Goal: Task Accomplishment & Management: Use online tool/utility

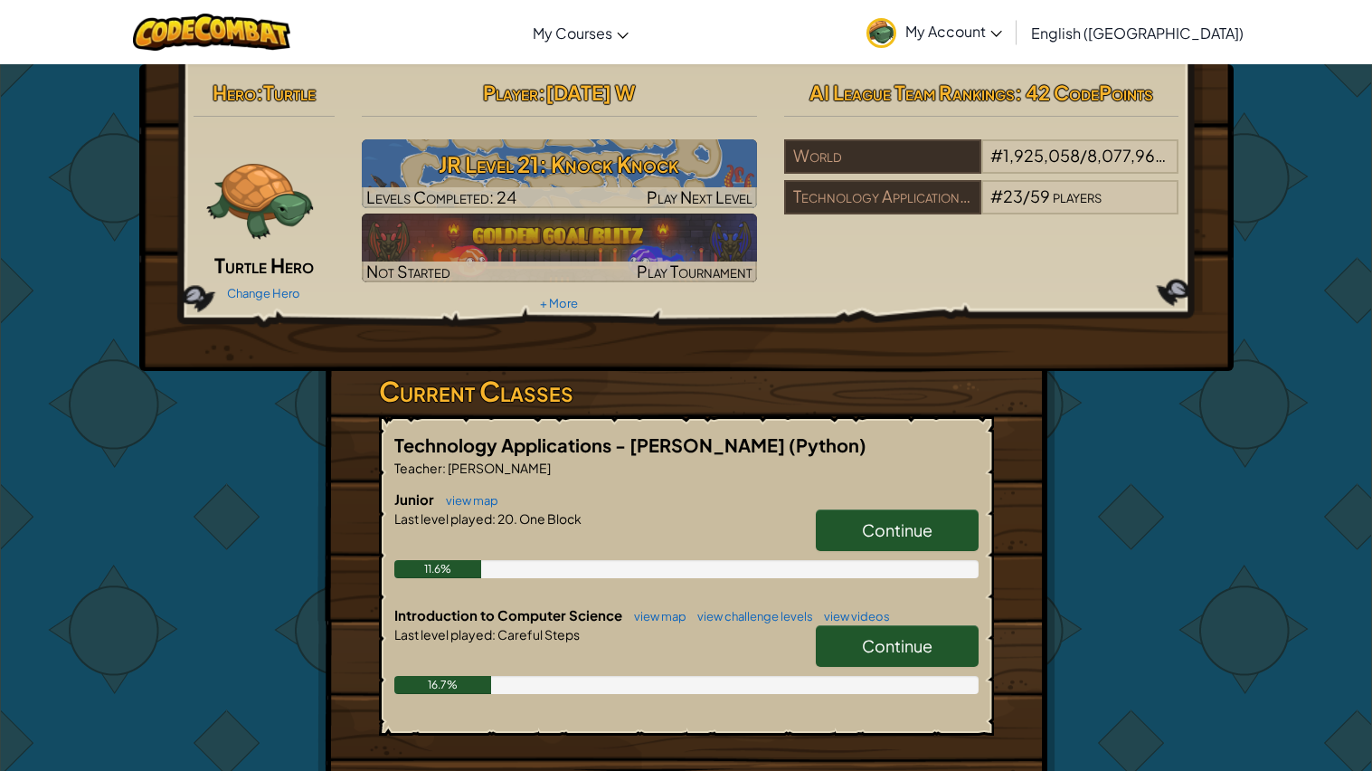
click at [905, 647] on span "Continue" at bounding box center [897, 645] width 71 height 21
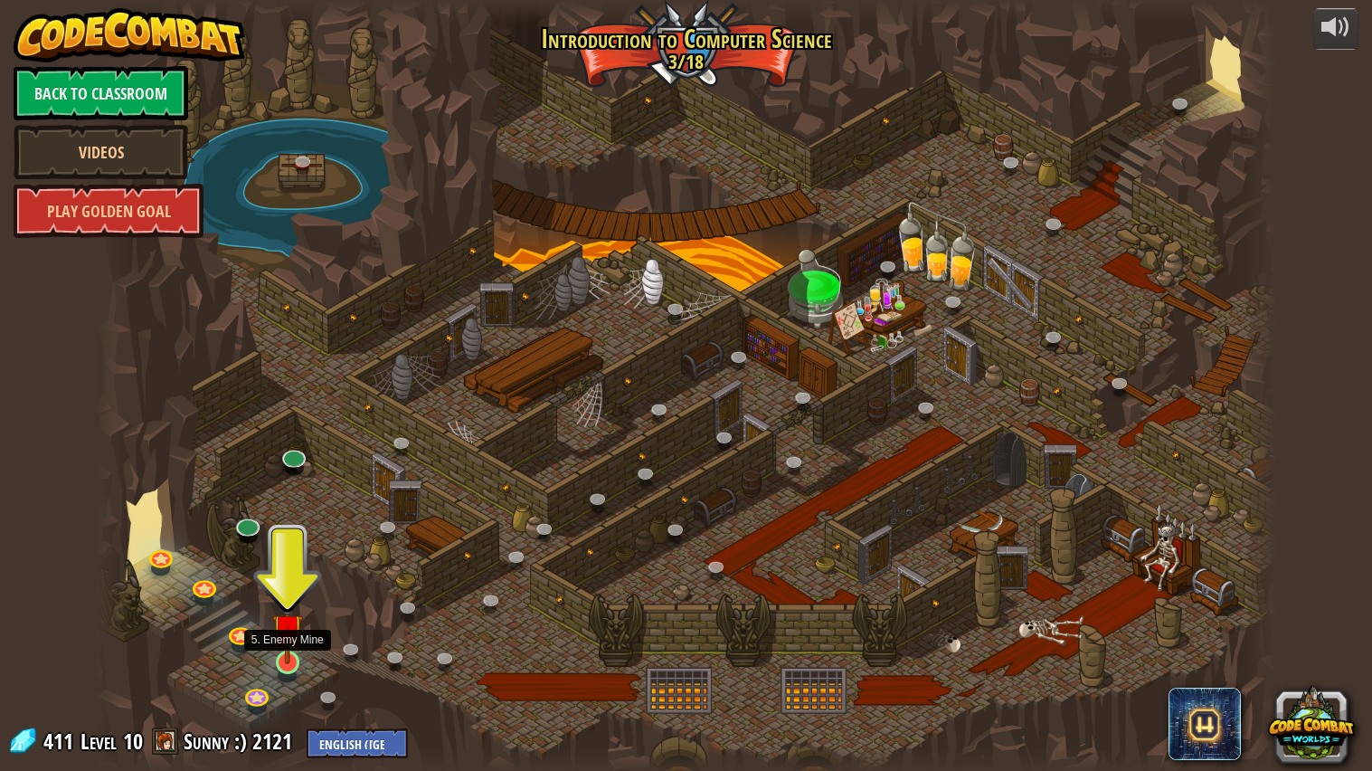
click at [296, 639] on img at bounding box center [287, 628] width 31 height 71
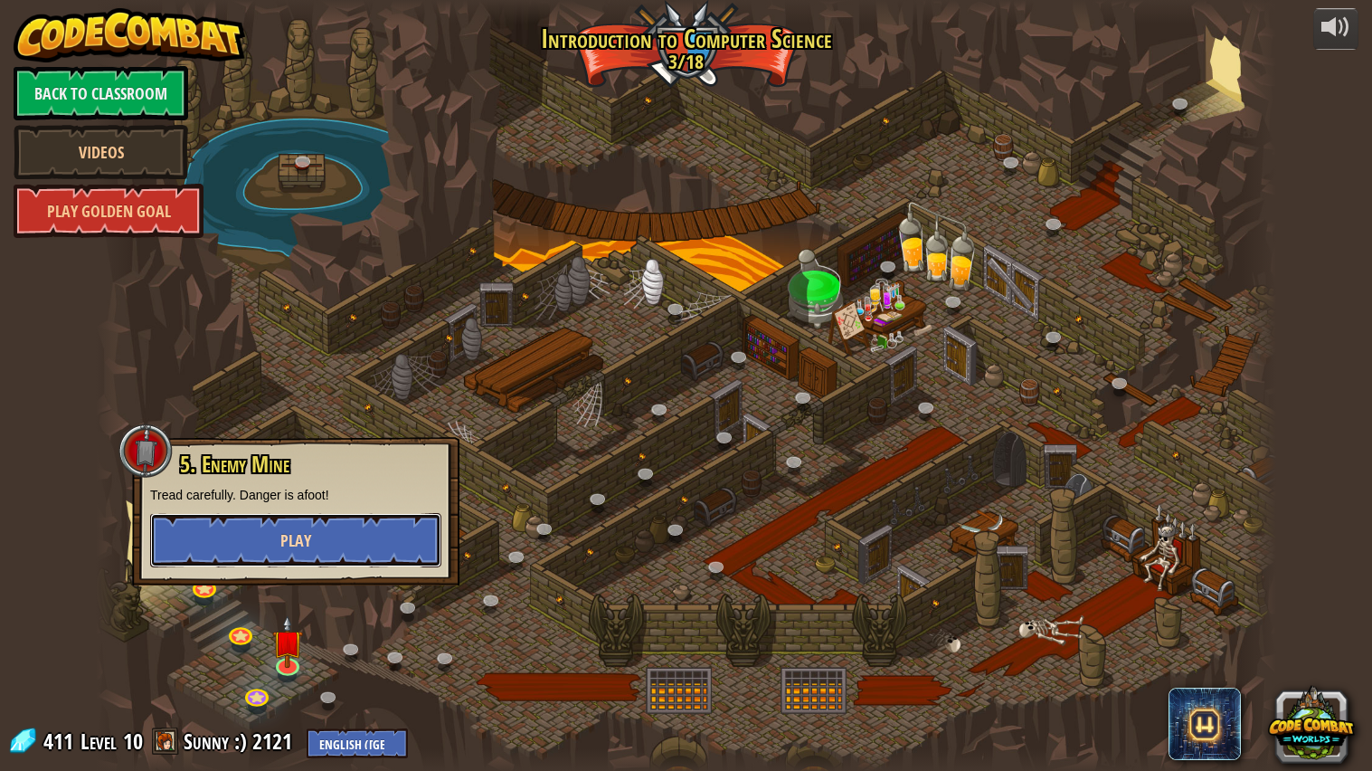
click at [294, 541] on span "Play" at bounding box center [295, 540] width 31 height 23
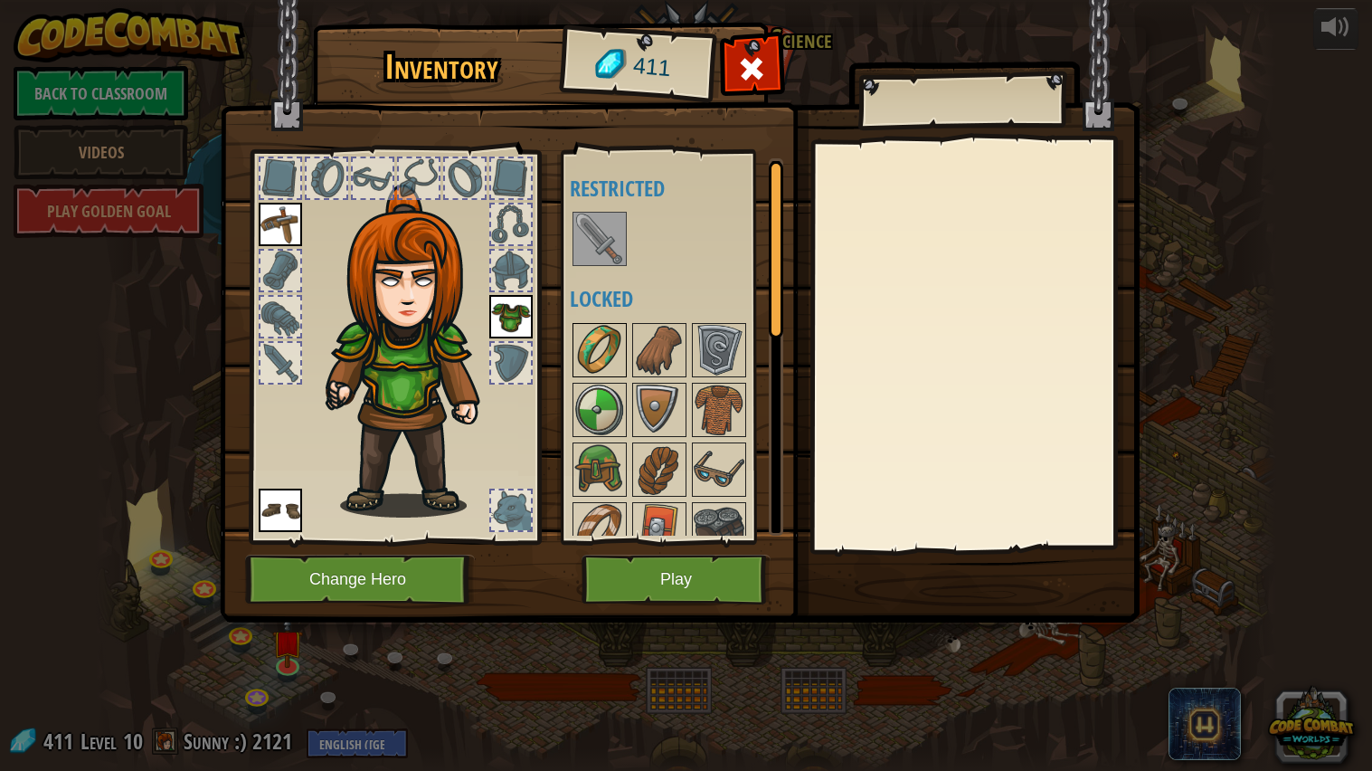
click at [600, 346] on img at bounding box center [599, 350] width 51 height 51
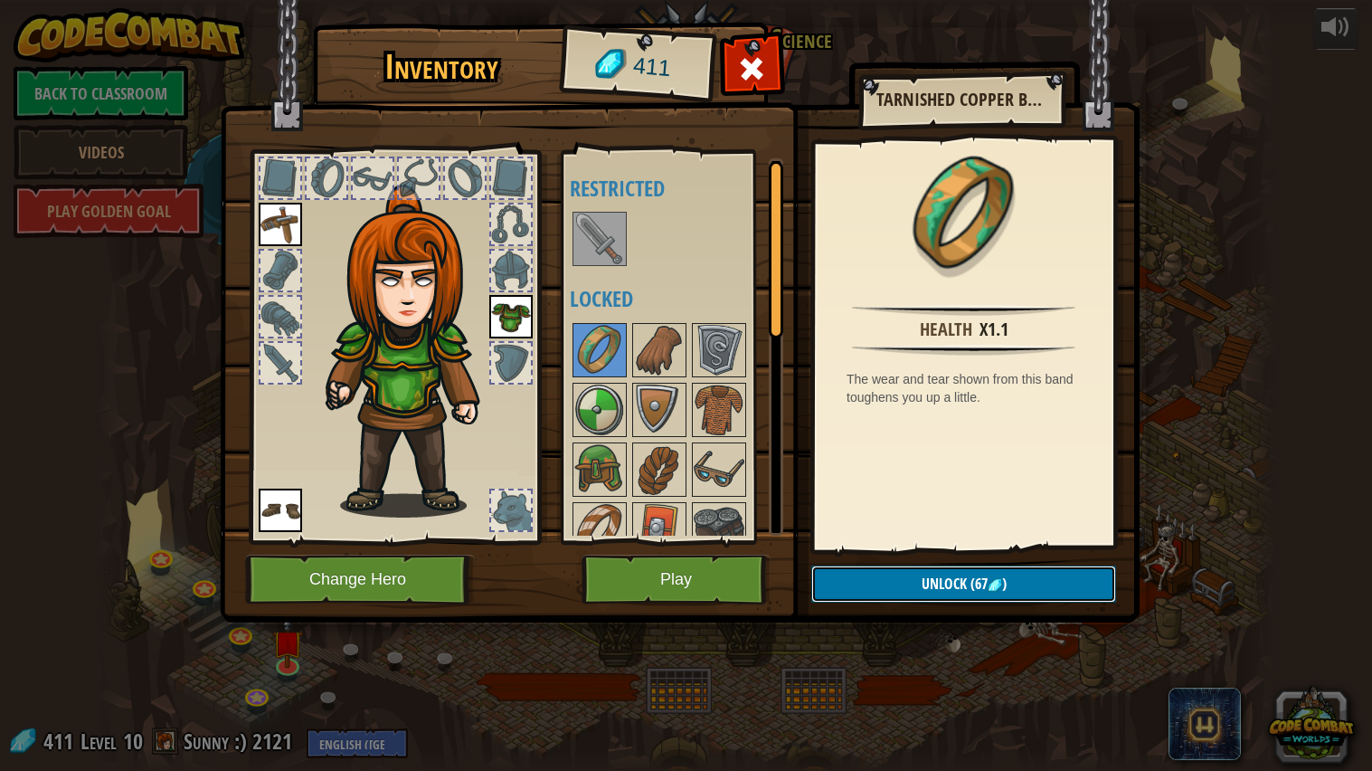
click at [989, 585] on img at bounding box center [995, 585] width 14 height 14
click at [963, 586] on button "Confirm" at bounding box center [963, 583] width 305 height 37
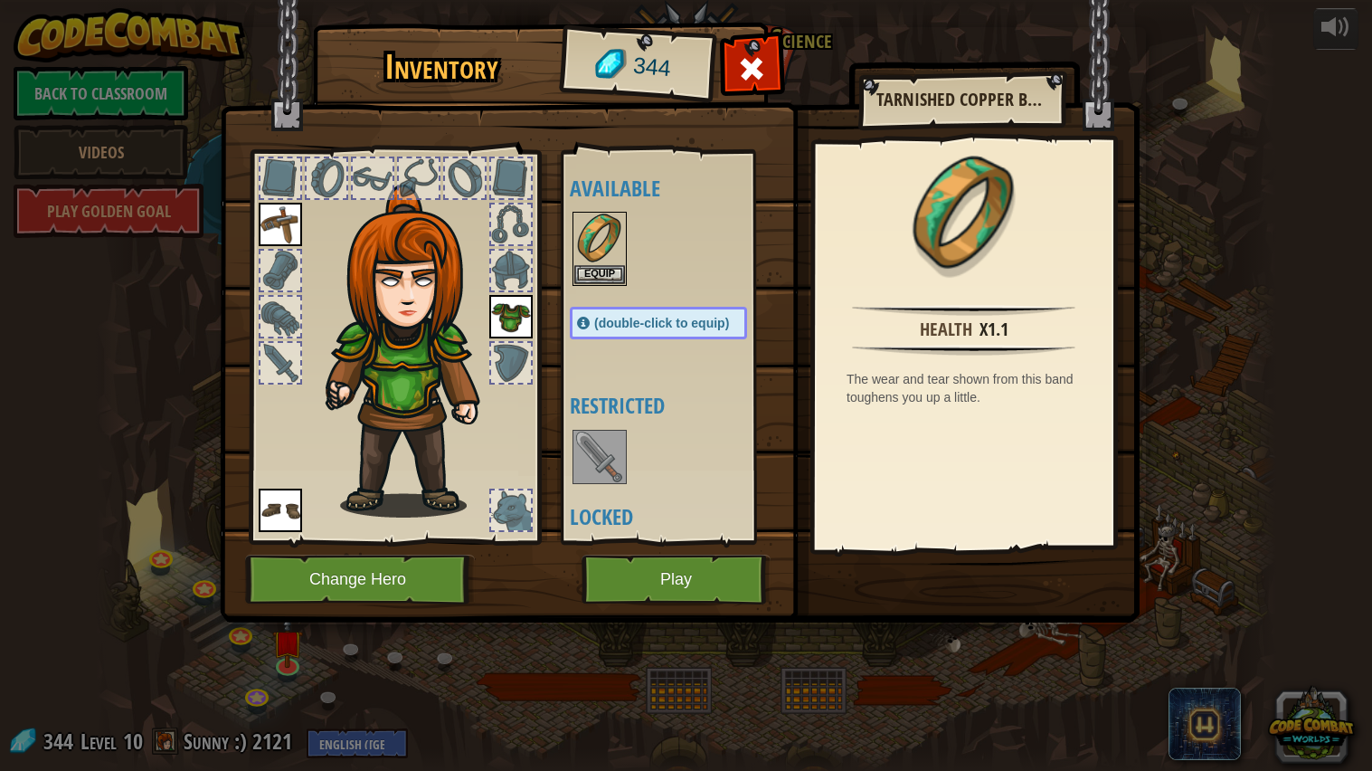
click at [644, 323] on span "(double-click to equip)" at bounding box center [661, 323] width 135 height 14
click at [638, 310] on div "(double-click to equip)" at bounding box center [658, 323] width 177 height 33
click at [639, 317] on span "(double-click to equip)" at bounding box center [661, 323] width 135 height 14
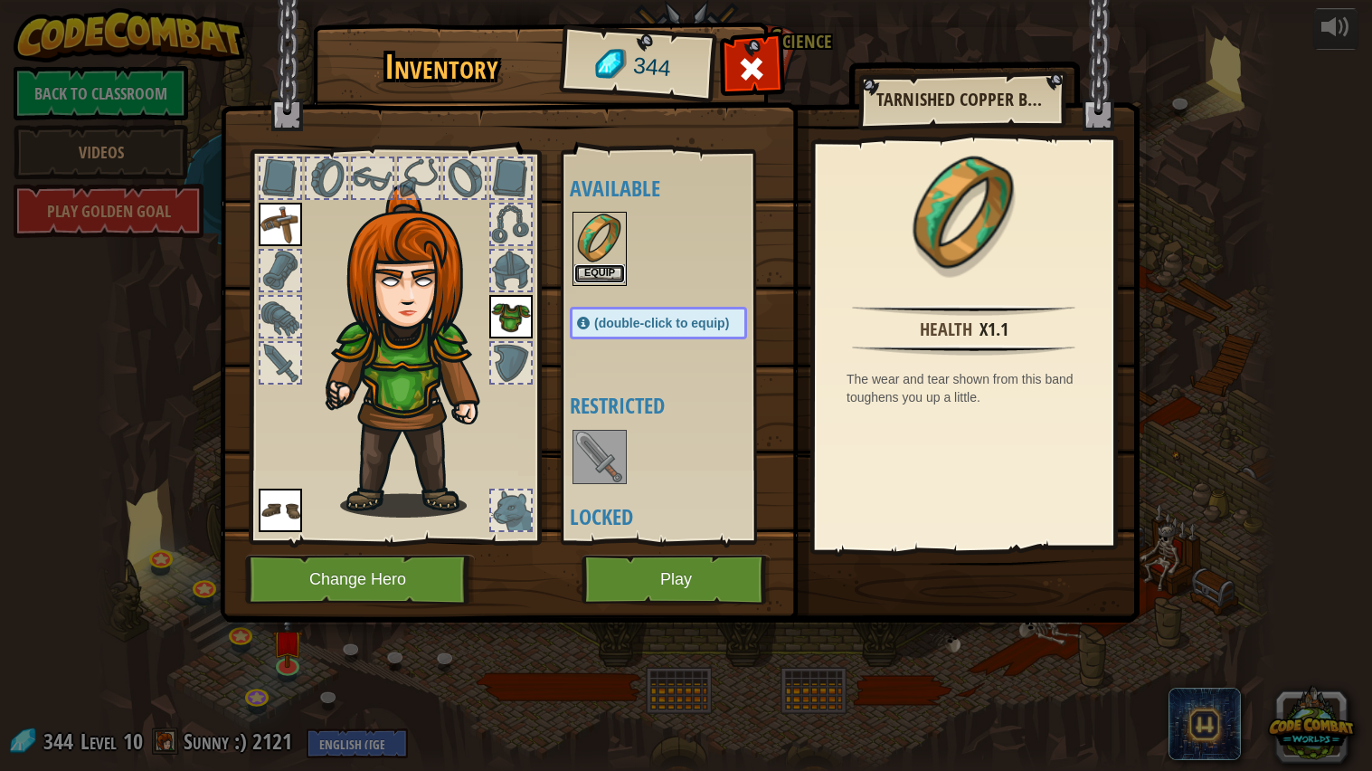
click at [610, 274] on button "Equip" at bounding box center [599, 273] width 51 height 19
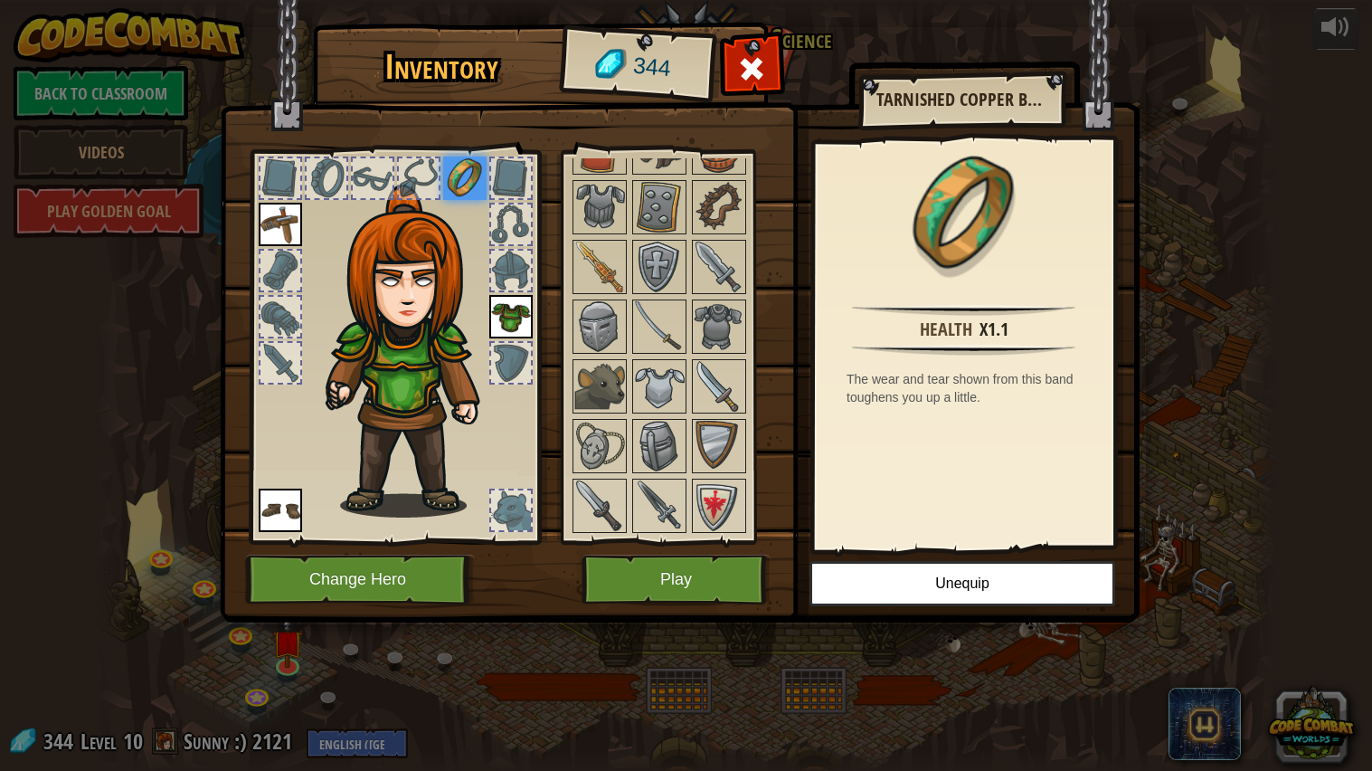
scroll to position [383, 0]
click at [596, 393] on img at bounding box center [599, 386] width 51 height 51
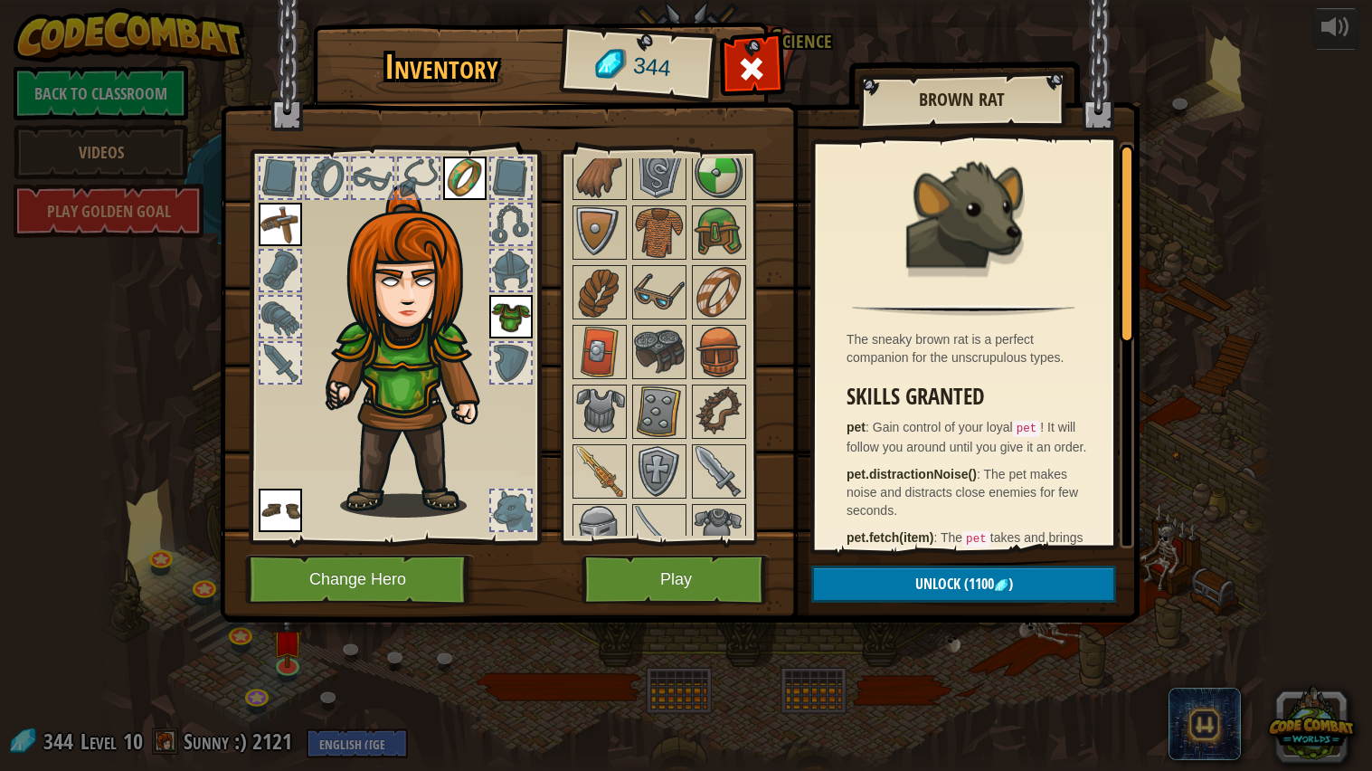
scroll to position [233, 0]
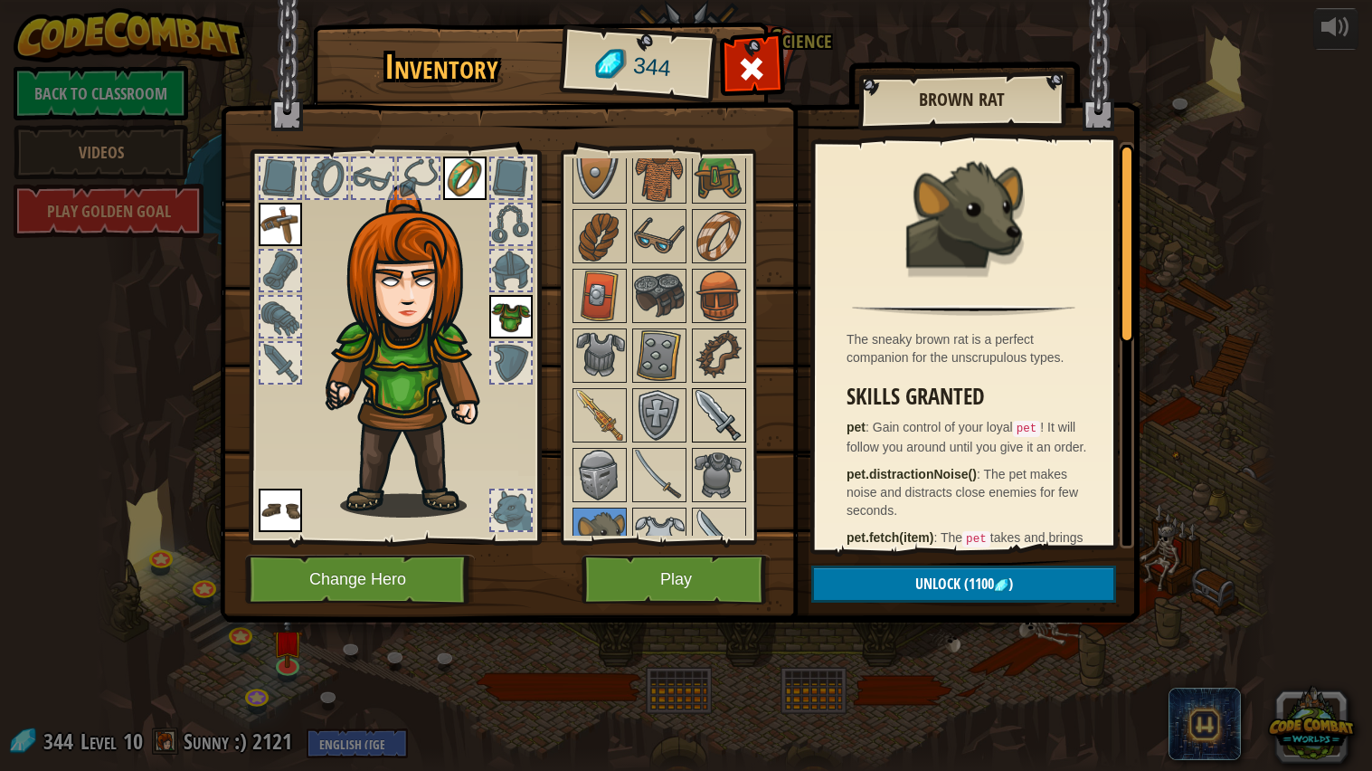
click at [724, 412] on img at bounding box center [719, 415] width 51 height 51
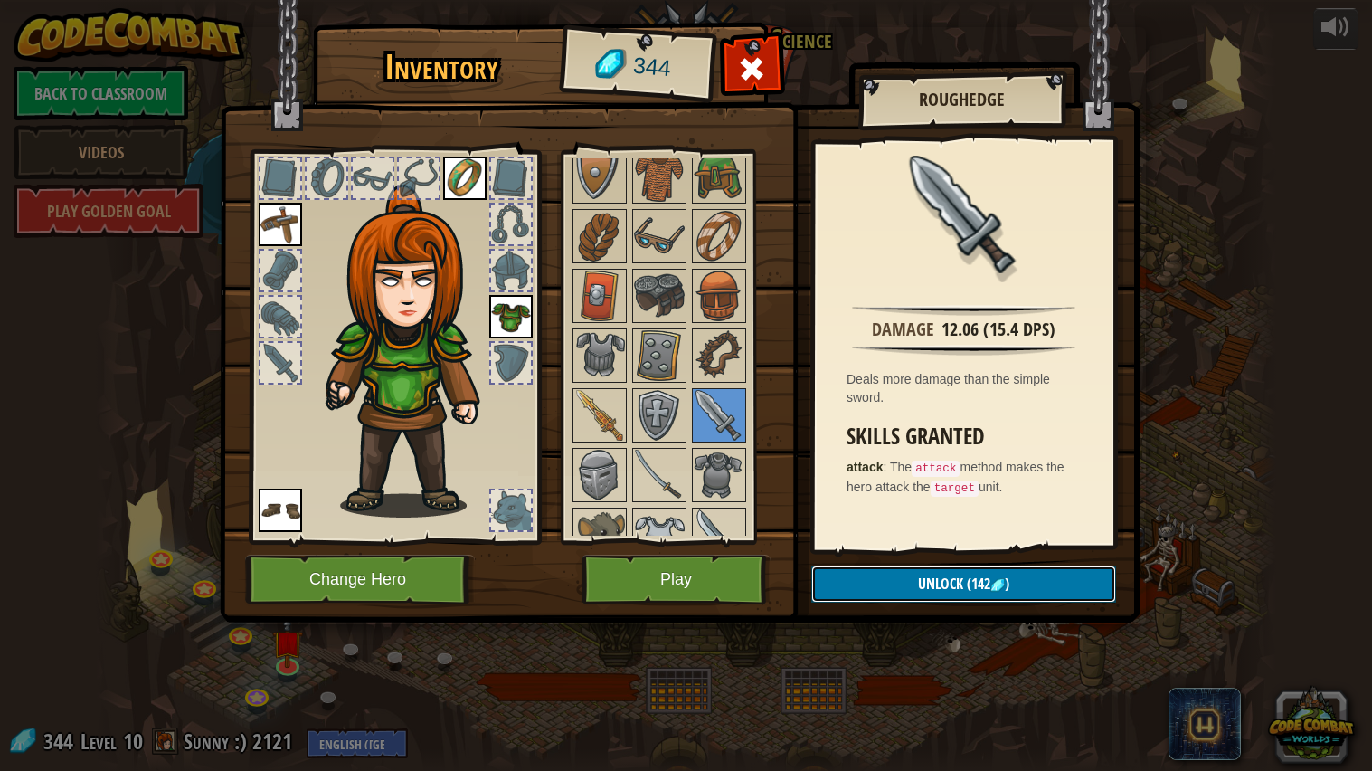
click at [913, 581] on button "Unlock (142 )" at bounding box center [963, 583] width 305 height 37
click at [913, 581] on button "Confirm" at bounding box center [963, 583] width 305 height 37
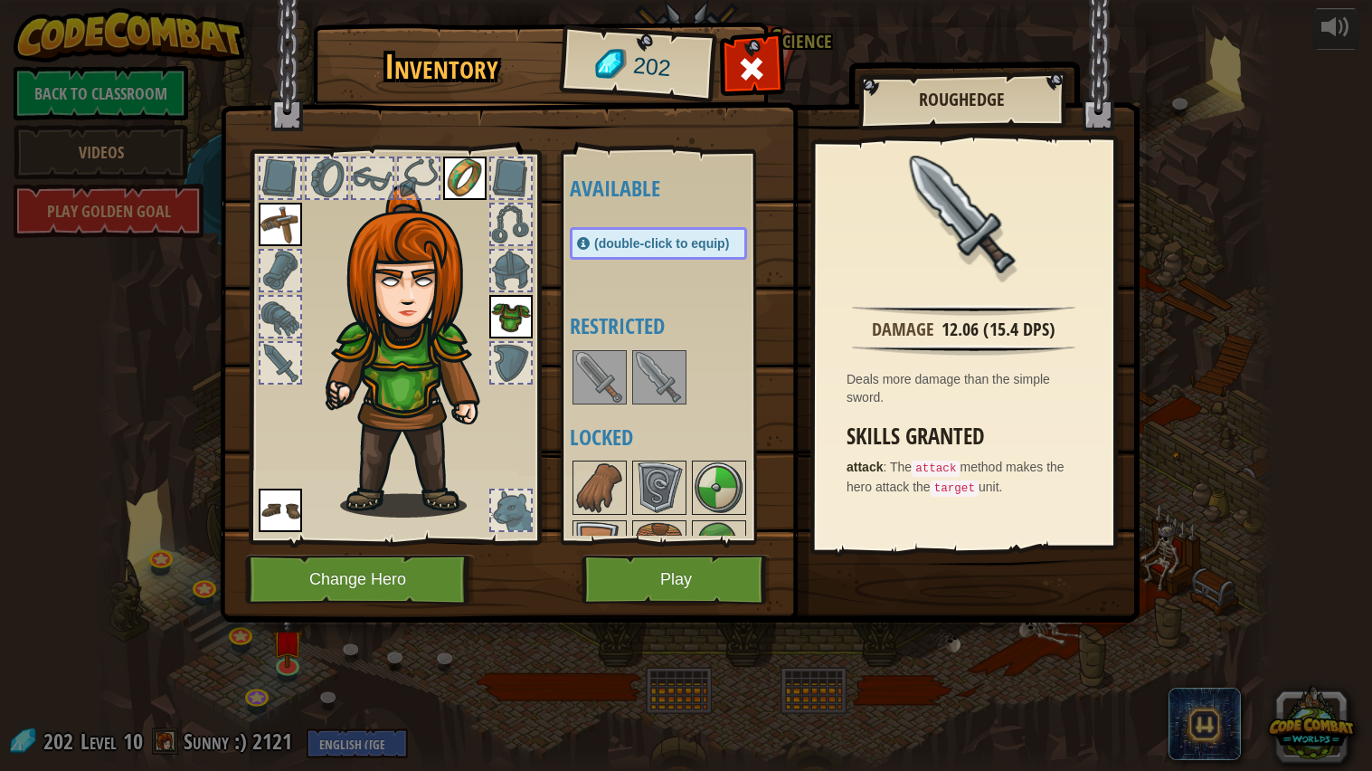
click at [639, 364] on img at bounding box center [659, 377] width 51 height 51
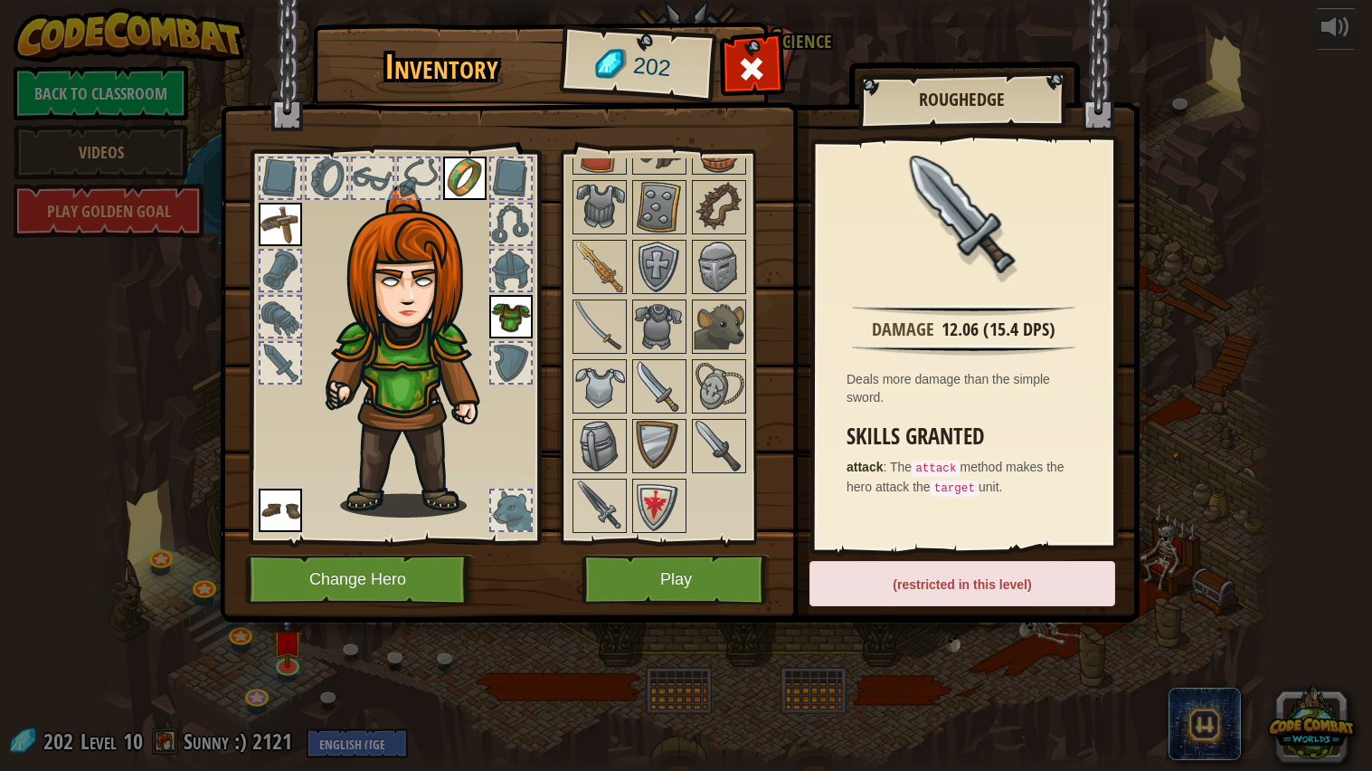
scroll to position [0, 0]
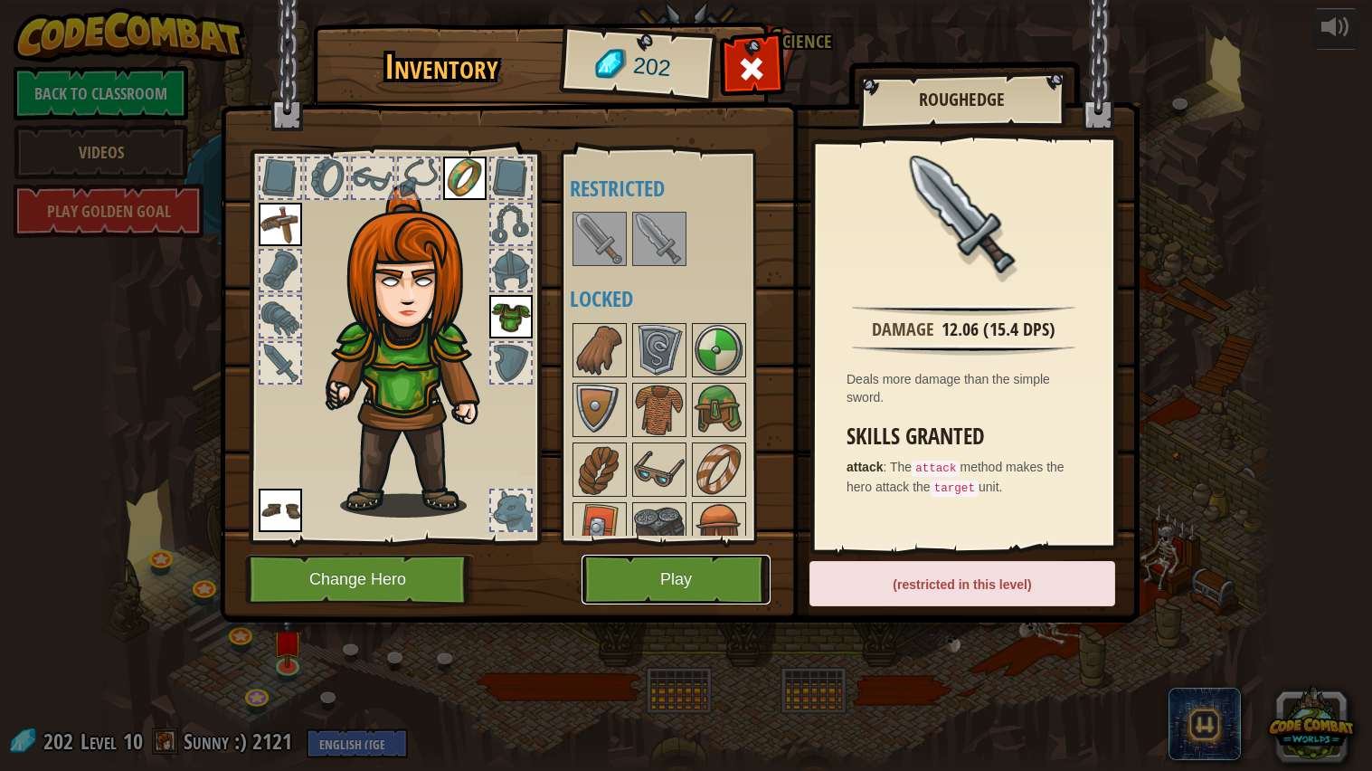
click at [722, 572] on button "Play" at bounding box center [676, 579] width 189 height 50
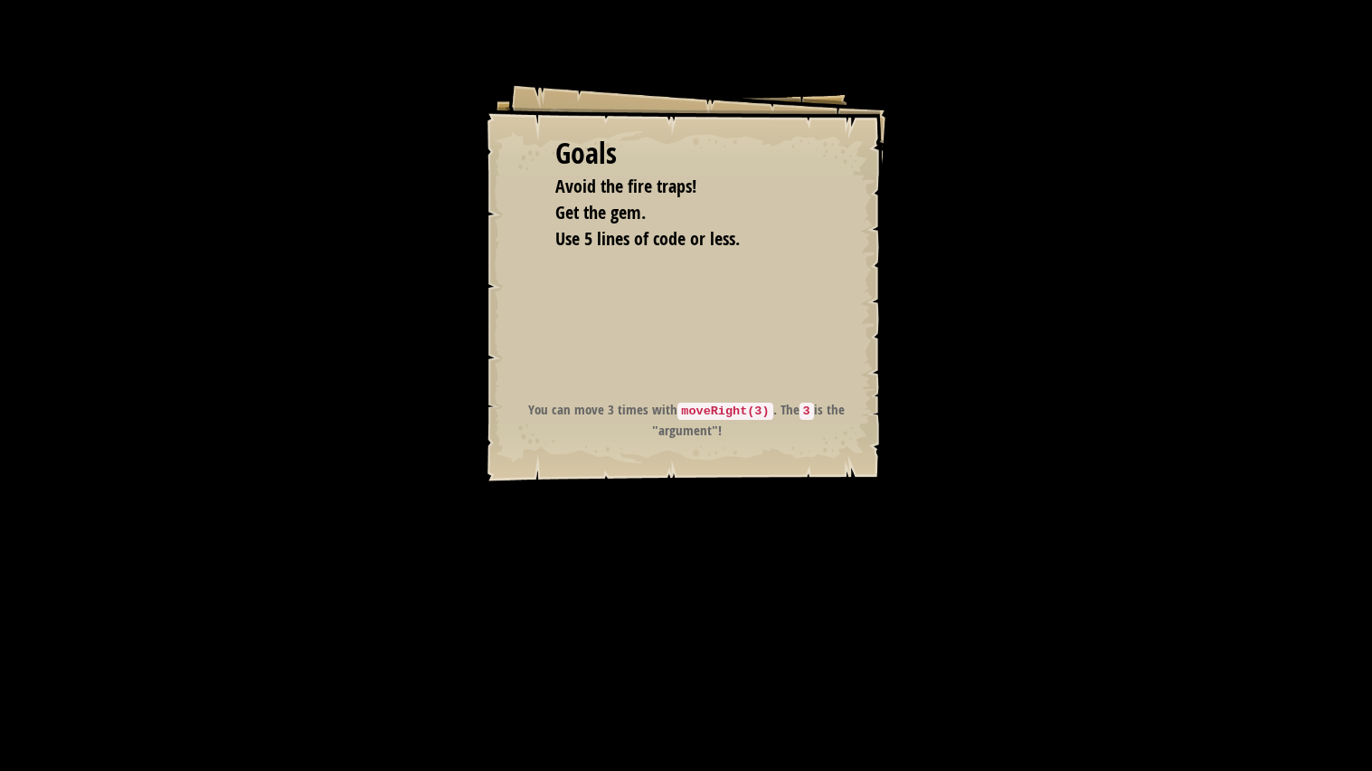
click at [722, 572] on div "Goals Avoid the fire traps! Get the gem. Use 5 lines of code or less. Start Lev…" at bounding box center [686, 385] width 1372 height 771
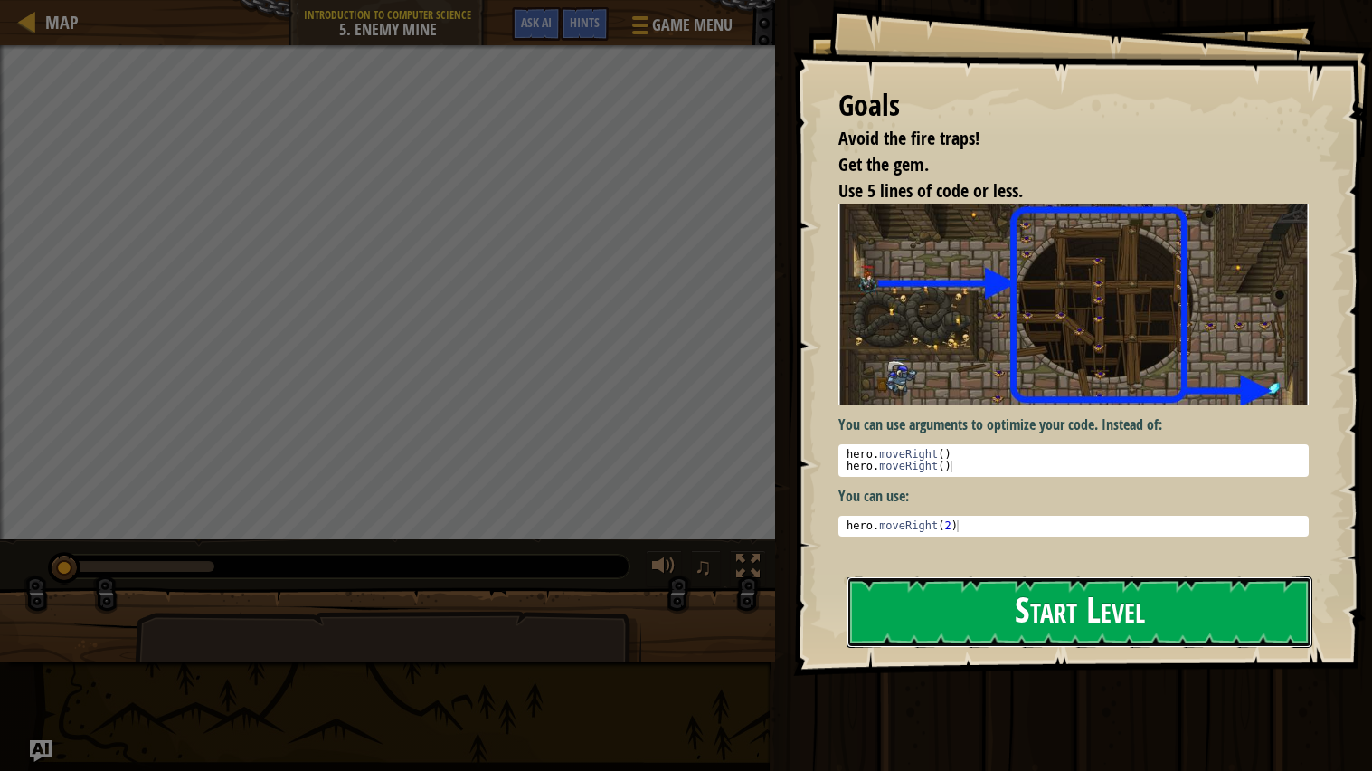
click at [989, 599] on button "Start Level" at bounding box center [1080, 611] width 466 height 71
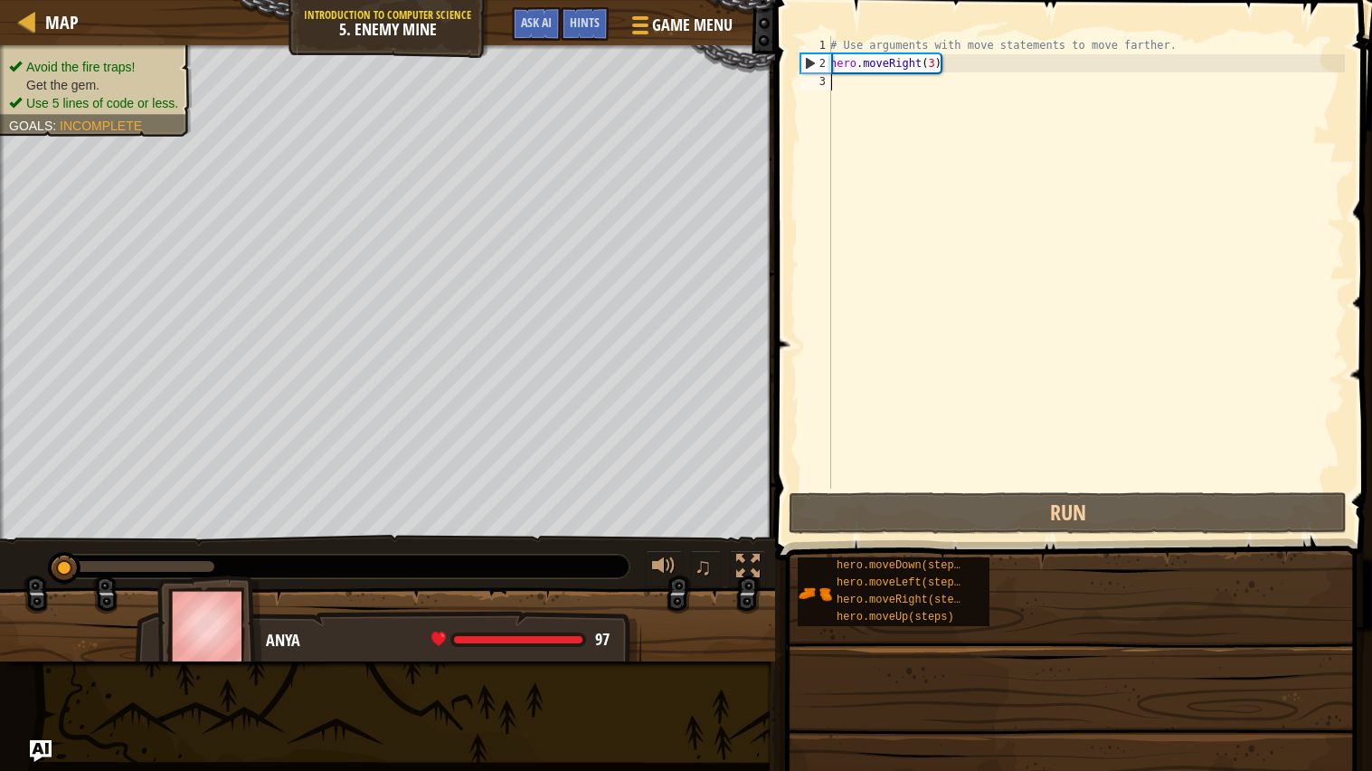
click at [989, 599] on div "hero.moveDown(steps) hero.moveLeft(steps) hero.moveRight(steps) hero.moveUp(ste…" at bounding box center [894, 591] width 192 height 69
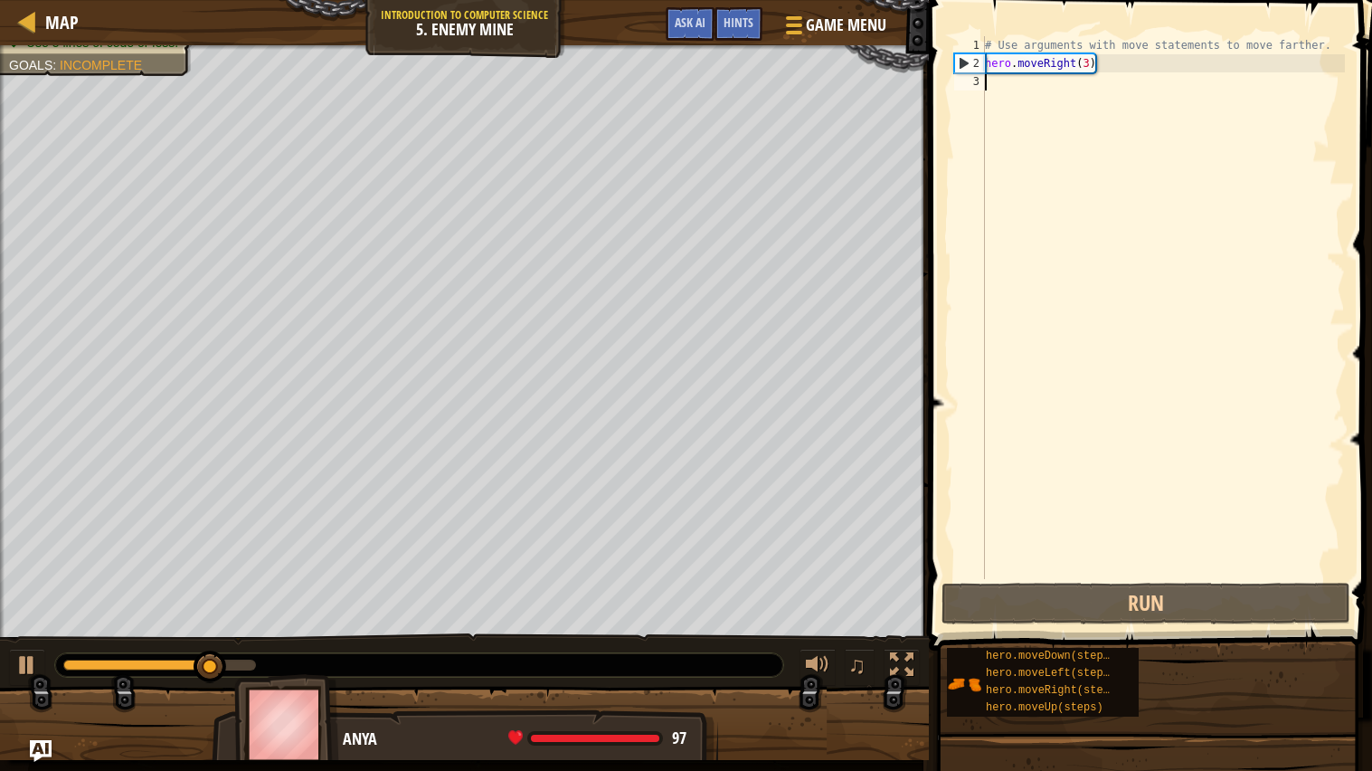
type textarea "u"
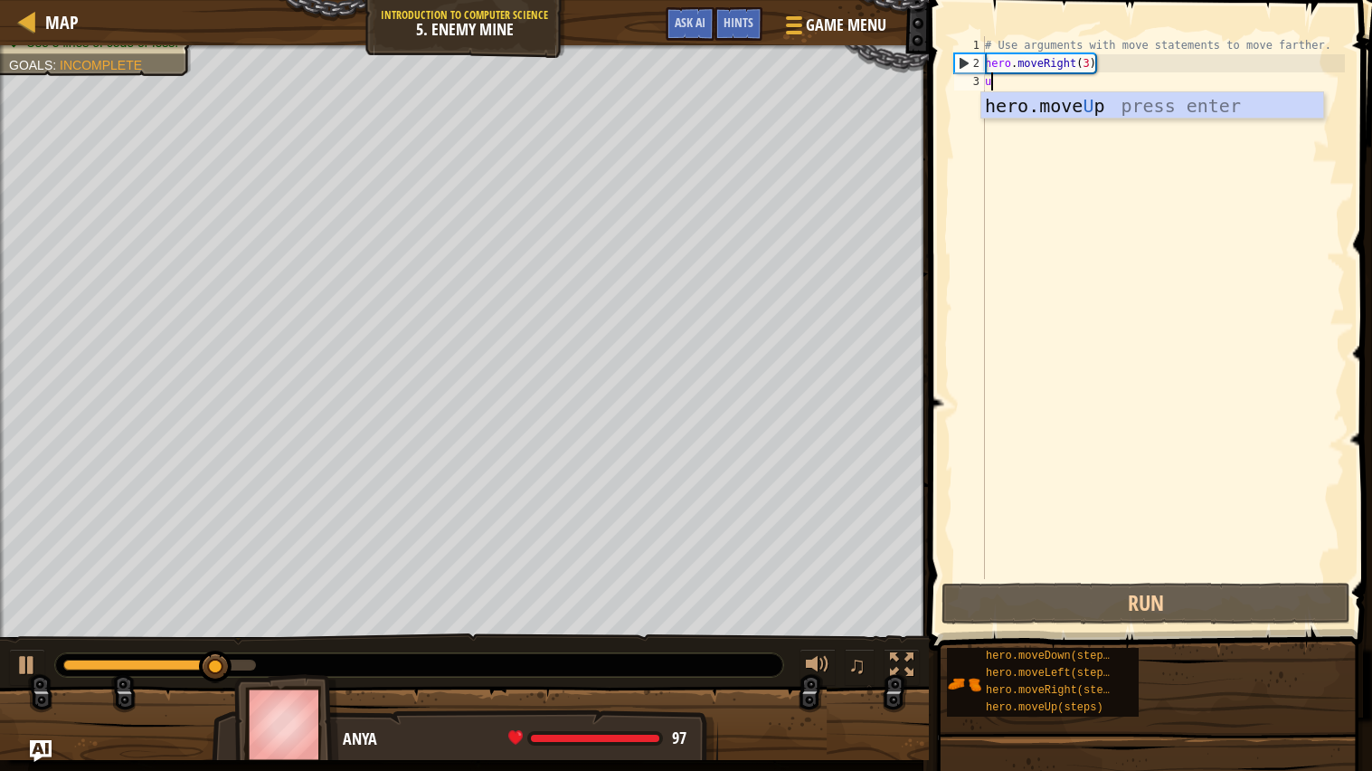
scroll to position [7, 0]
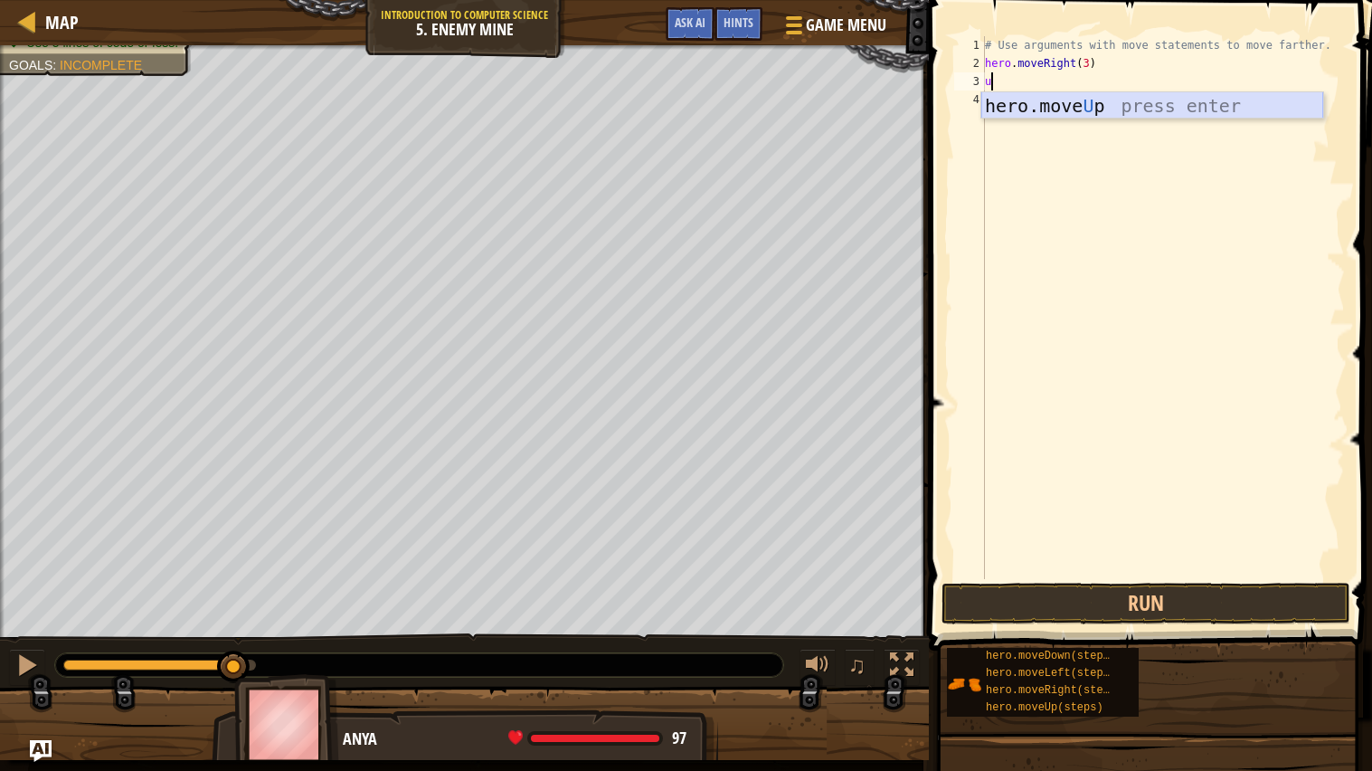
click at [1065, 103] on div "hero.move U p press enter" at bounding box center [1152, 132] width 342 height 81
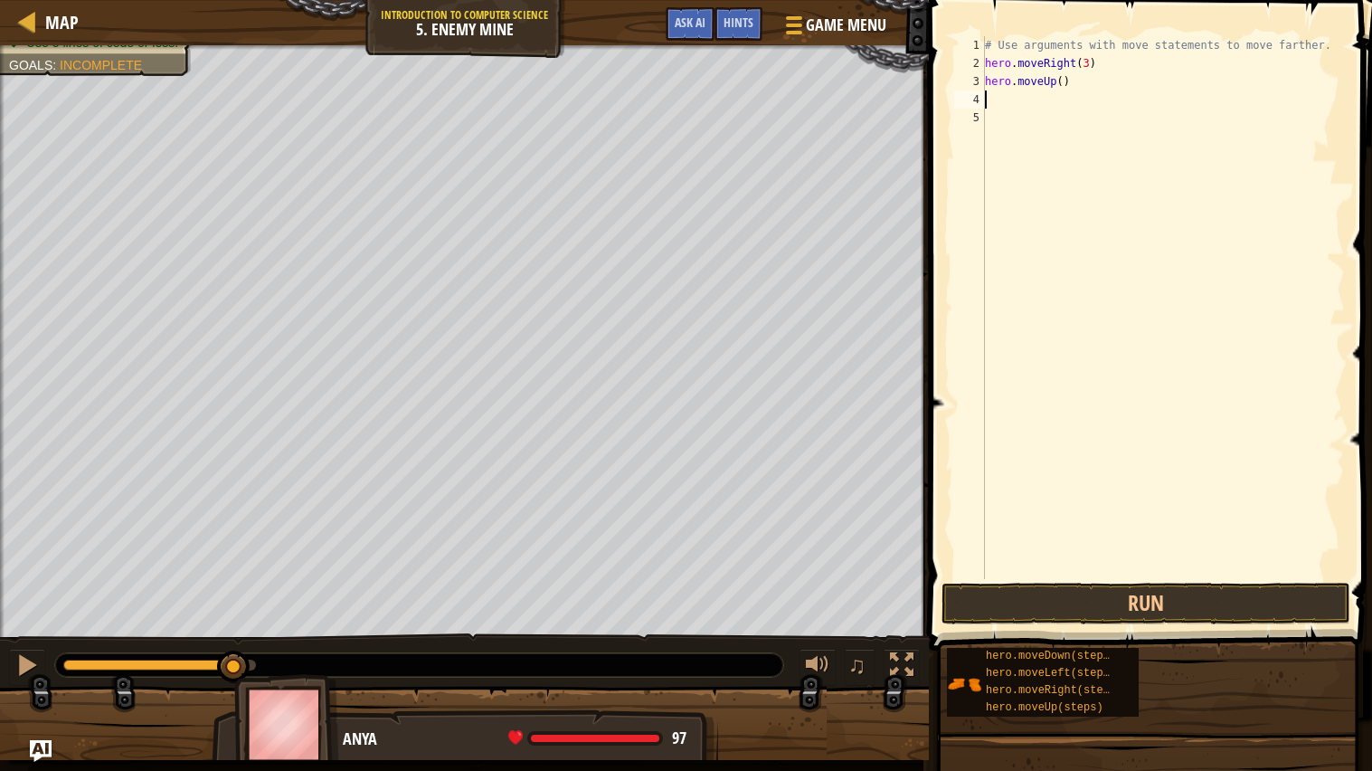
click at [1065, 87] on div "# Use arguments with move statements to move farther. hero . moveRight ( 3 ) he…" at bounding box center [1163, 325] width 364 height 579
type textarea "hero.moveUp(2)"
click at [1012, 99] on div "# Use arguments with move statements to move farther. hero . moveRight ( 3 ) he…" at bounding box center [1163, 325] width 364 height 579
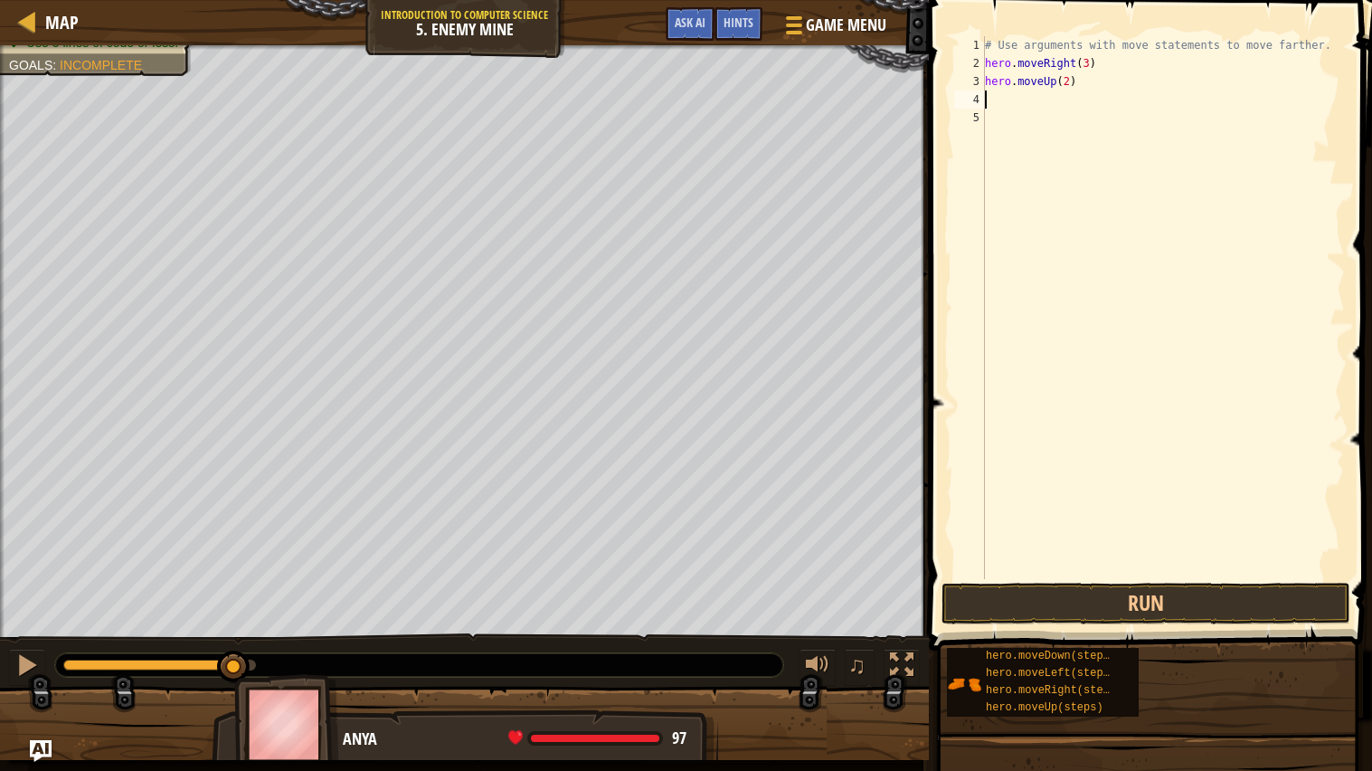
click at [1068, 82] on div "# Use arguments with move statements to move farther. hero . moveRight ( 3 ) he…" at bounding box center [1163, 325] width 364 height 579
type textarea "hero.moveUp(1)"
click at [1027, 94] on div "# Use arguments with move statements to move farther. hero . moveRight ( 3 ) he…" at bounding box center [1163, 325] width 364 height 579
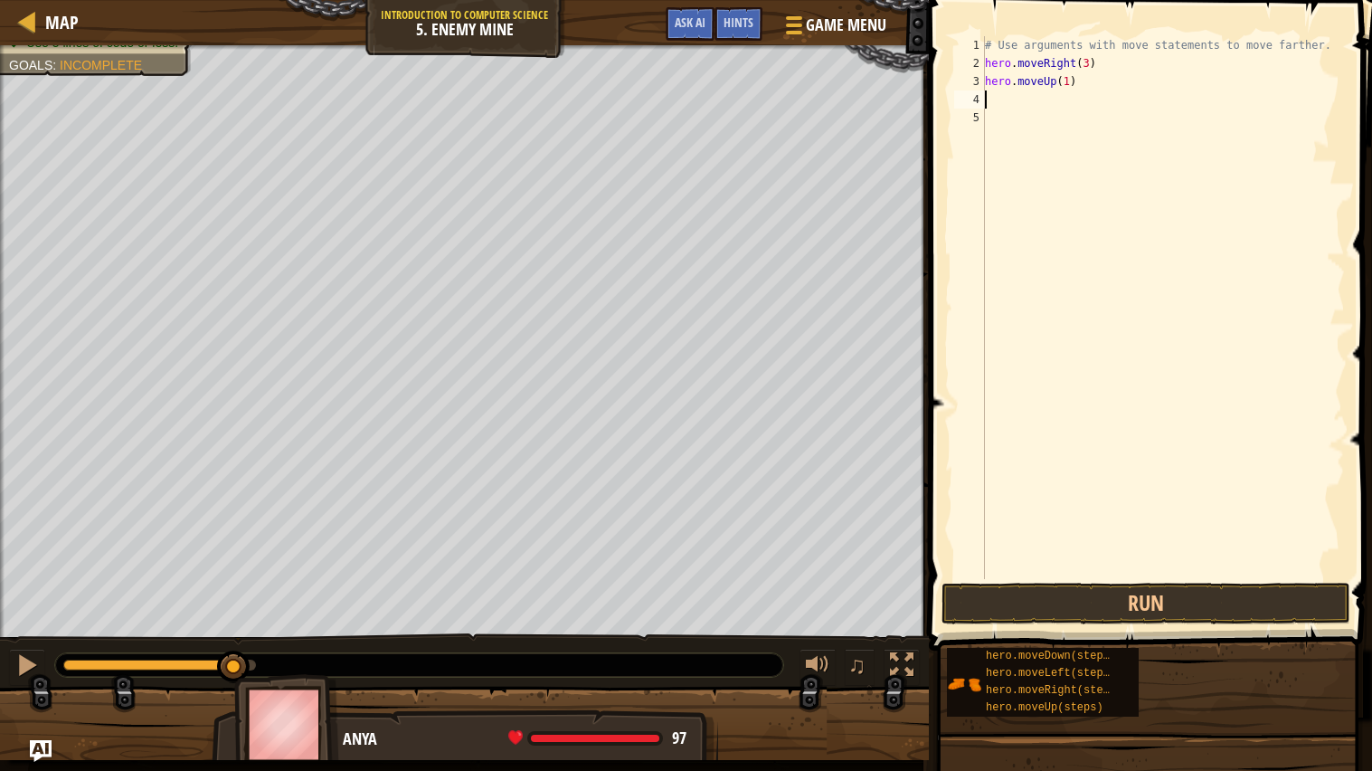
type textarea "r"
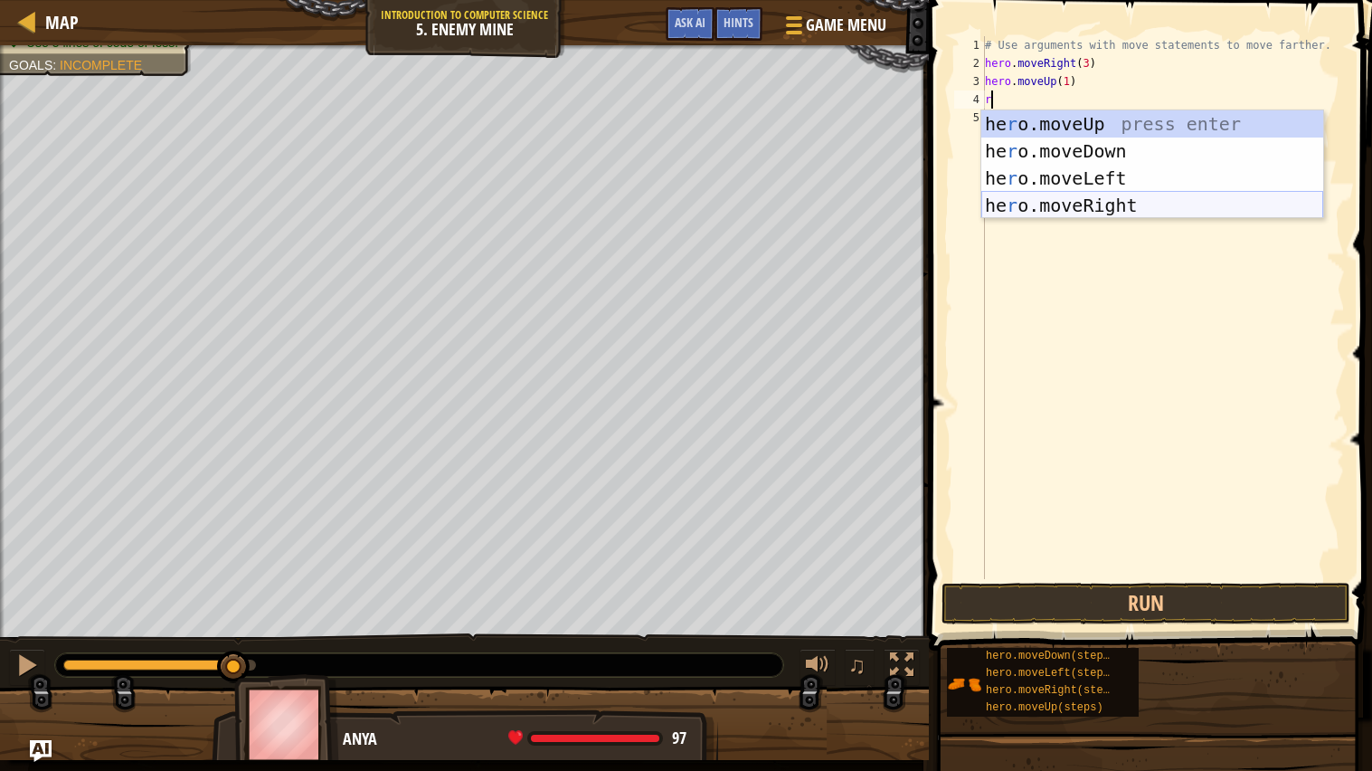
click at [1064, 206] on div "he r o.moveUp press enter he r o.moveDown press enter he r o.moveLeft press ent…" at bounding box center [1152, 191] width 342 height 163
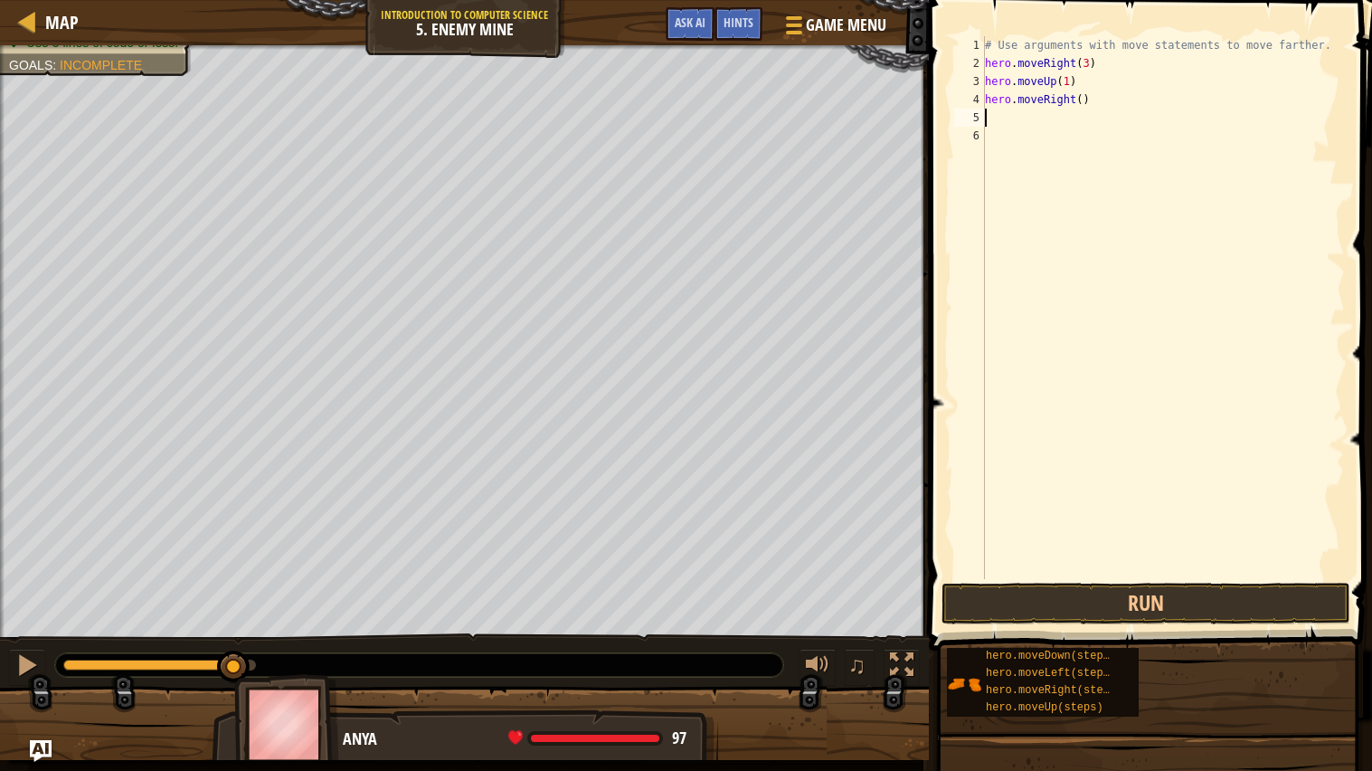
click at [1085, 101] on div "# Use arguments with move statements to move farther. hero . moveRight ( 3 ) he…" at bounding box center [1163, 325] width 364 height 579
type textarea "hero.moveRight(1)"
click at [1041, 121] on div "# Use arguments with move statements to move farther. hero . moveRight ( 3 ) he…" at bounding box center [1163, 325] width 364 height 579
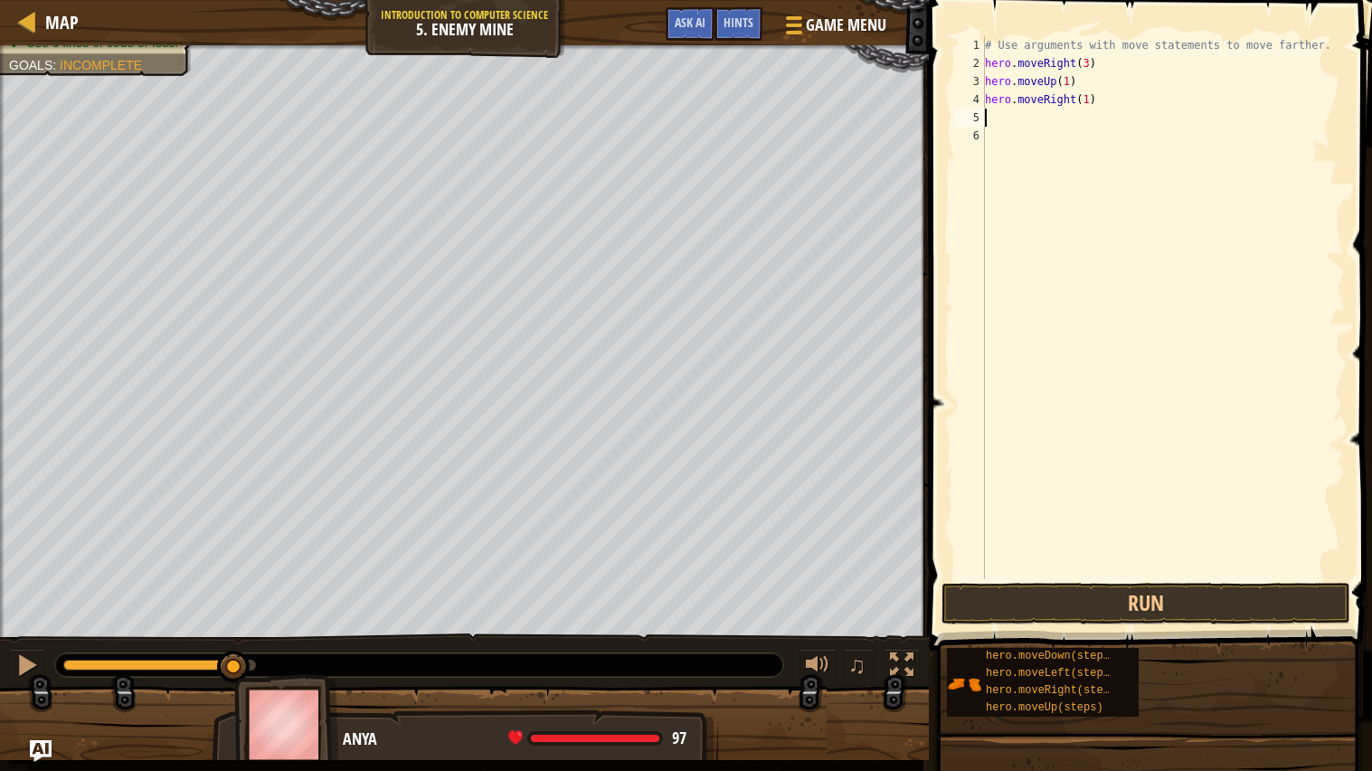
type textarea "d"
click at [1030, 134] on div "hero.[PERSON_NAME] own press enter" at bounding box center [1152, 168] width 342 height 81
click at [1076, 117] on div "# Use arguments with move statements to move farther. hero . moveRight ( 3 ) he…" at bounding box center [1163, 325] width 364 height 579
type textarea "hero.moveDown(1)"
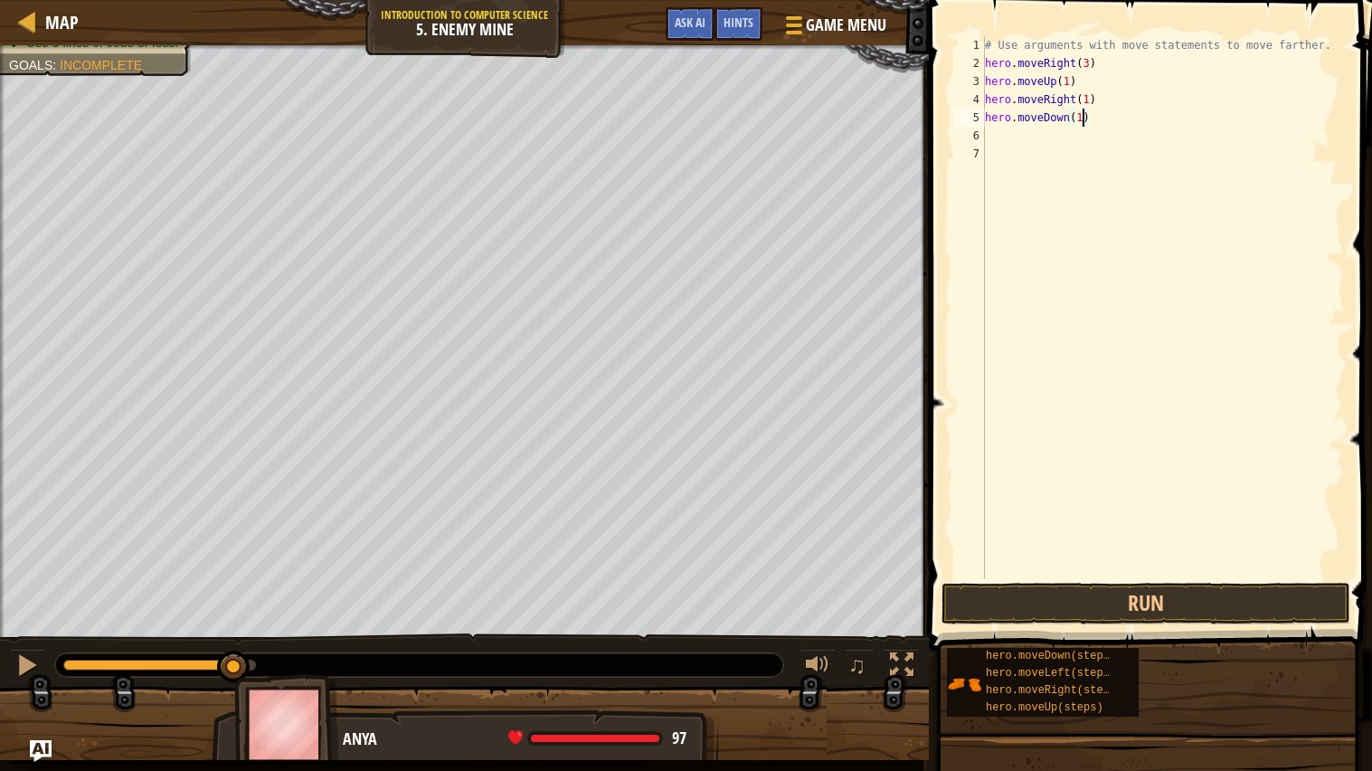
click at [998, 135] on div "# Use arguments with move statements to move farther. hero . moveRight ( 3 ) he…" at bounding box center [1163, 325] width 364 height 579
type textarea "r"
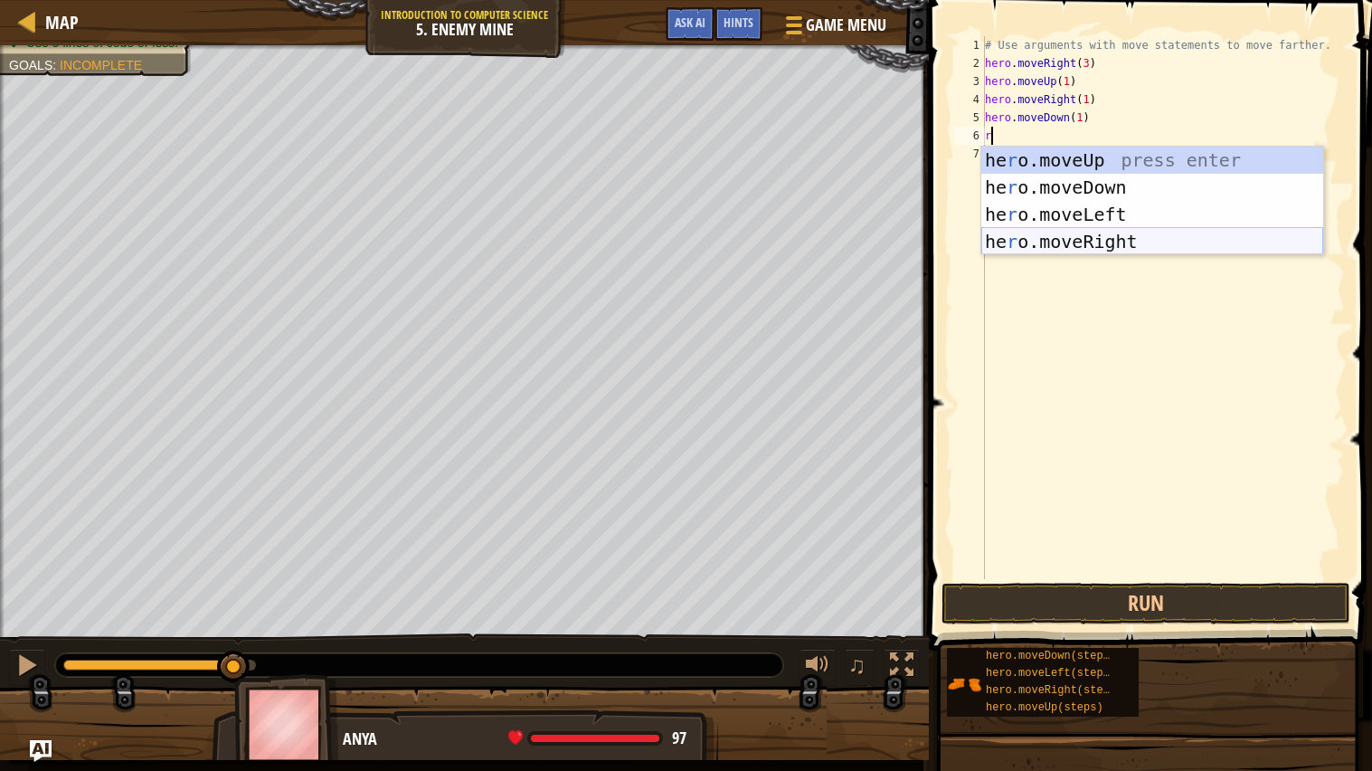
click at [1067, 231] on div "he r o.moveUp press enter he r o.moveDown press enter he r o.moveLeft press ent…" at bounding box center [1152, 228] width 342 height 163
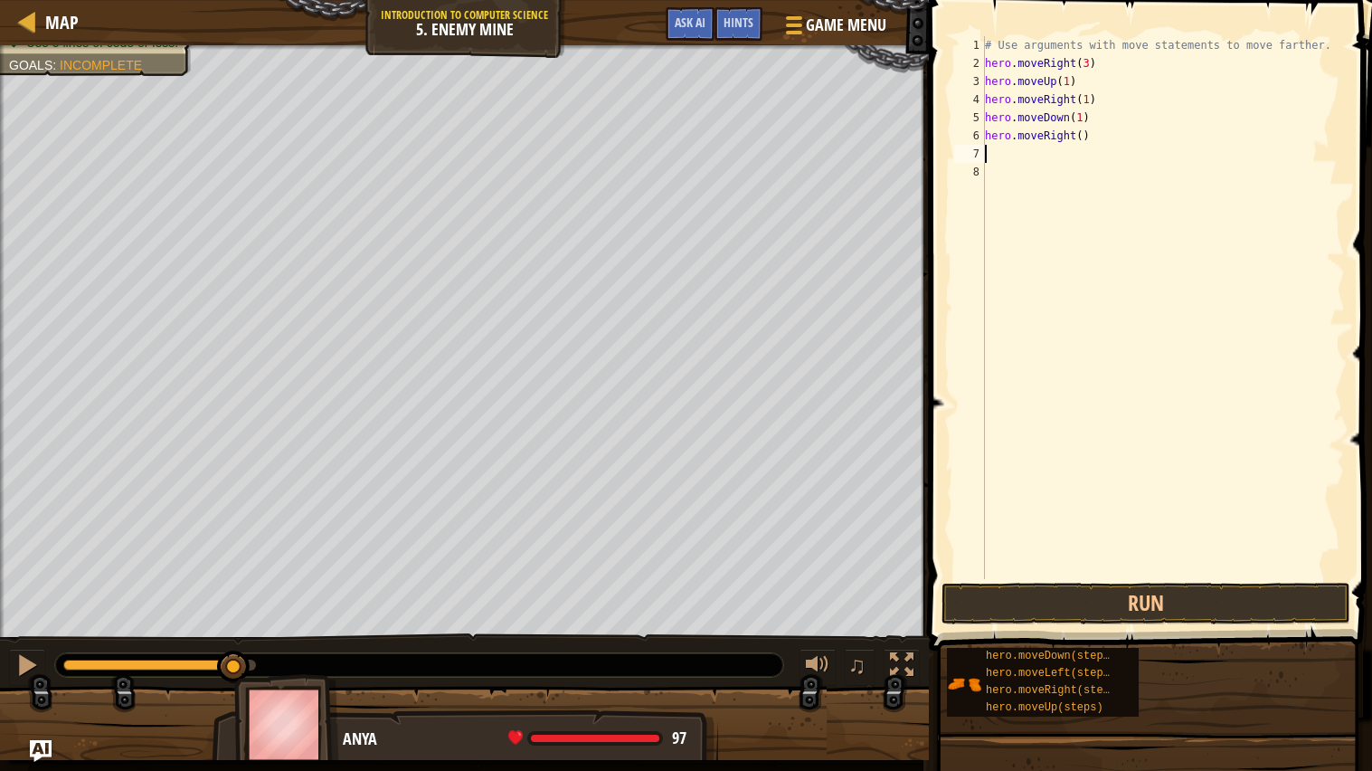
click at [1084, 136] on div "# Use arguments with move statements to move farther. hero . moveRight ( 3 ) he…" at bounding box center [1163, 325] width 364 height 579
click at [1143, 600] on button "Run" at bounding box center [1146, 603] width 409 height 42
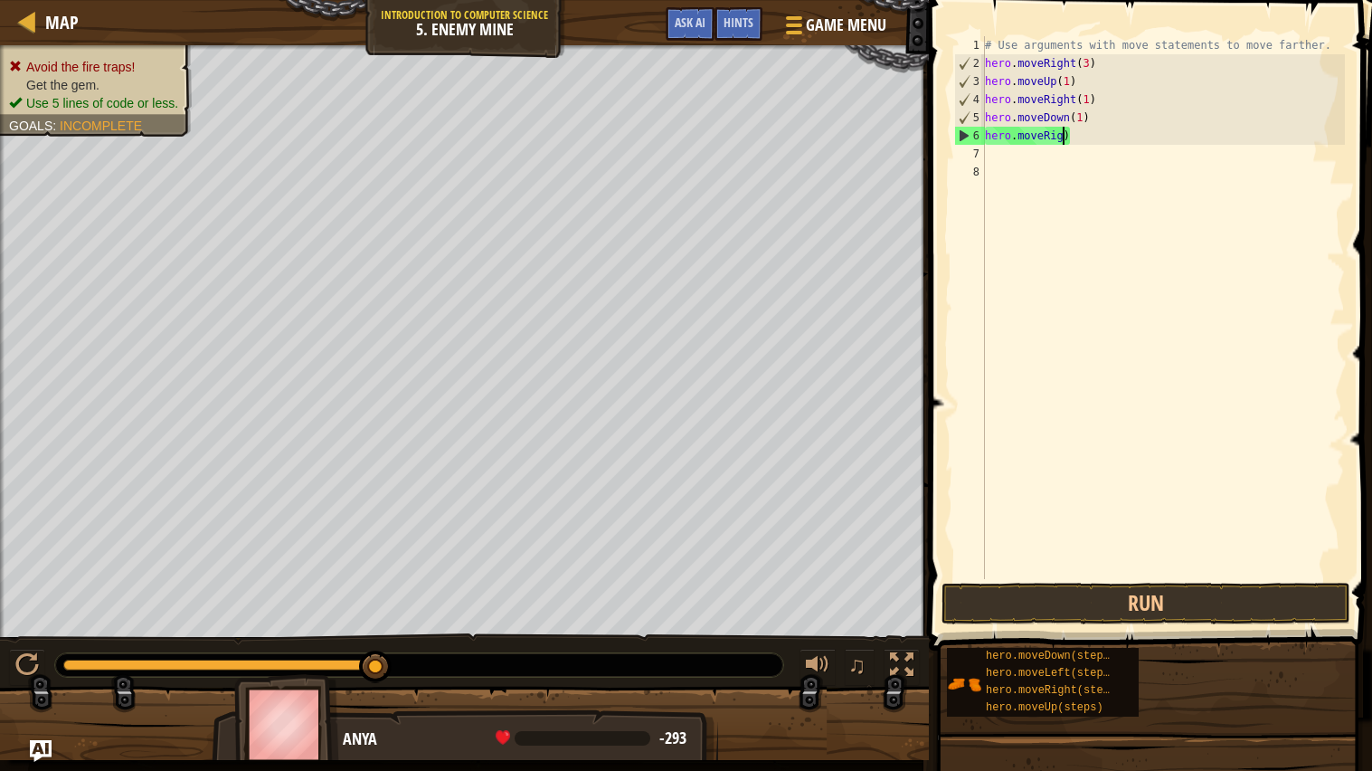
scroll to position [7, 5]
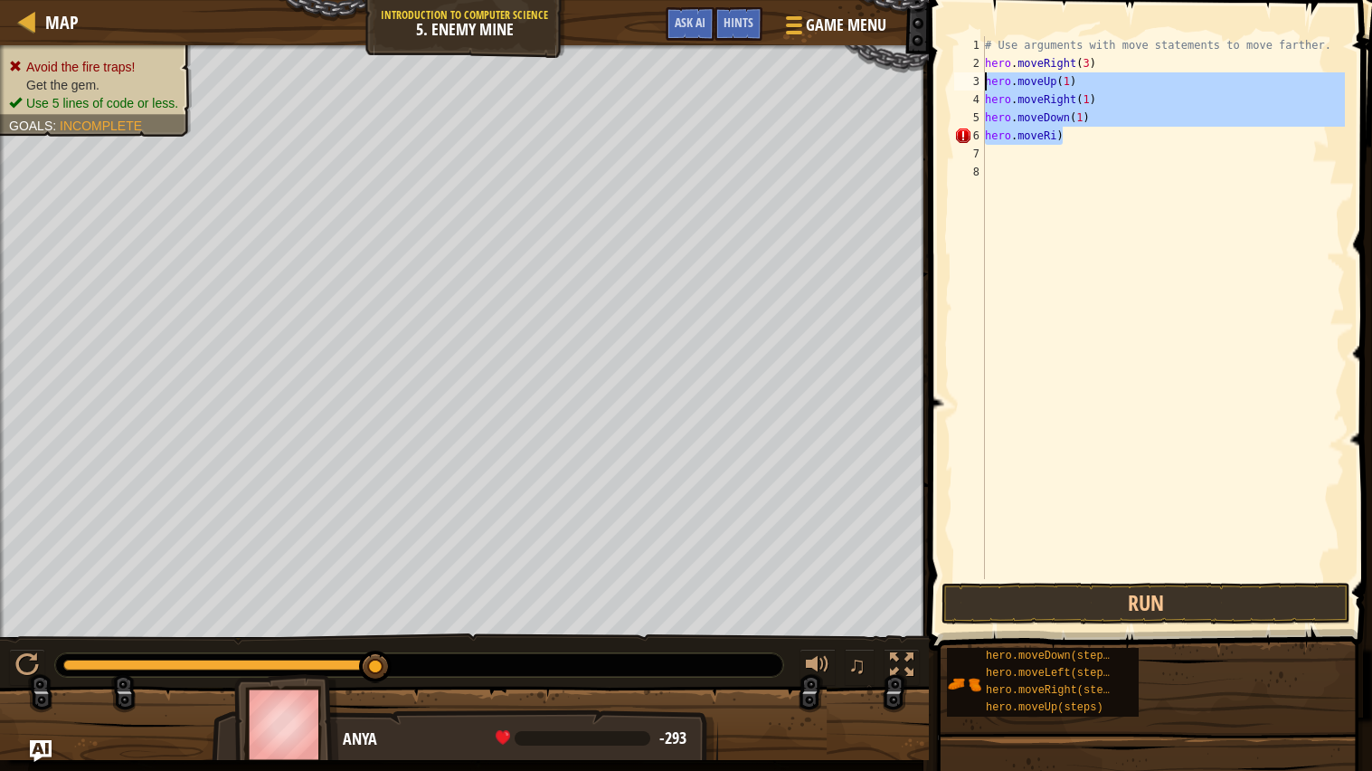
drag, startPoint x: 1076, startPoint y: 137, endPoint x: 950, endPoint y: 91, distance: 134.5
click at [951, 91] on div "hero.moveRi) 1 2 3 4 5 6 7 8 # Use arguments with move statements to move farth…" at bounding box center [1148, 307] width 394 height 543
type textarea "hero.moveRight(1) hero.moveDown(1)"
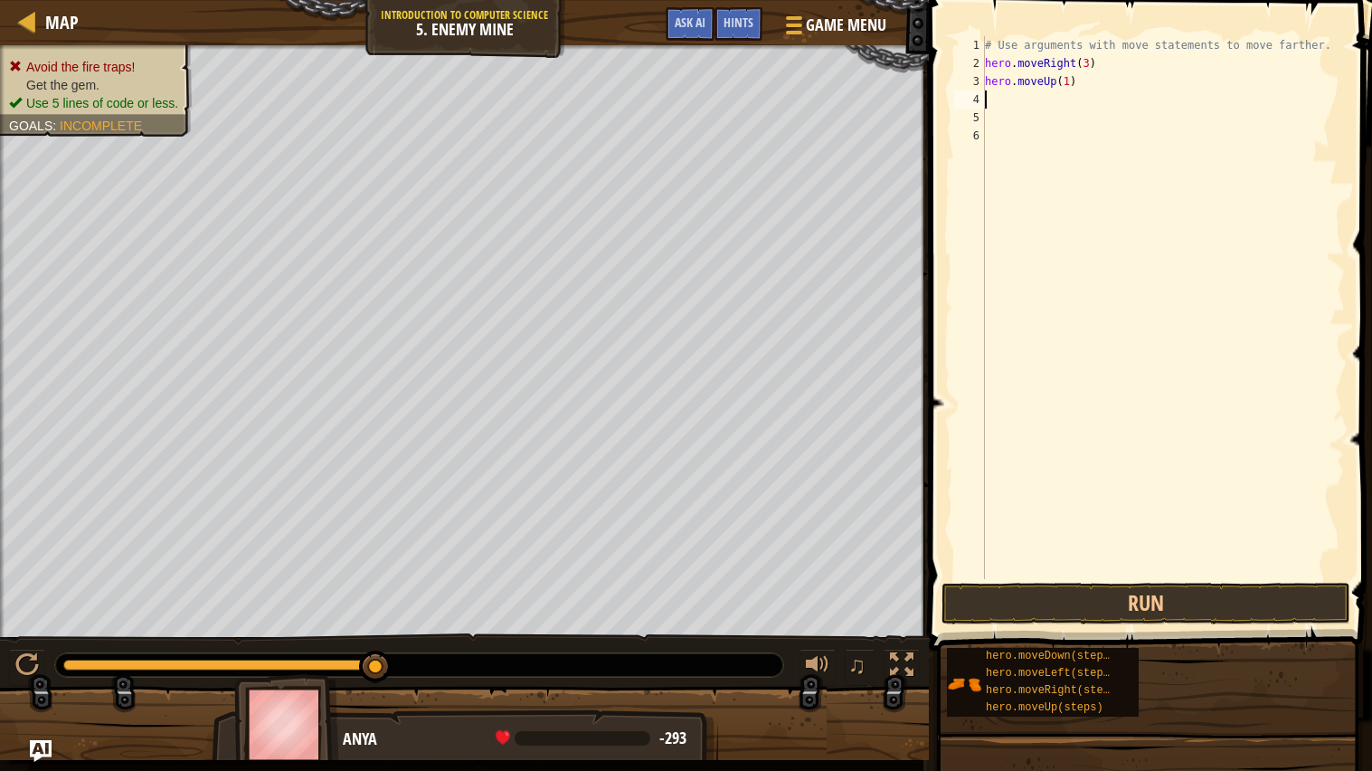
scroll to position [7, 0]
type textarea "r"
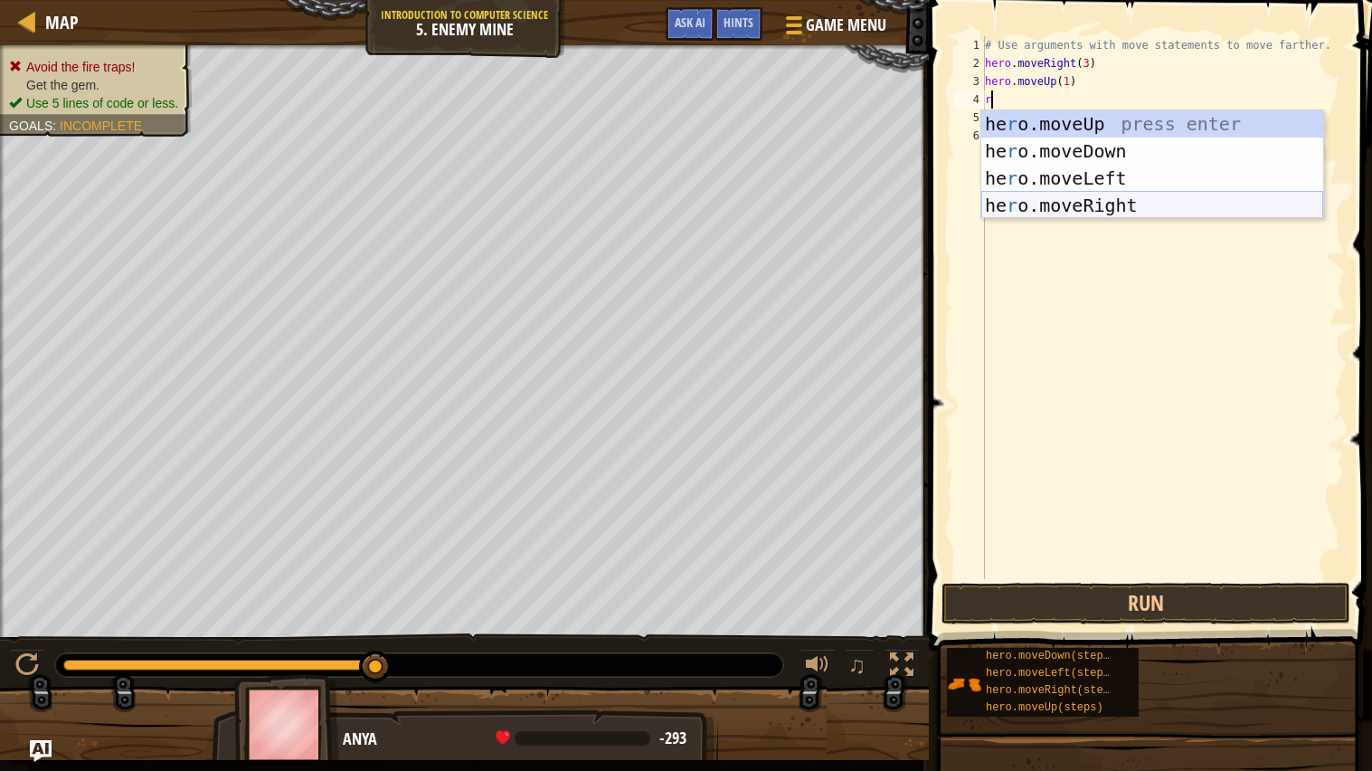
click at [1108, 194] on div "he r o.moveUp press enter he r o.moveDown press enter he r o.moveLeft press ent…" at bounding box center [1152, 191] width 342 height 163
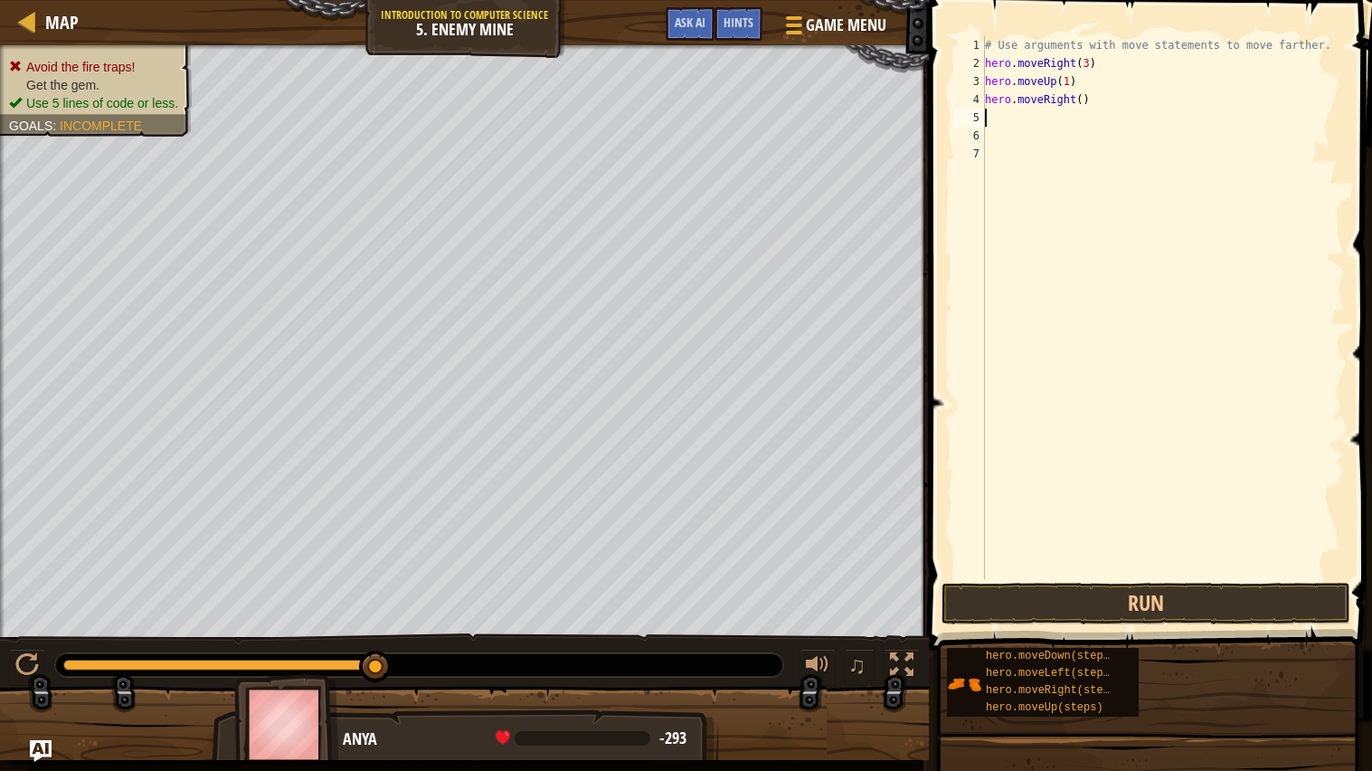
type textarea "d"
click at [1079, 138] on div "hero.[PERSON_NAME] own press enter" at bounding box center [1152, 168] width 342 height 81
type textarea "r"
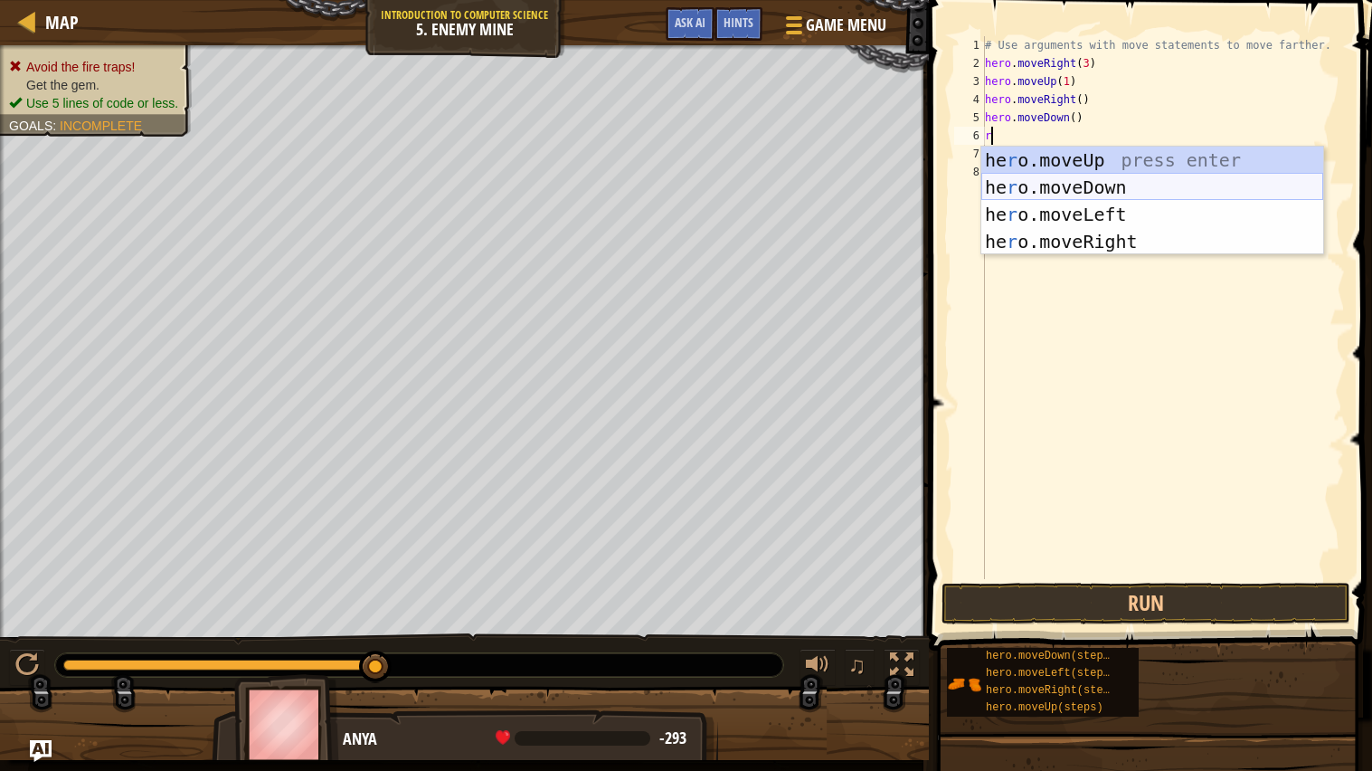
click at [1068, 194] on div "he r o.moveUp press enter he r o.moveDown press enter he r o.moveLeft press ent…" at bounding box center [1152, 228] width 342 height 163
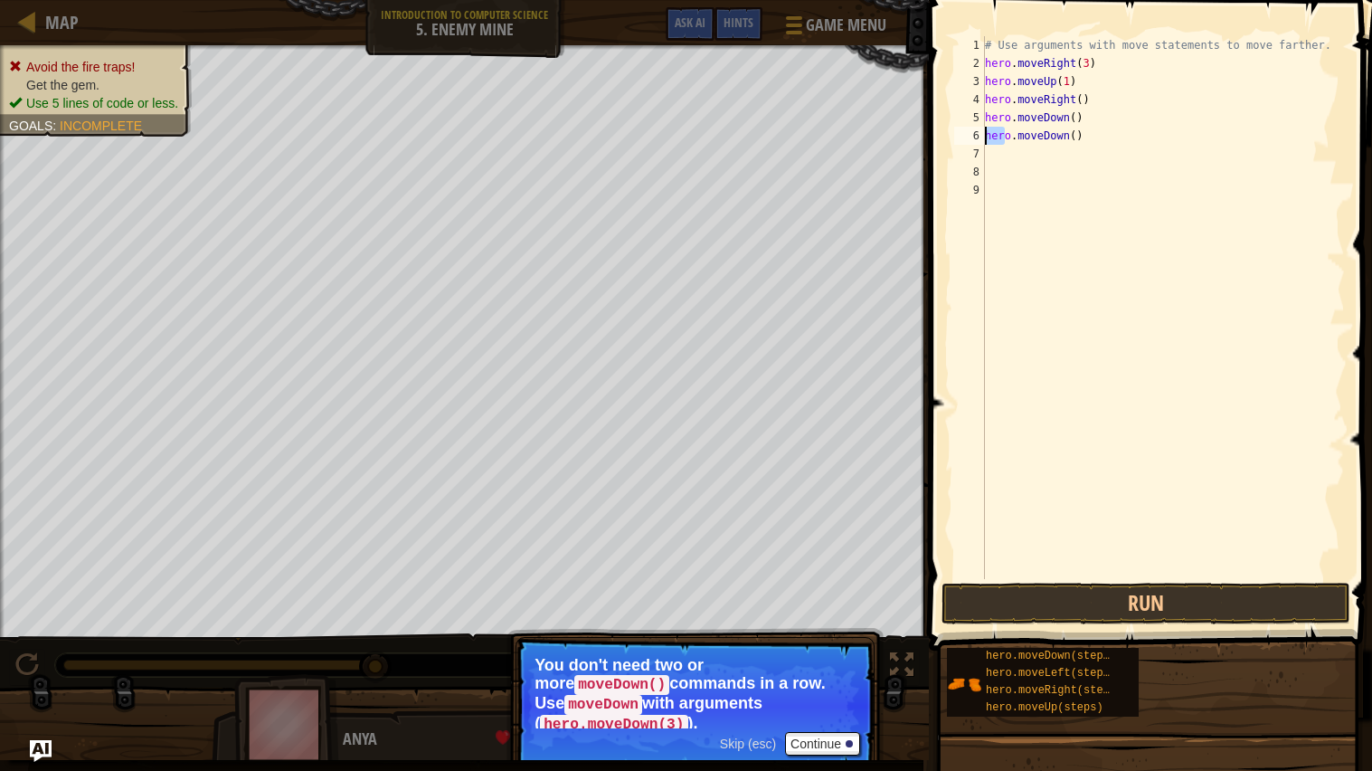
drag, startPoint x: 1006, startPoint y: 129, endPoint x: 974, endPoint y: 128, distance: 31.7
click at [974, 128] on div "1 2 3 4 5 6 7 8 9 # Use arguments with move statements to move farther. hero . …" at bounding box center [1148, 307] width 394 height 543
click at [1089, 139] on div "# Use arguments with move statements to move farther. hero . moveRight ( 3 ) he…" at bounding box center [1163, 325] width 364 height 579
type textarea "h"
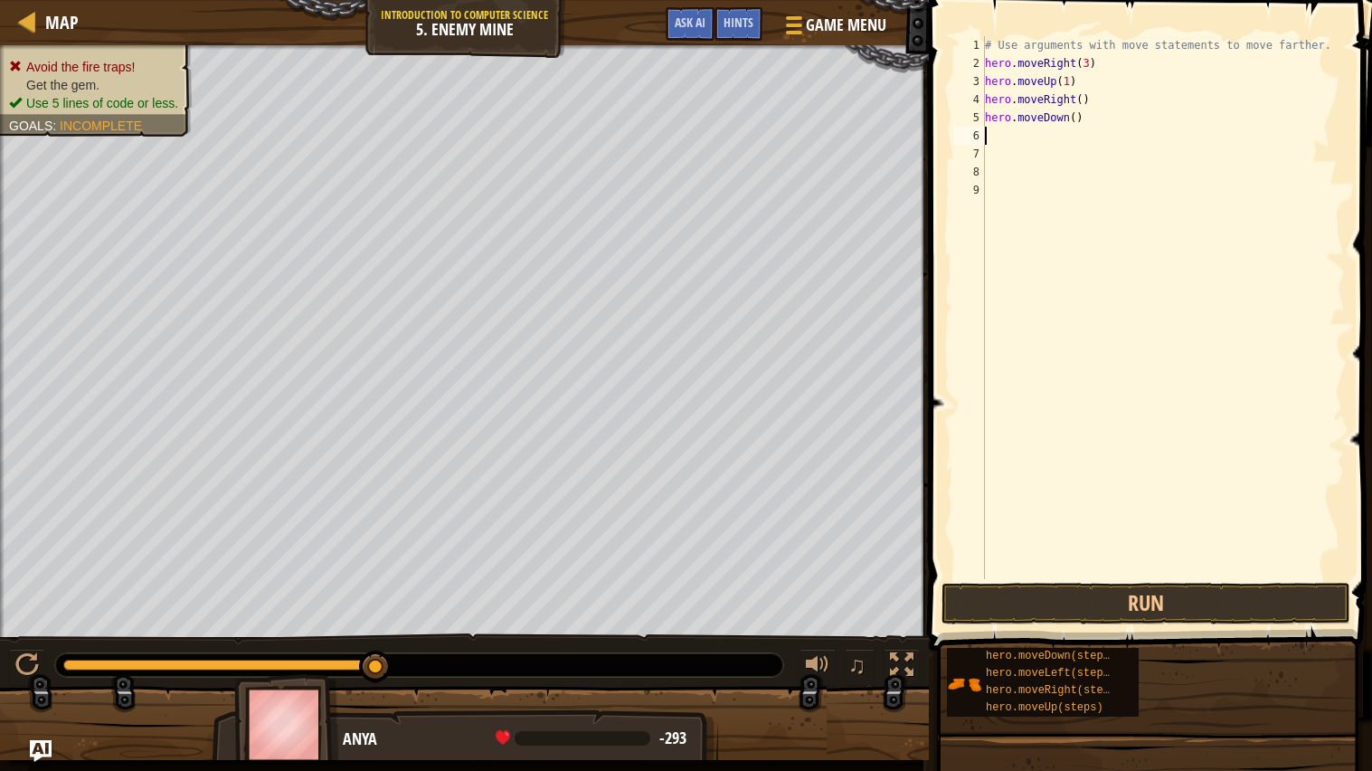
click at [1075, 119] on div "# Use arguments with move statements to move farther. hero . moveRight ( 3 ) he…" at bounding box center [1163, 325] width 364 height 579
click at [1082, 99] on div "# Use arguments with move statements to move farther. hero . moveRight ( 3 ) he…" at bounding box center [1163, 325] width 364 height 579
type textarea "hero.moveRight(1)"
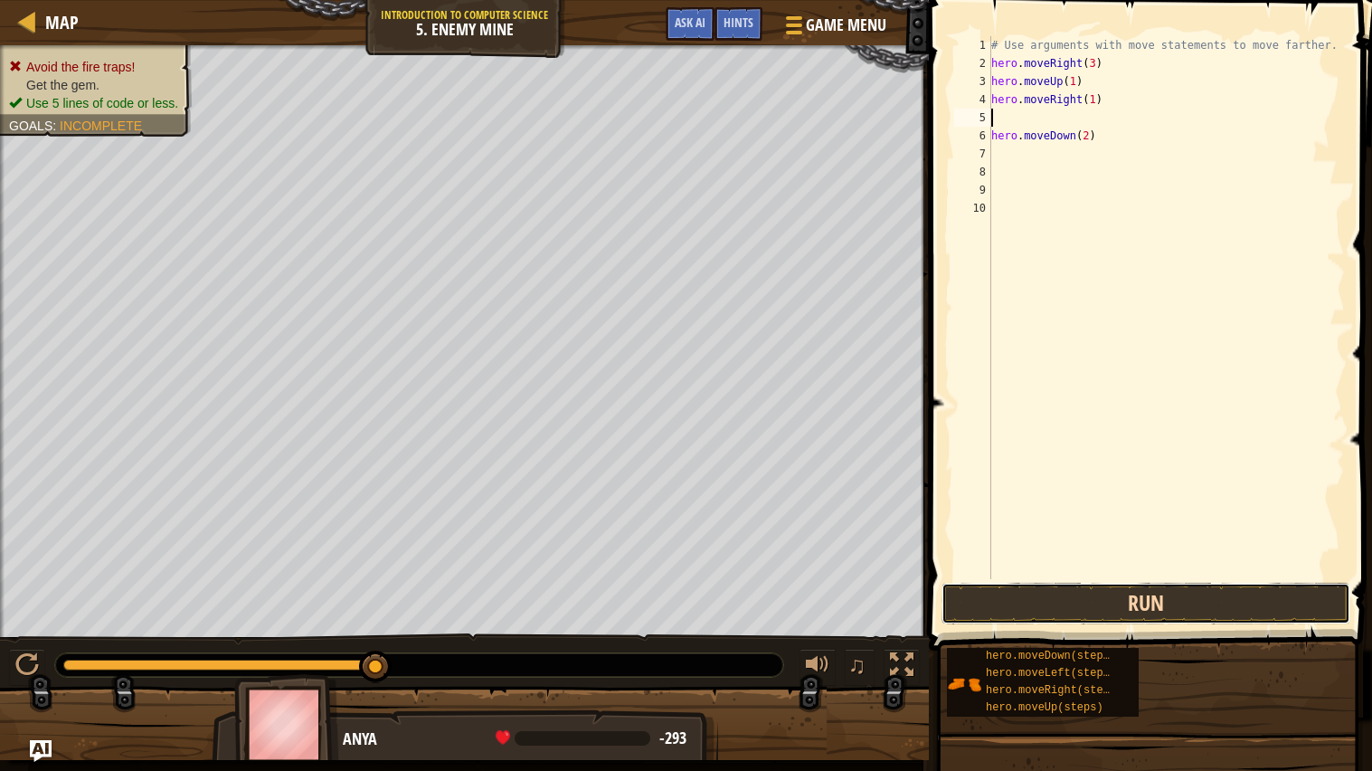
click at [1245, 618] on button "Run" at bounding box center [1146, 603] width 409 height 42
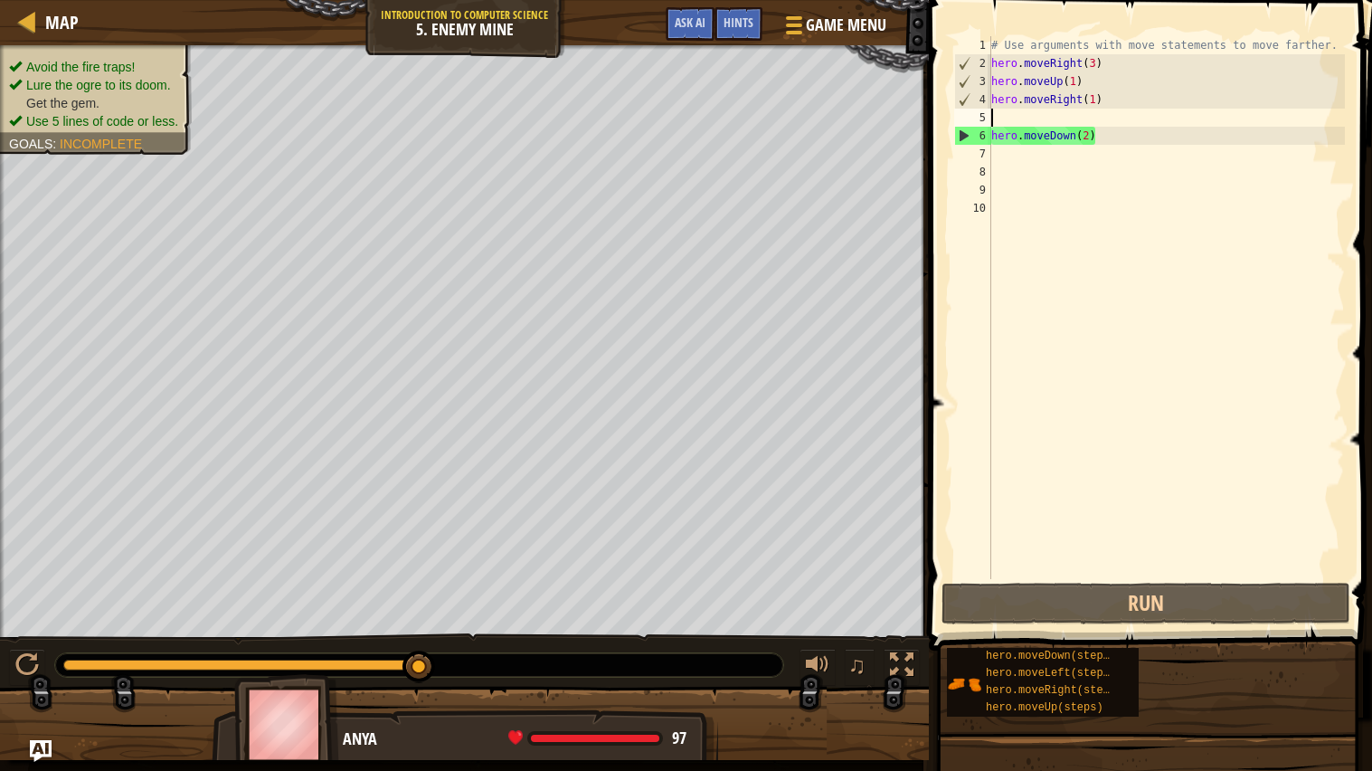
click at [1137, 136] on div "# Use arguments with move statements to move farther. hero . moveRight ( 3 ) he…" at bounding box center [1167, 325] width 358 height 579
type textarea "hero.moveDown(2)"
click at [1021, 154] on div "# Use arguments with move statements to move farther. hero . moveRight ( 3 ) he…" at bounding box center [1167, 325] width 358 height 579
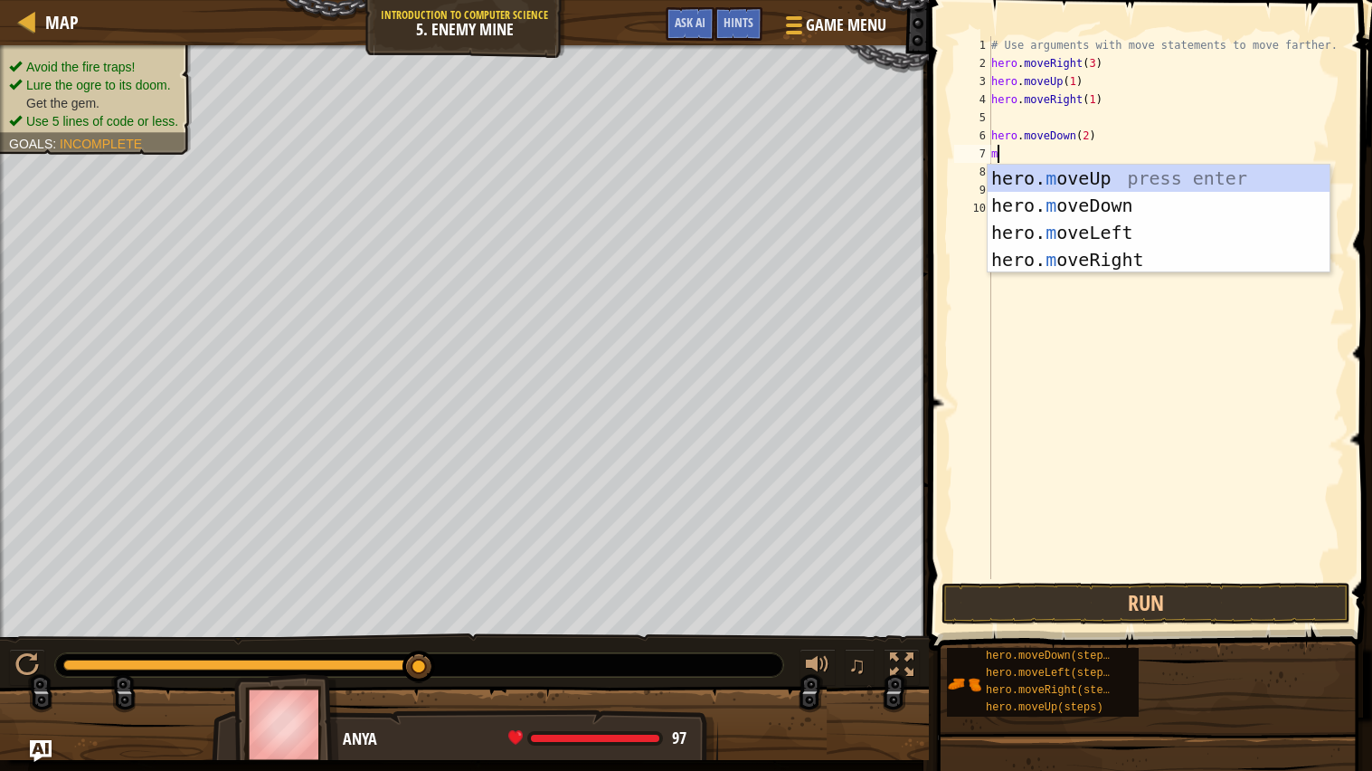
click at [1090, 133] on div "# Use arguments with move statements to move farther. hero . moveRight ( 3 ) he…" at bounding box center [1167, 325] width 358 height 579
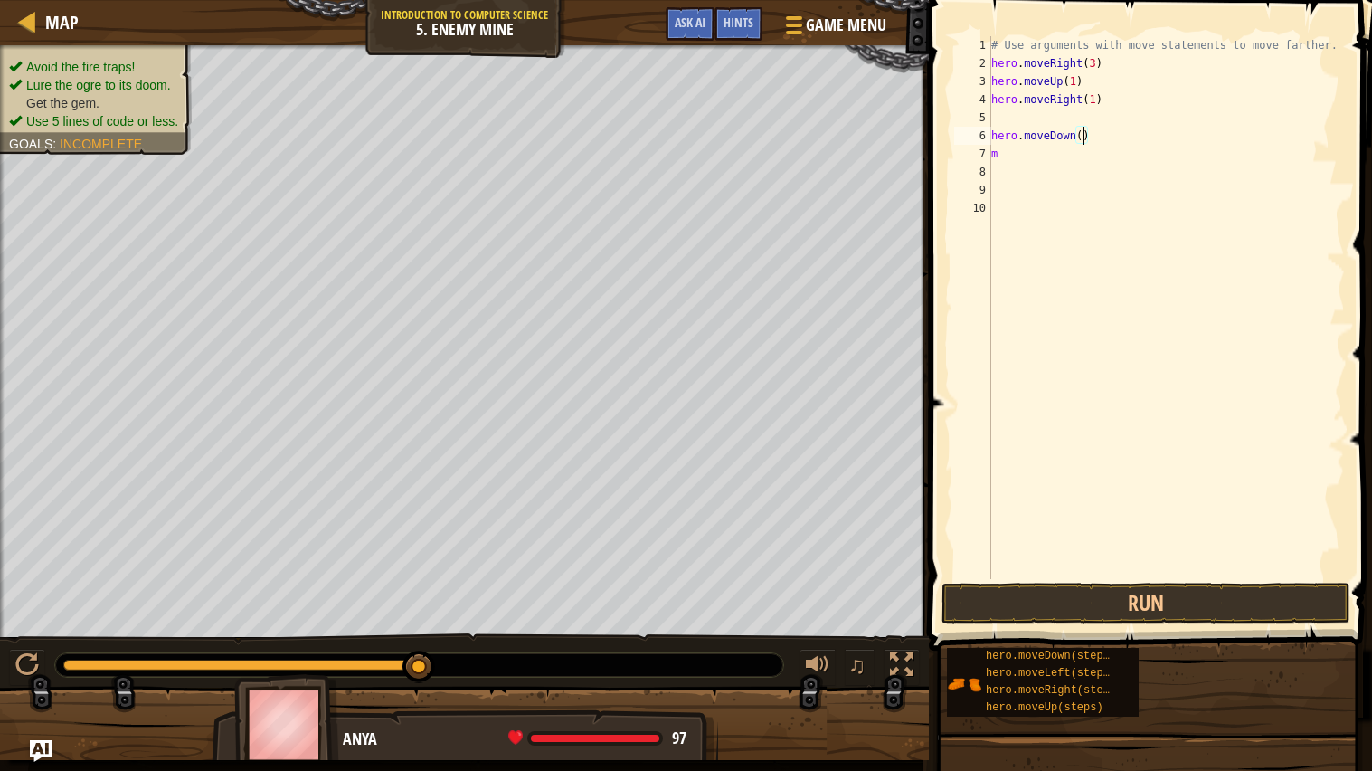
scroll to position [7, 7]
click at [1058, 150] on div "# Use arguments with move statements to move farther. hero . moveRight ( 3 ) he…" at bounding box center [1167, 325] width 358 height 579
type textarea "m"
type textarea "r"
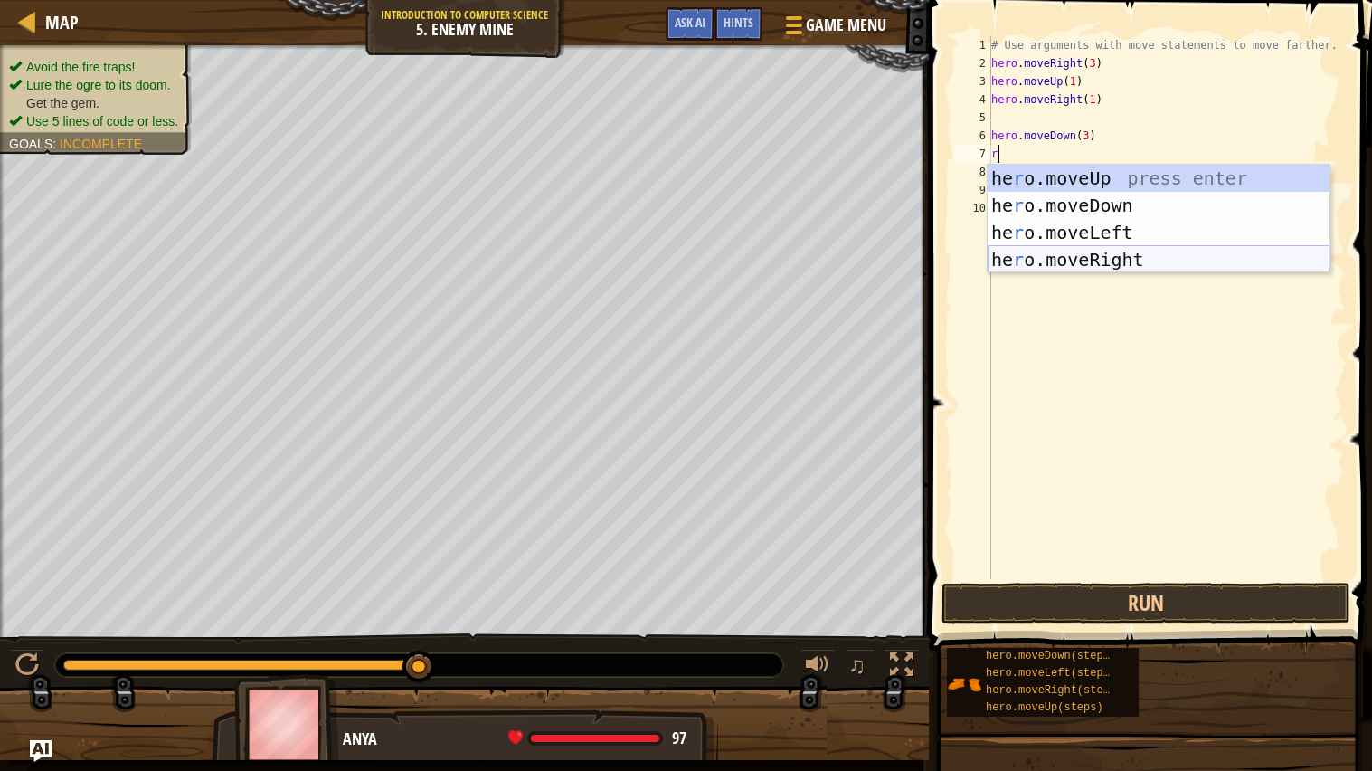
click at [1159, 257] on div "he r o.moveUp press enter he r o.moveDown press enter he r o.moveLeft press ent…" at bounding box center [1159, 246] width 342 height 163
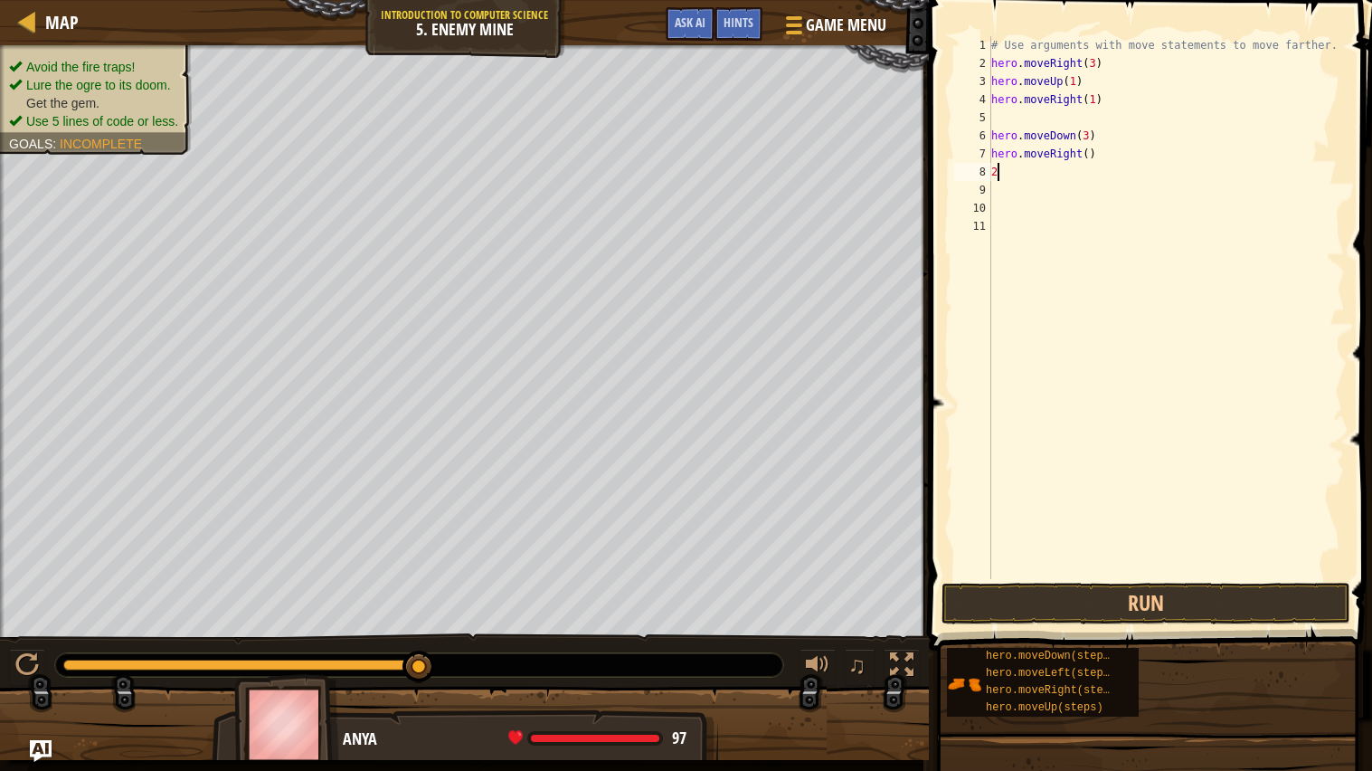
click at [1090, 155] on div "# Use arguments with move statements to move farther. hero . moveRight ( 3 ) he…" at bounding box center [1167, 325] width 358 height 579
click at [1008, 174] on div "# Use arguments with move statements to move farther. hero . moveRight ( 3 ) he…" at bounding box center [1167, 325] width 358 height 579
type textarea "2"
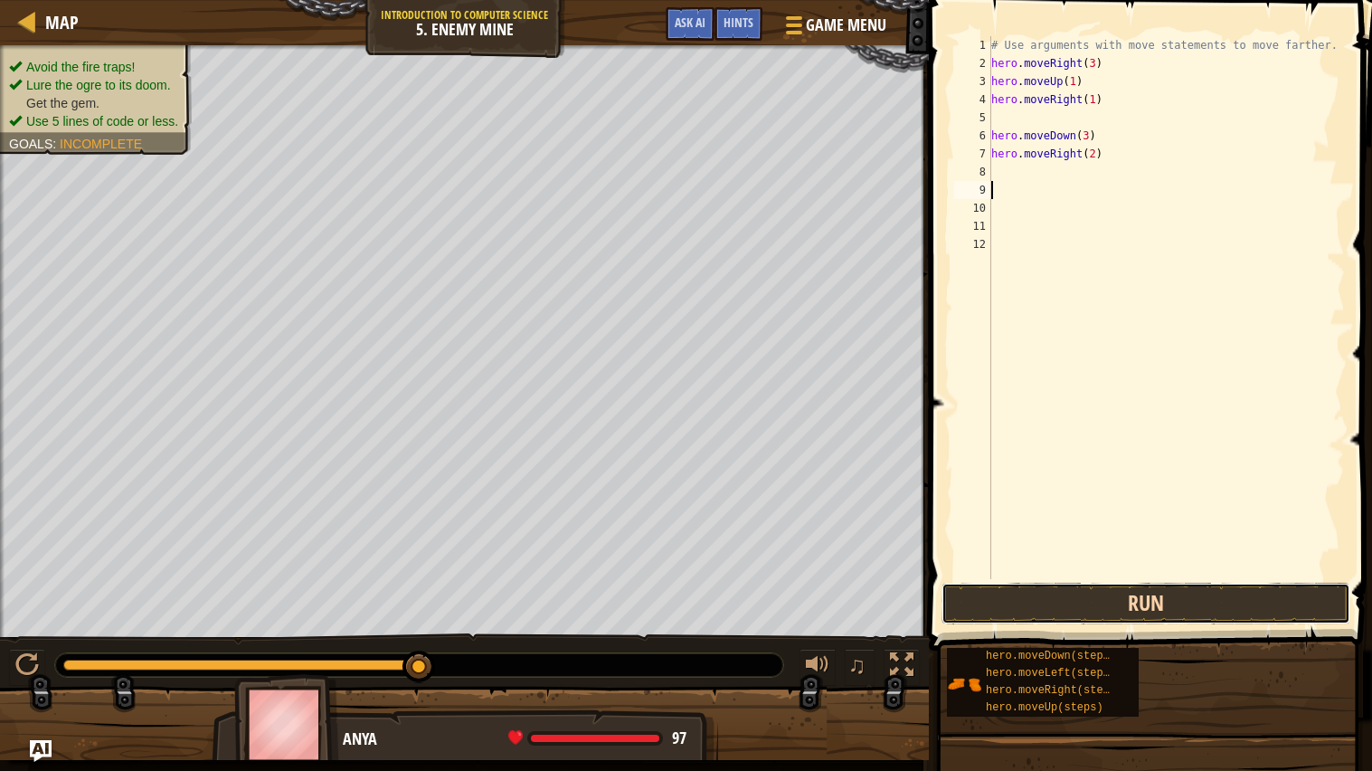
click at [1149, 588] on button "Run" at bounding box center [1146, 603] width 409 height 42
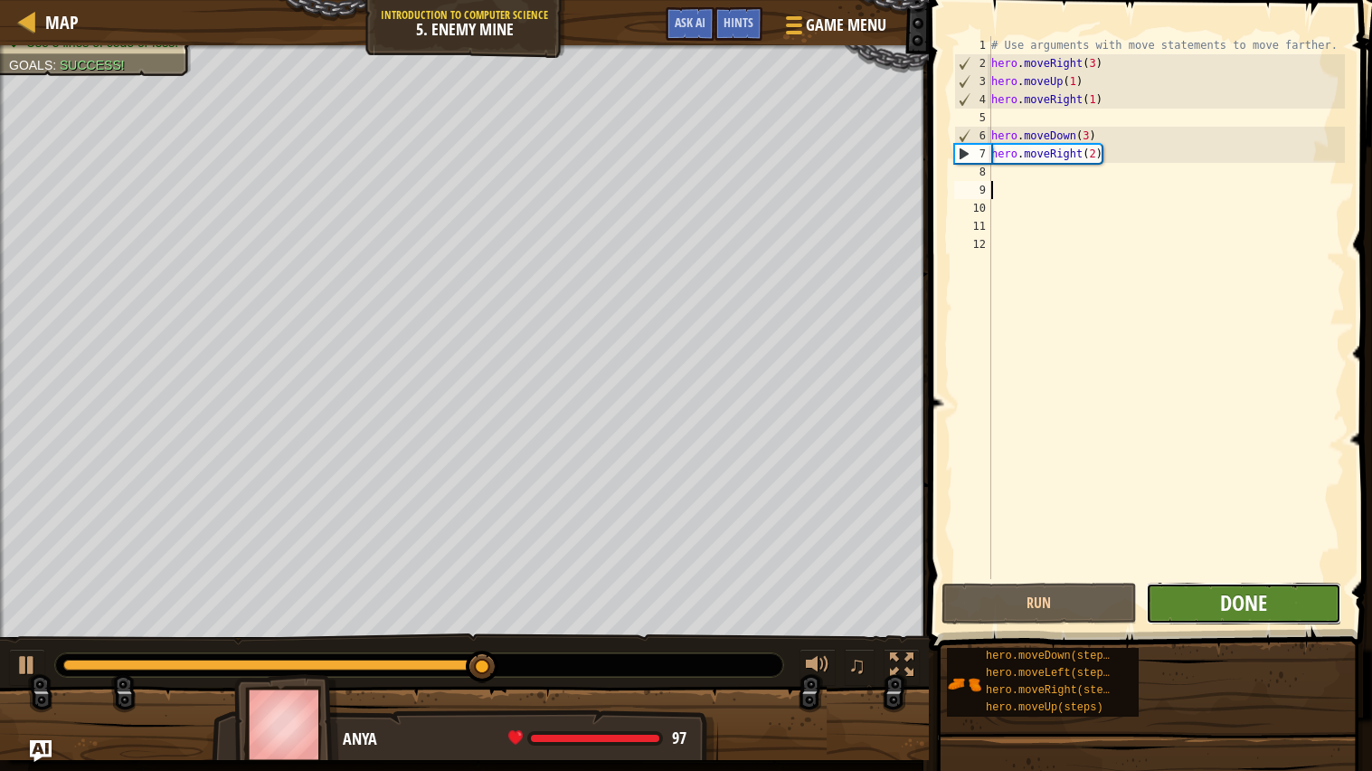
click at [1236, 610] on span "Done" at bounding box center [1243, 602] width 47 height 29
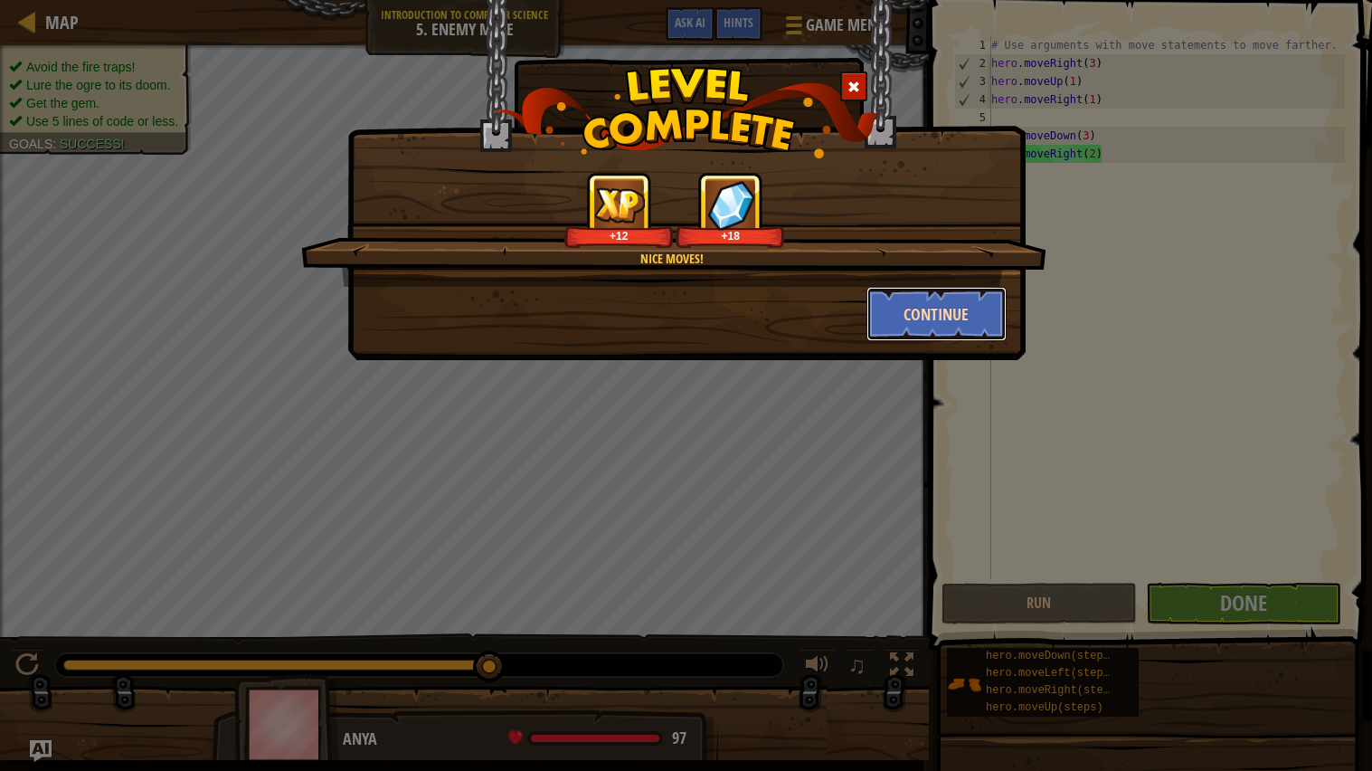
click at [983, 332] on button "Continue" at bounding box center [936, 314] width 140 height 54
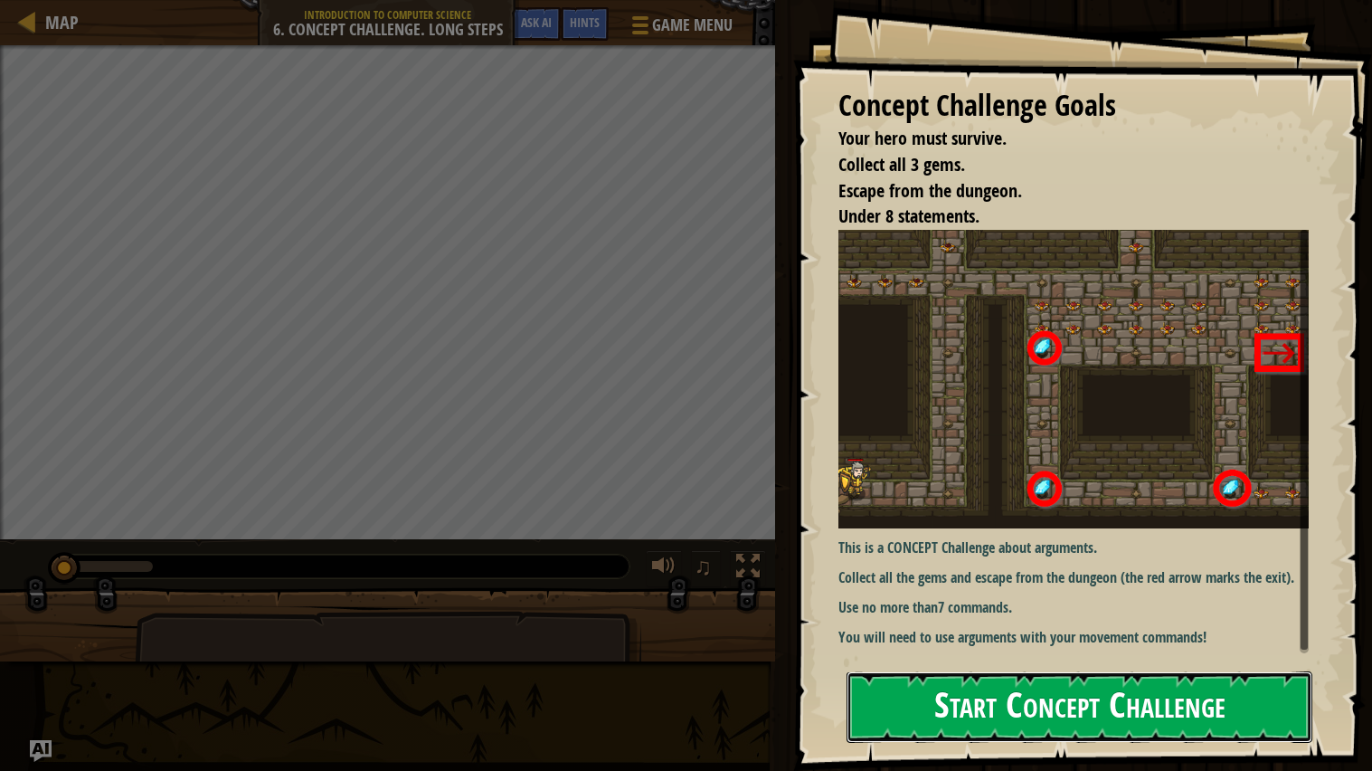
click at [921, 719] on button "Start Concept Challenge" at bounding box center [1080, 706] width 466 height 71
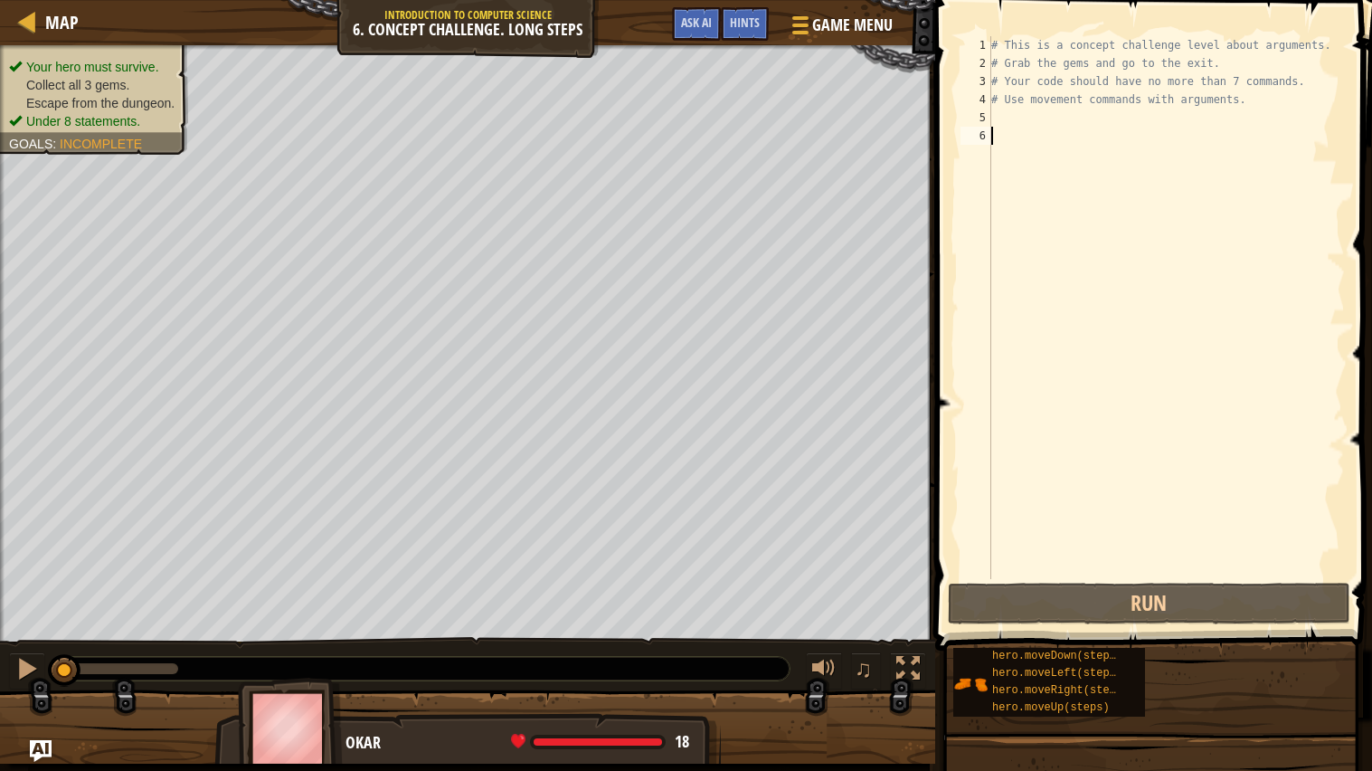
type textarea "r"
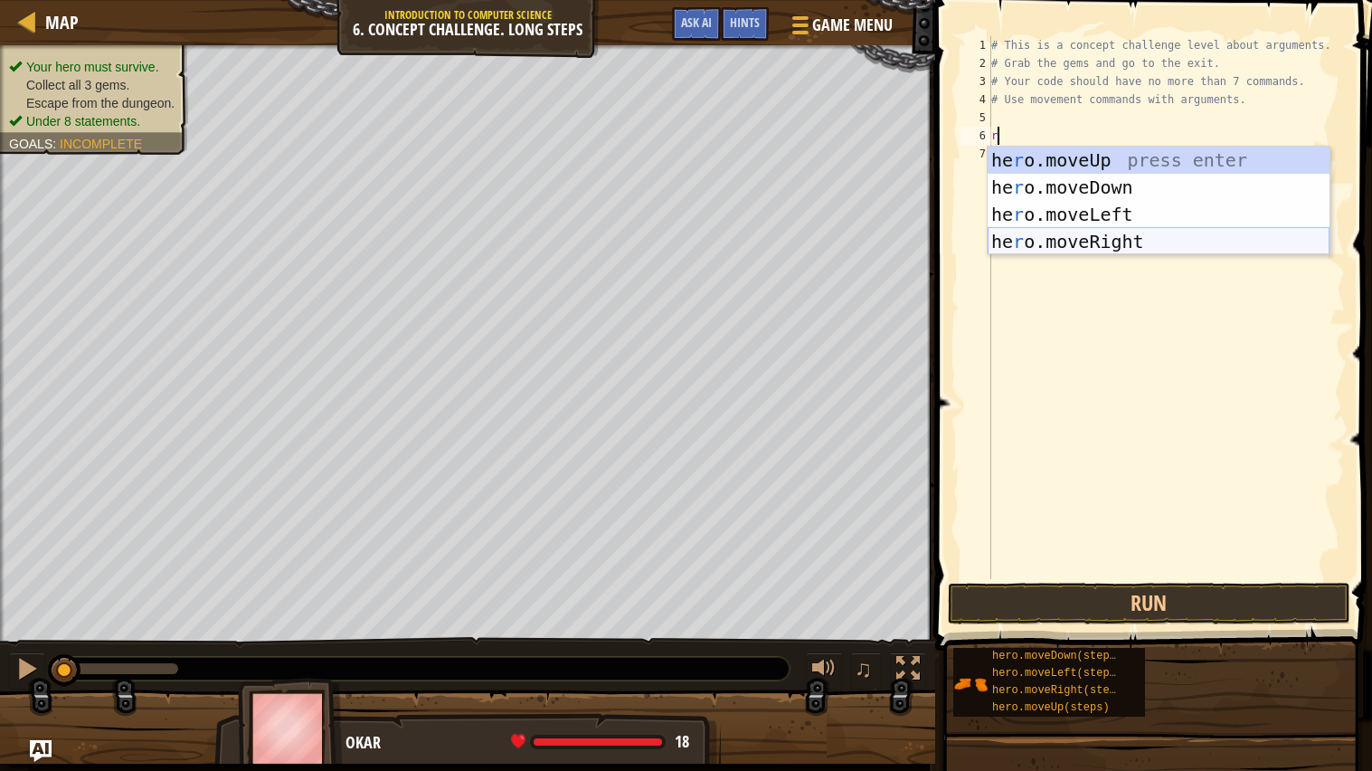
click at [1097, 233] on div "he r o.moveUp press enter he r o.moveDown press enter he r o.moveLeft press ent…" at bounding box center [1159, 228] width 342 height 163
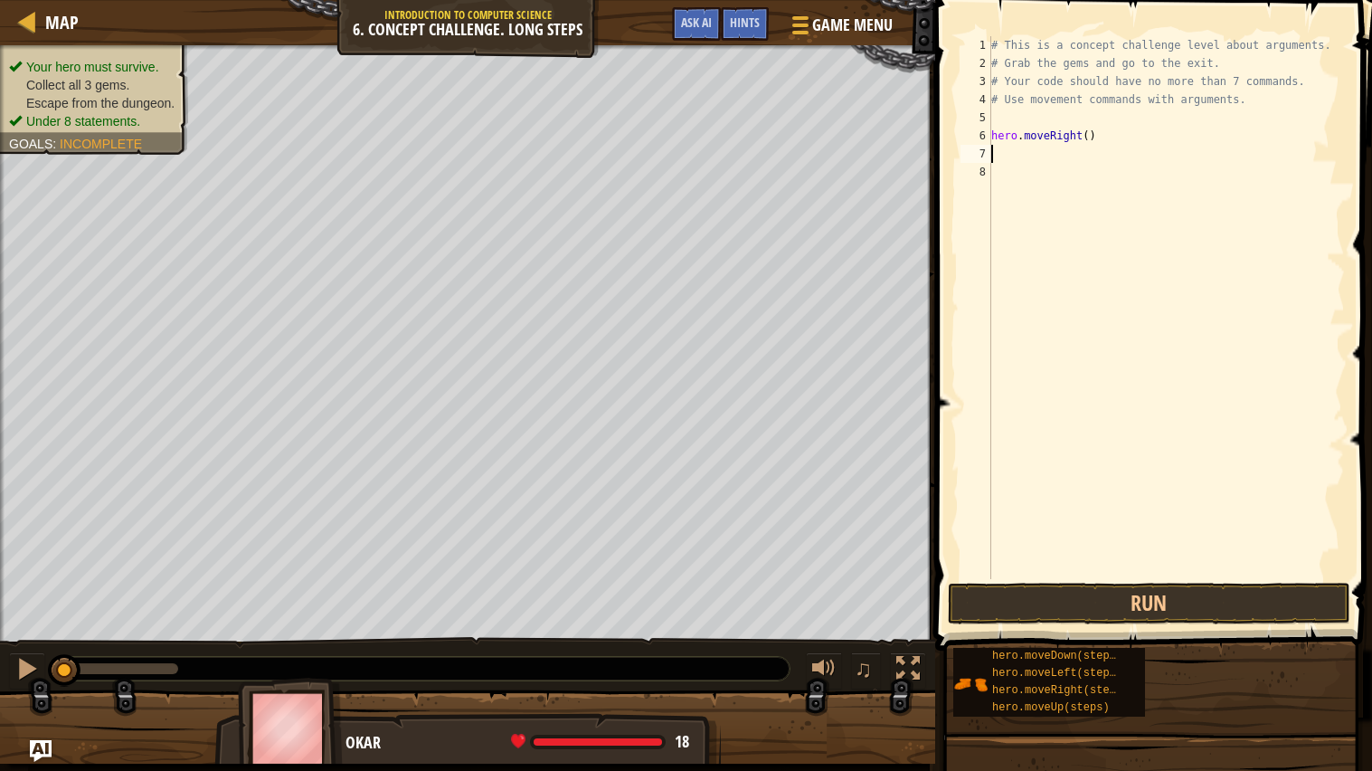
click at [1092, 134] on div "# This is a concept challenge level about arguments. # Grab the gems and go to …" at bounding box center [1166, 325] width 357 height 579
type textarea "hero.moveRight(1)"
click at [1052, 156] on div "# This is a concept challenge level about arguments. # Grab the gems and go to …" at bounding box center [1166, 325] width 357 height 579
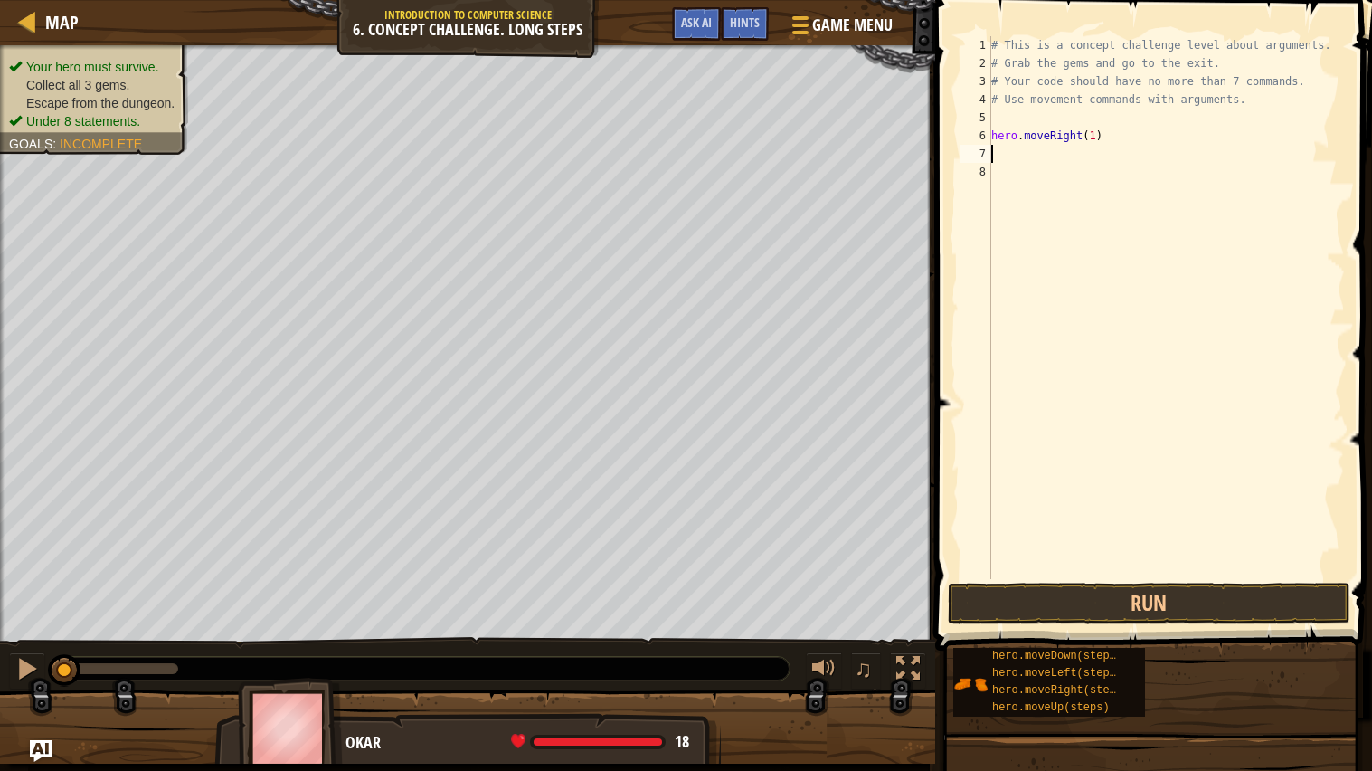
type textarea "u"
click at [1048, 178] on div "hero.move U p press enter" at bounding box center [1159, 205] width 342 height 81
click at [1071, 155] on div "# This is a concept challenge level about arguments. # Grab the gems and go to …" at bounding box center [1166, 325] width 357 height 579
type textarea "hero.moveUp(3)"
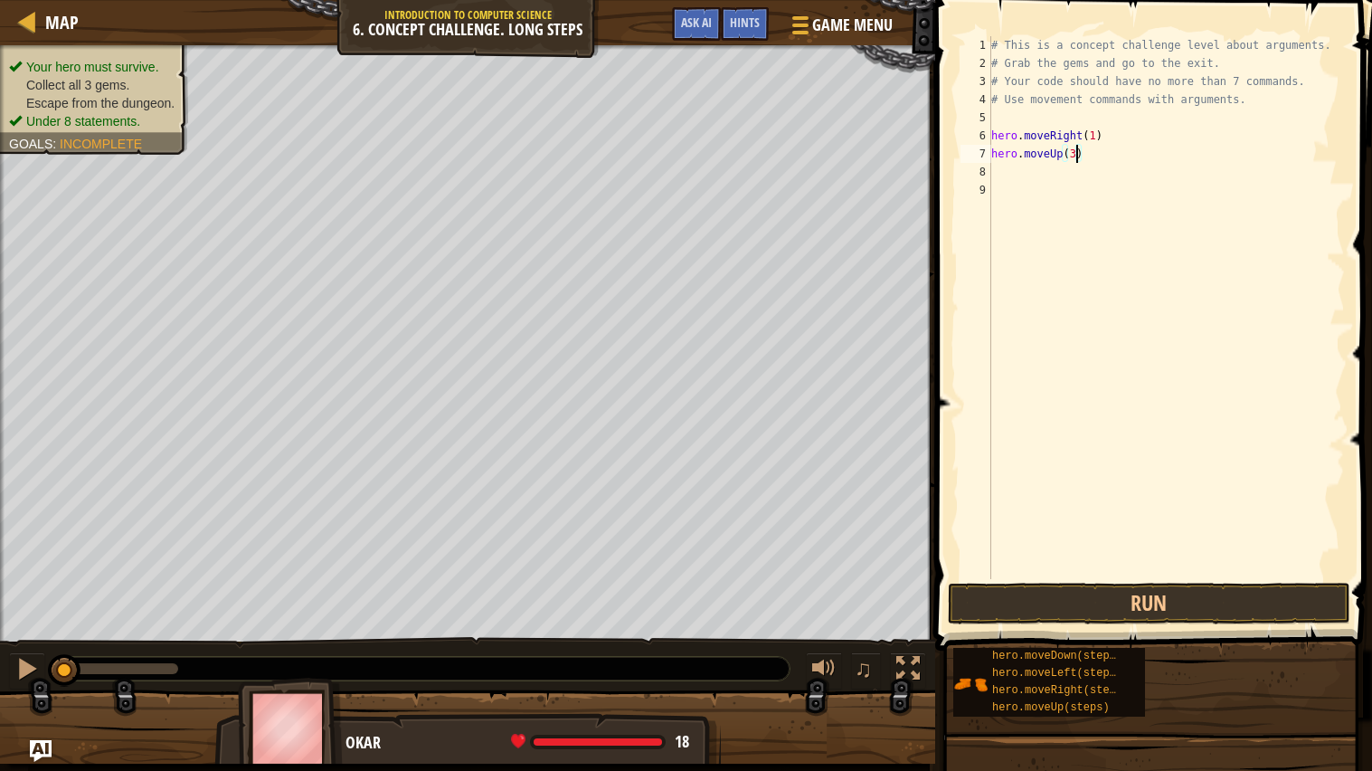
click at [1034, 174] on div "# This is a concept challenge level about arguments. # Grab the gems and go to …" at bounding box center [1166, 325] width 357 height 579
type textarea "r"
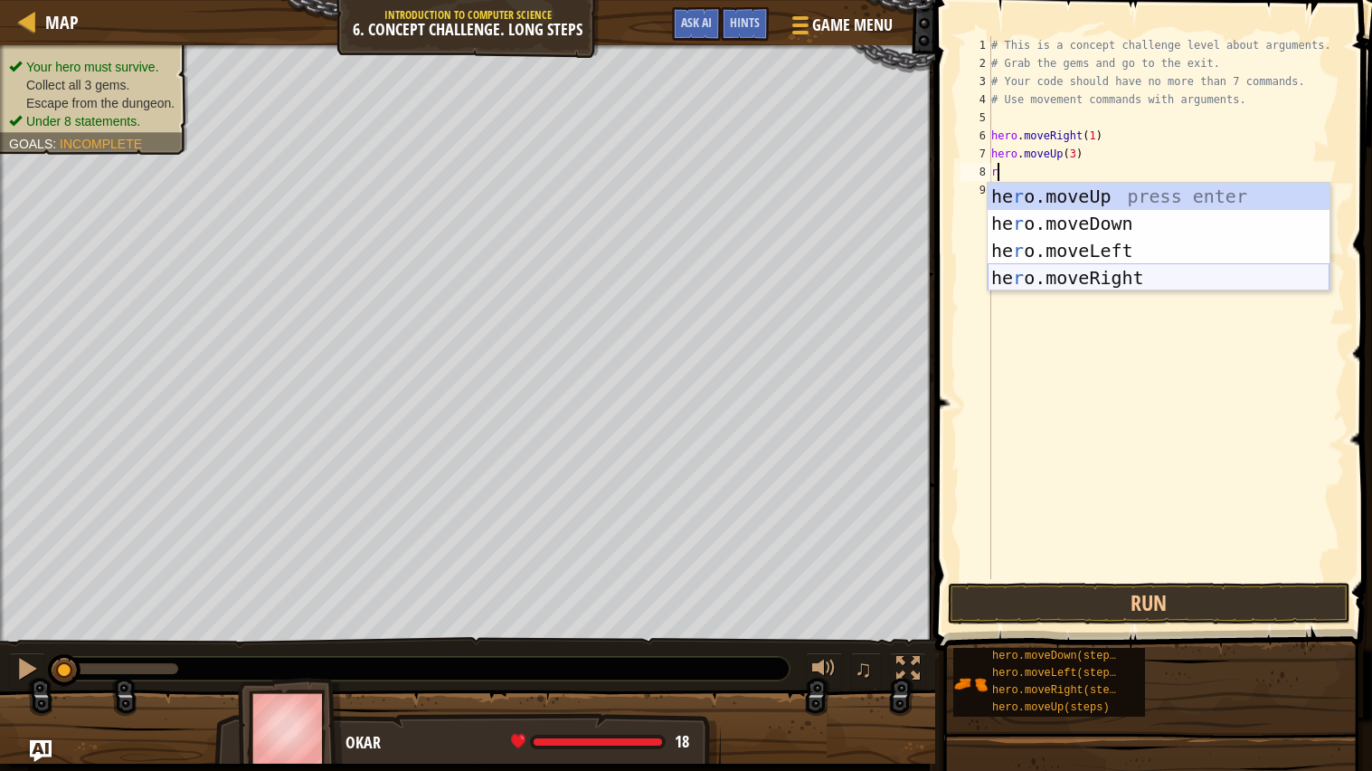
click at [1073, 271] on div "he r o.moveUp press enter he r o.moveDown press enter he r o.moveLeft press ent…" at bounding box center [1159, 264] width 342 height 163
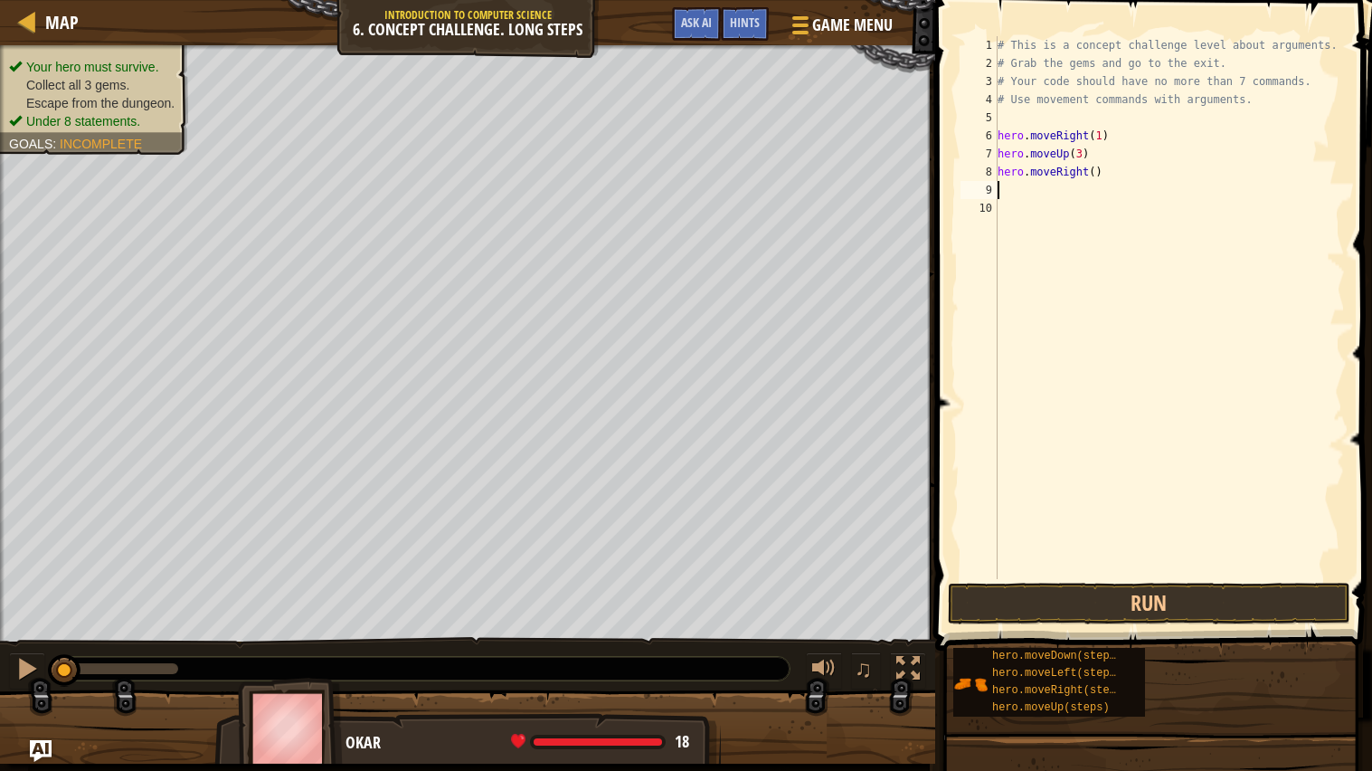
click at [1095, 168] on div "# This is a concept challenge level about arguments. # Grab the gems and go to …" at bounding box center [1170, 325] width 352 height 579
type textarea "hero.moveRight(2)"
click at [1027, 186] on div "# This is a concept challenge level about arguments. # Grab the gems and go to …" at bounding box center [1170, 325] width 352 height 579
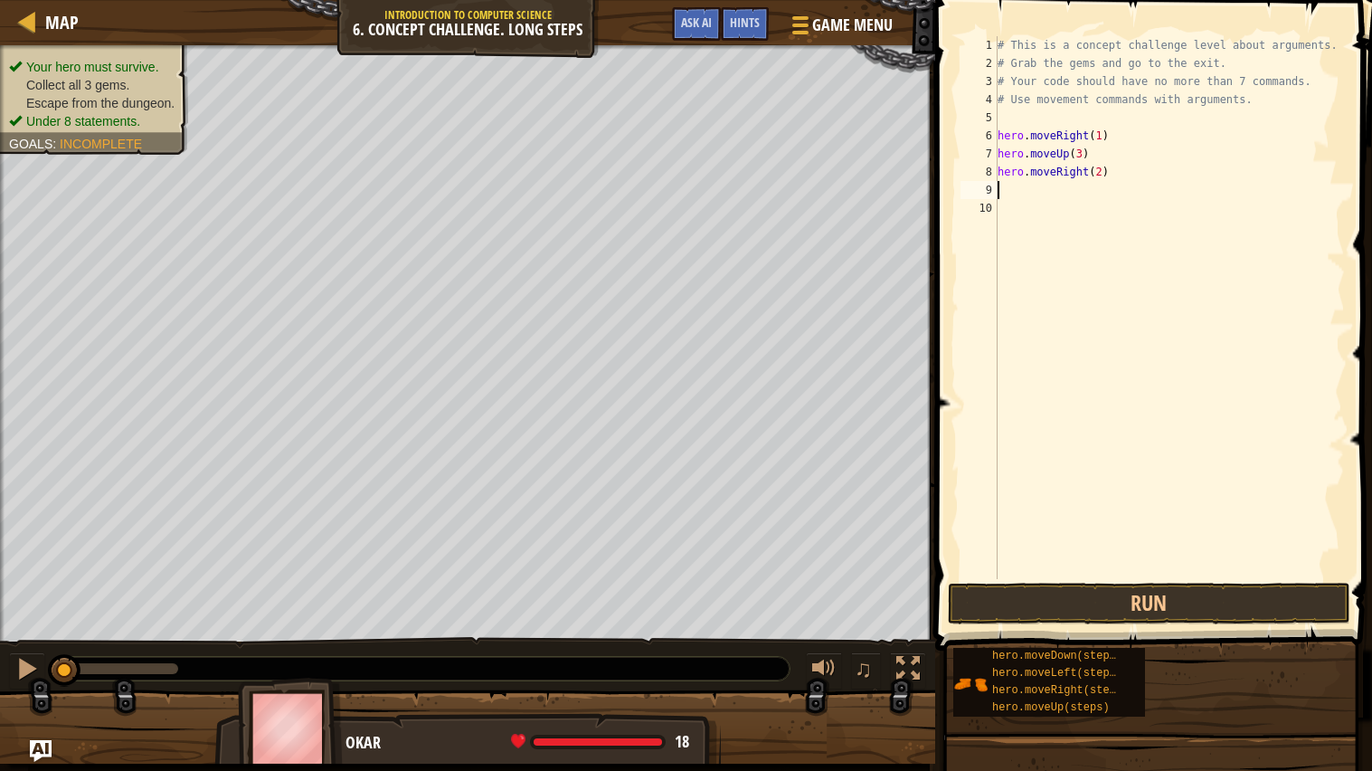
type textarea "d"
click at [1038, 221] on div "hero.[PERSON_NAME] own press enter" at bounding box center [1165, 241] width 342 height 81
click at [1093, 196] on div "# This is a concept challenge level about arguments. # Grab the gems and go to …" at bounding box center [1170, 325] width 352 height 579
click at [1089, 194] on div "# This is a concept challenge level about arguments. # Grab the gems and go to …" at bounding box center [1170, 325] width 352 height 579
type textarea "hero.moveDown(3)"
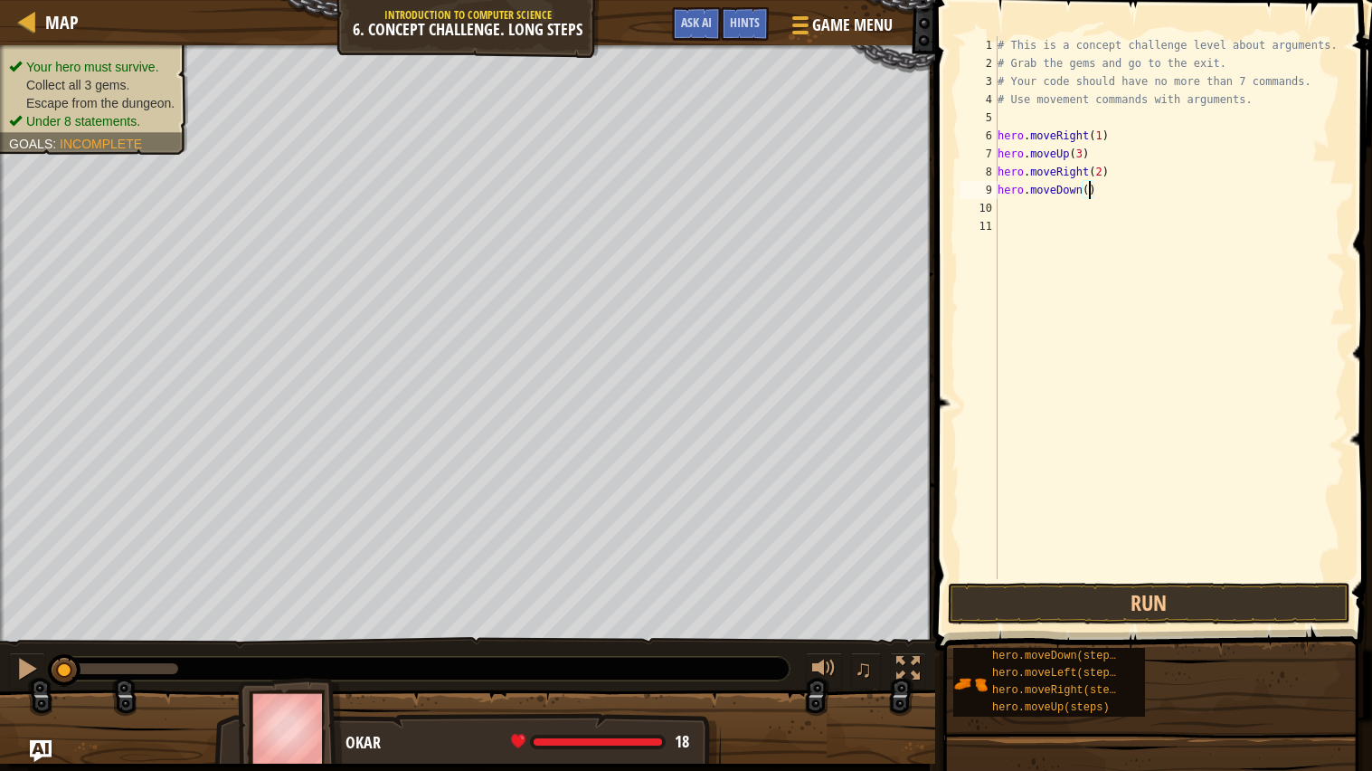
scroll to position [7, 6]
click at [1044, 200] on div "# This is a concept challenge level about arguments. # Grab the gems and go to …" at bounding box center [1170, 325] width 352 height 579
click at [1032, 208] on div "# This is a concept challenge level about arguments. # Grab the gems and go to …" at bounding box center [1170, 325] width 352 height 579
click at [993, 204] on div "10" at bounding box center [979, 208] width 37 height 18
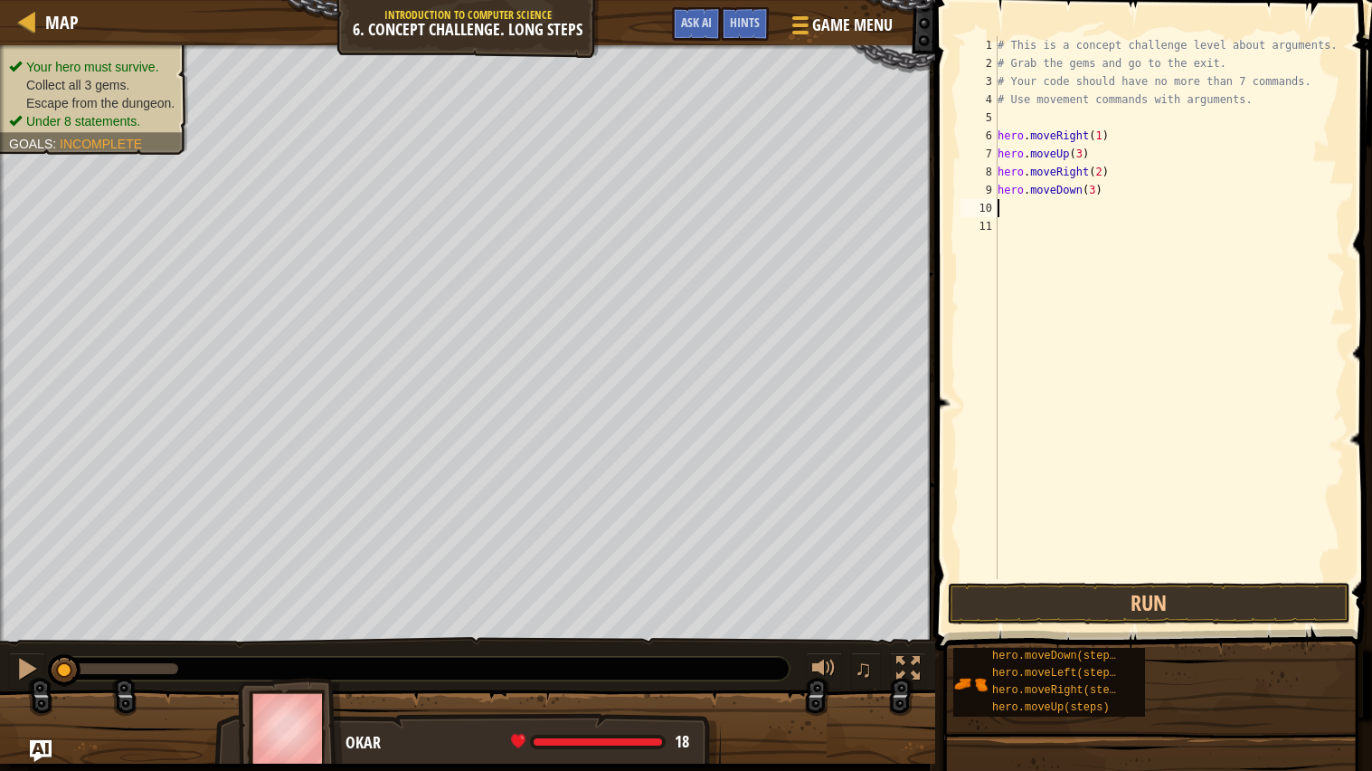
click at [1003, 205] on div "# This is a concept challenge level about arguments. # Grab the gems and go to …" at bounding box center [1170, 325] width 352 height 579
click at [1013, 207] on div "# This is a concept challenge level about arguments. # Grab the gems and go to …" at bounding box center [1170, 325] width 352 height 579
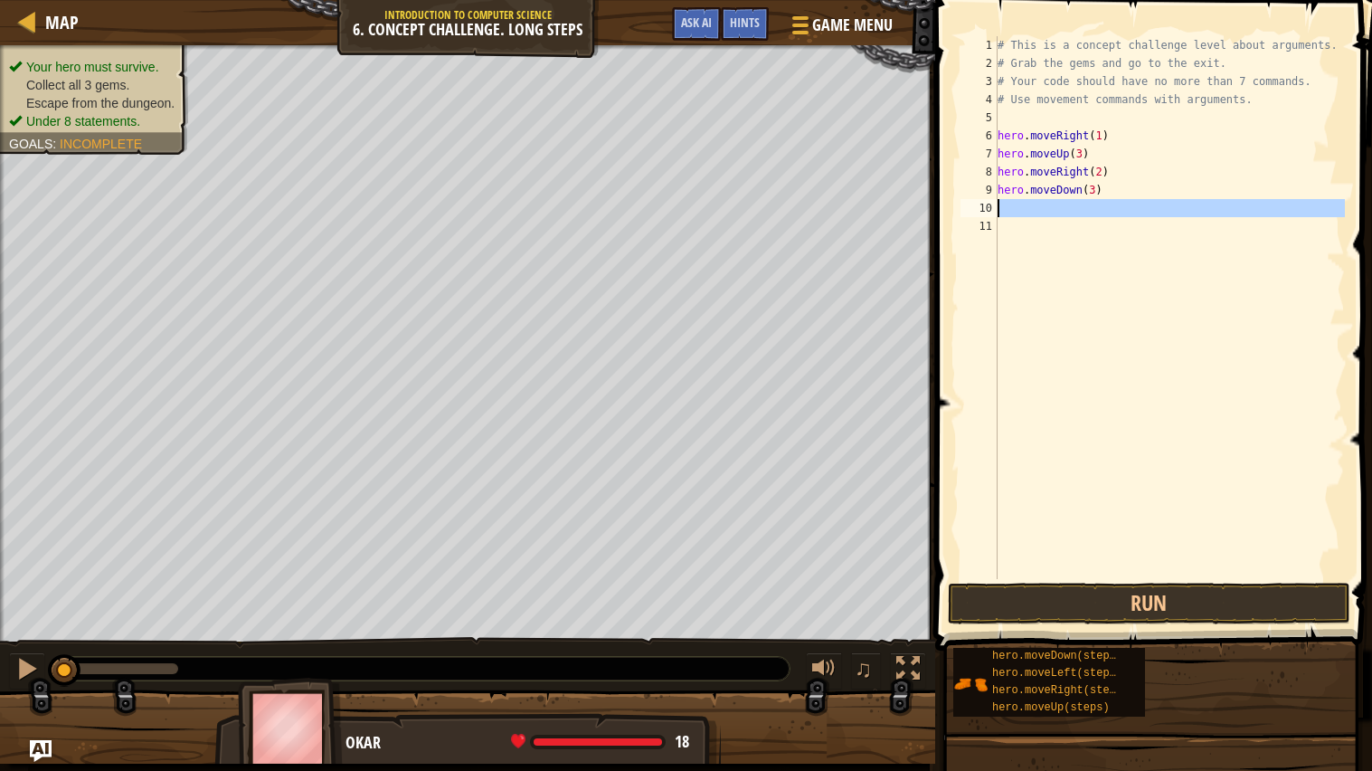
type textarea "l"
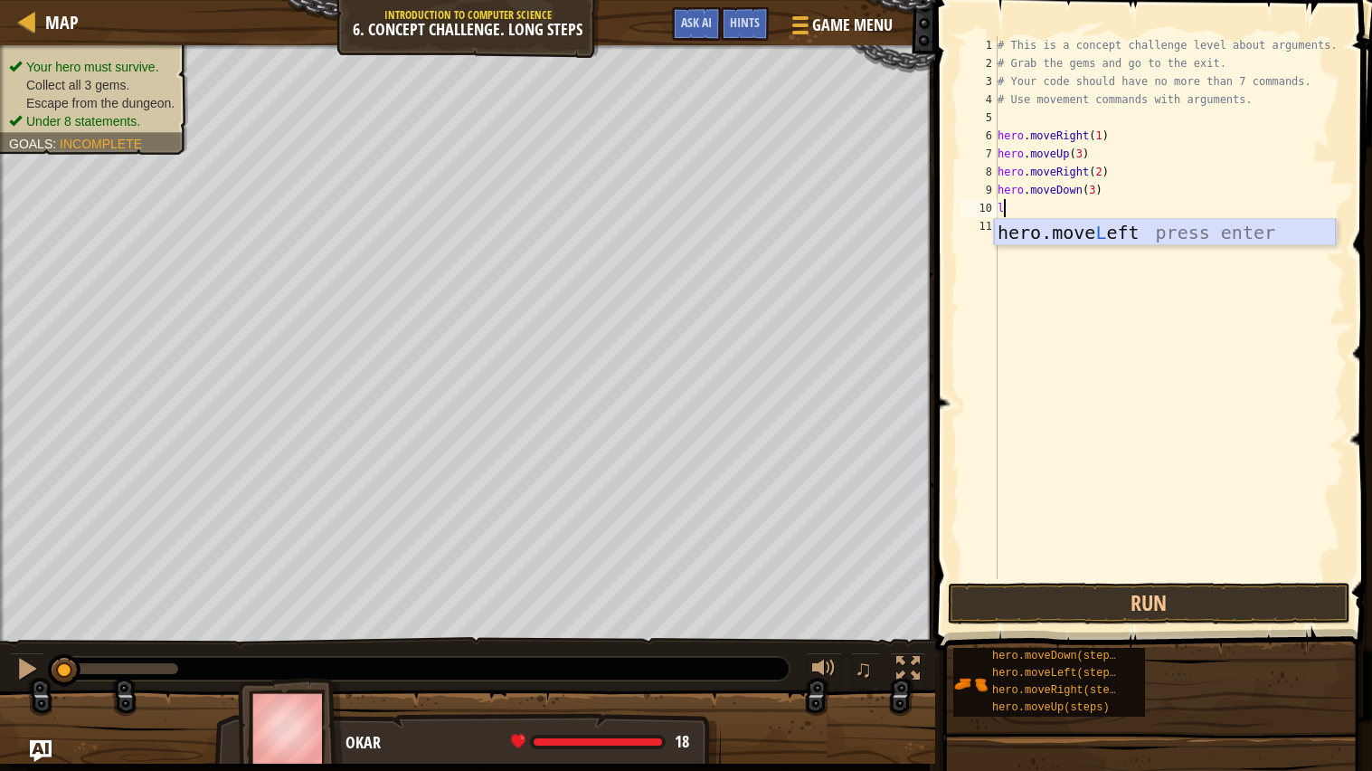
click at [1036, 241] on div "hero.move L eft press enter" at bounding box center [1165, 259] width 342 height 81
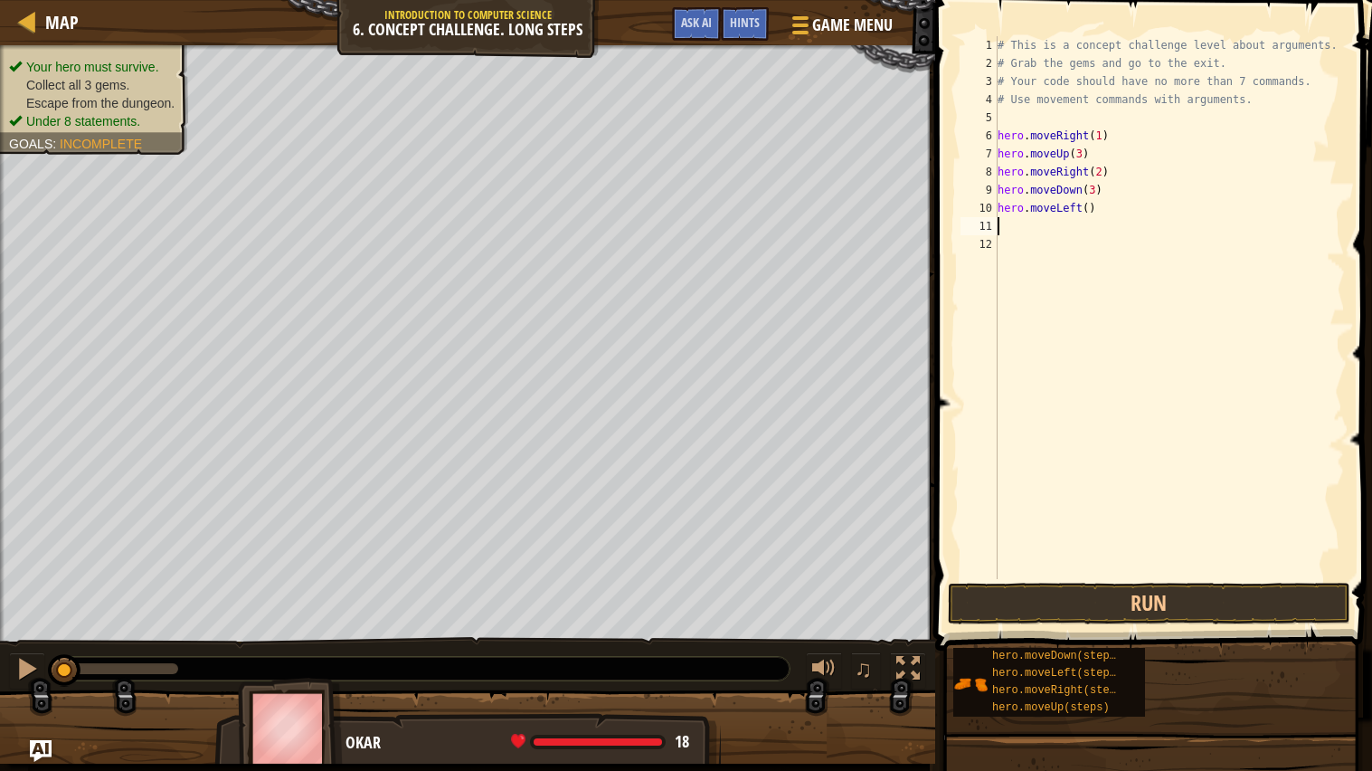
click at [1090, 209] on div "# This is a concept challenge level about arguments. # Grab the gems and go to …" at bounding box center [1170, 325] width 352 height 579
type textarea "hero.moveLeft(1)"
click at [1030, 226] on div "# This is a concept challenge level about arguments. # Grab the gems and go to …" at bounding box center [1170, 325] width 352 height 579
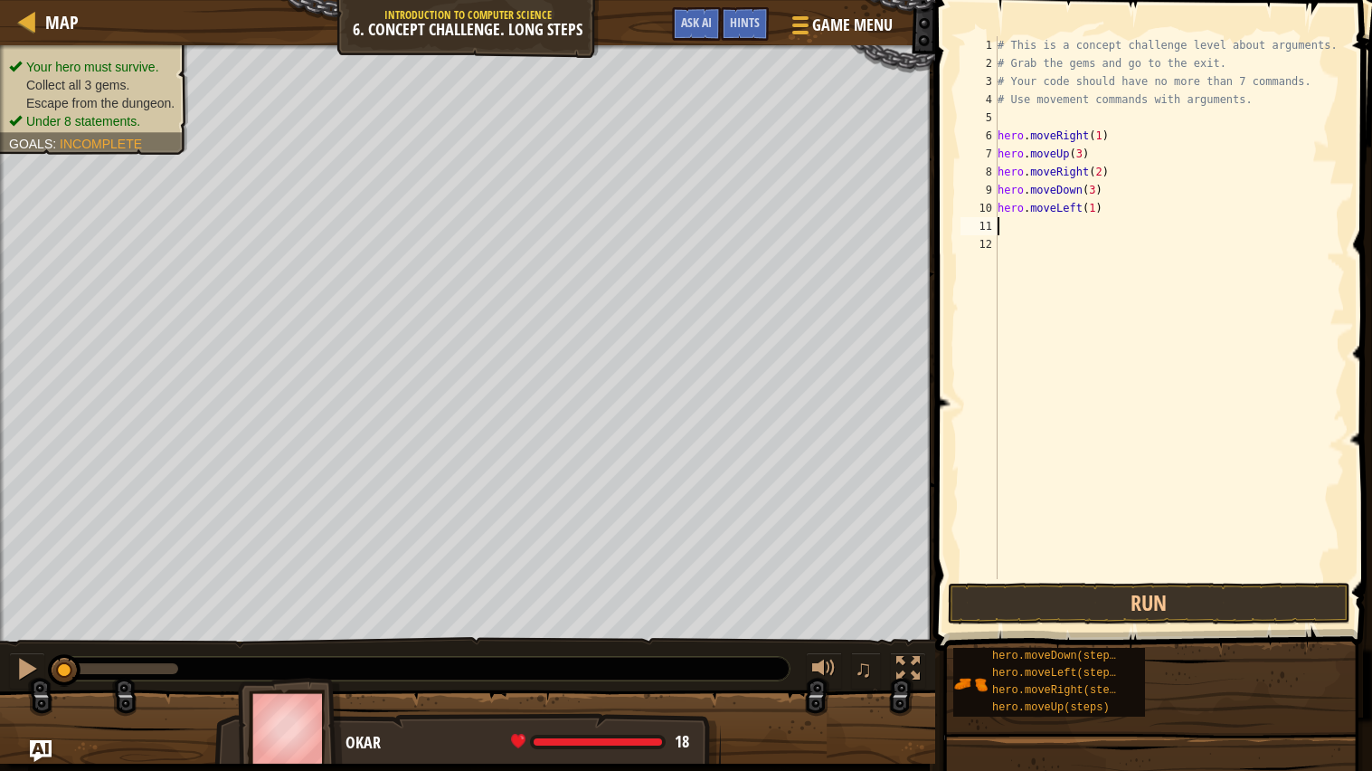
click at [1022, 225] on div "# This is a concept challenge level about arguments. # Grab the gems and go to …" at bounding box center [1170, 325] width 352 height 579
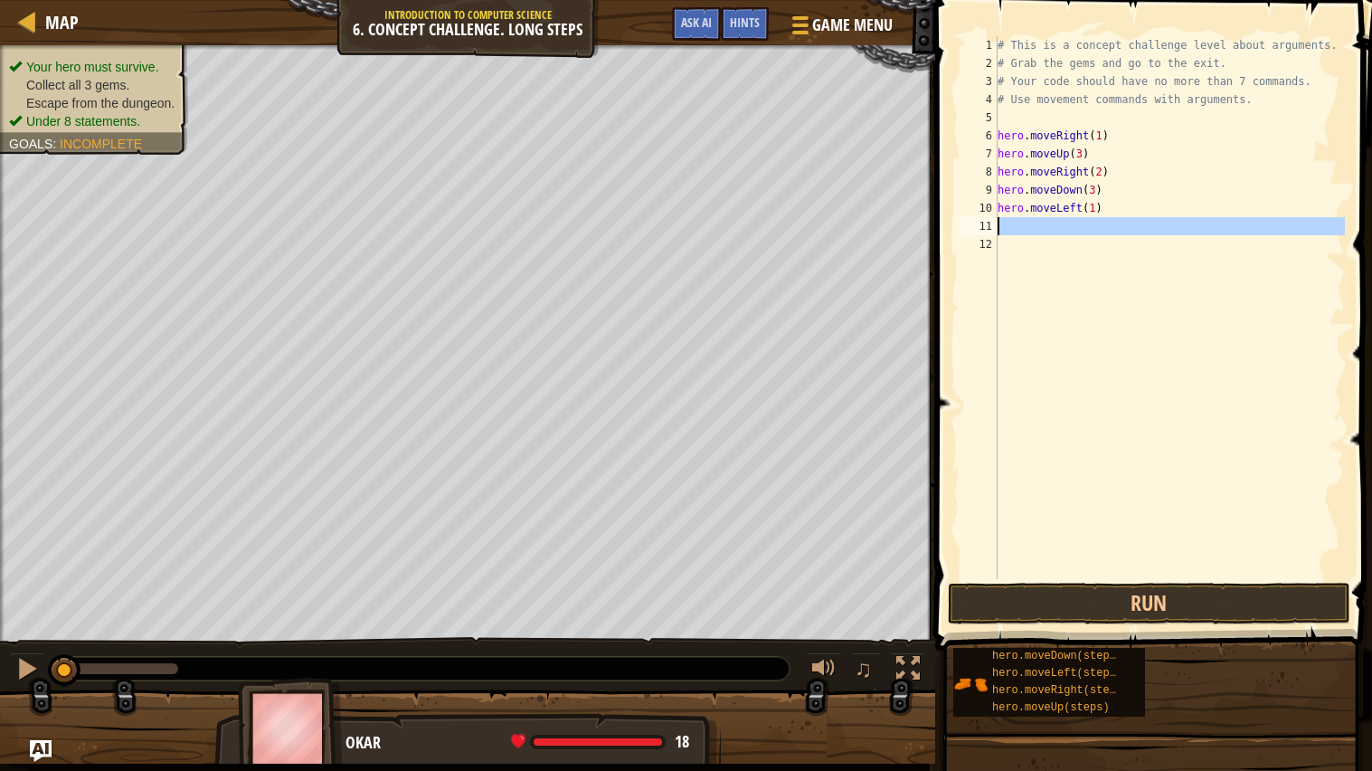
click at [1022, 225] on div "# This is a concept challenge level about arguments. # Grab the gems and go to …" at bounding box center [1169, 307] width 351 height 543
click at [1022, 225] on div "# This is a concept challenge level about arguments. # Grab the gems and go to …" at bounding box center [1170, 325] width 352 height 579
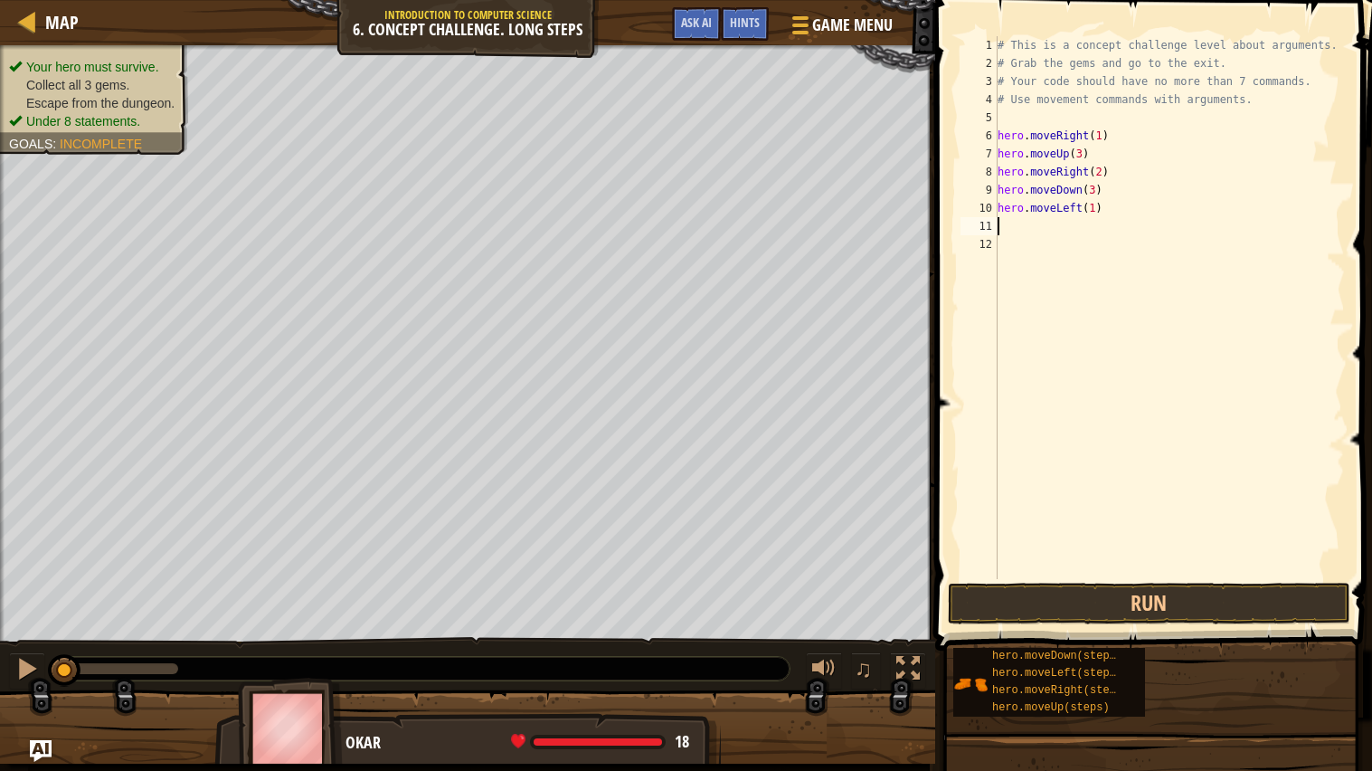
click at [1000, 227] on div "# This is a concept challenge level about arguments. # Grab the gems and go to …" at bounding box center [1170, 325] width 352 height 579
type textarea "up"
click at [1033, 251] on div "hero.move Up press enter" at bounding box center [1165, 277] width 342 height 81
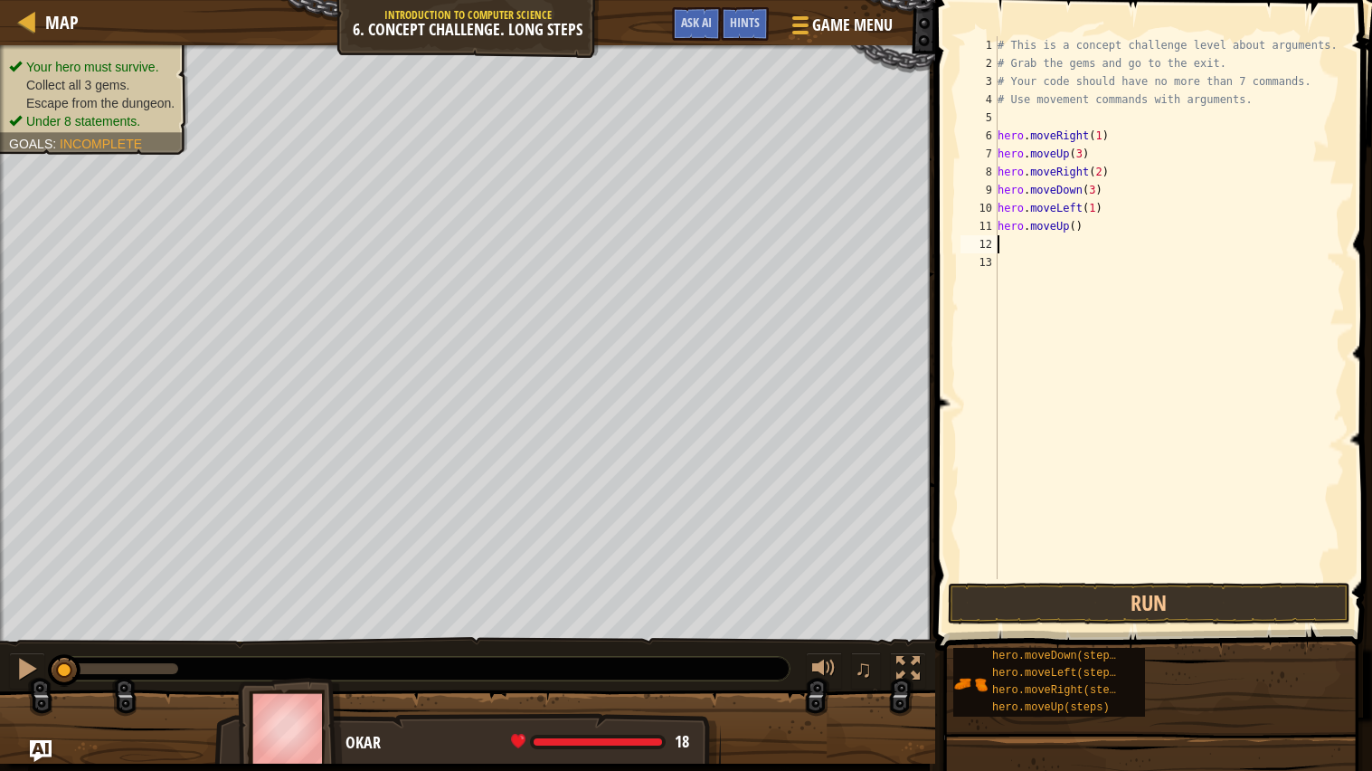
click at [1075, 222] on div "# This is a concept challenge level about arguments. # Grab the gems and go to …" at bounding box center [1170, 325] width 352 height 579
type textarea "hero.moveUp(2)"
click at [1047, 243] on div "# This is a concept challenge level about arguments. # Grab the gems and go to …" at bounding box center [1170, 325] width 352 height 579
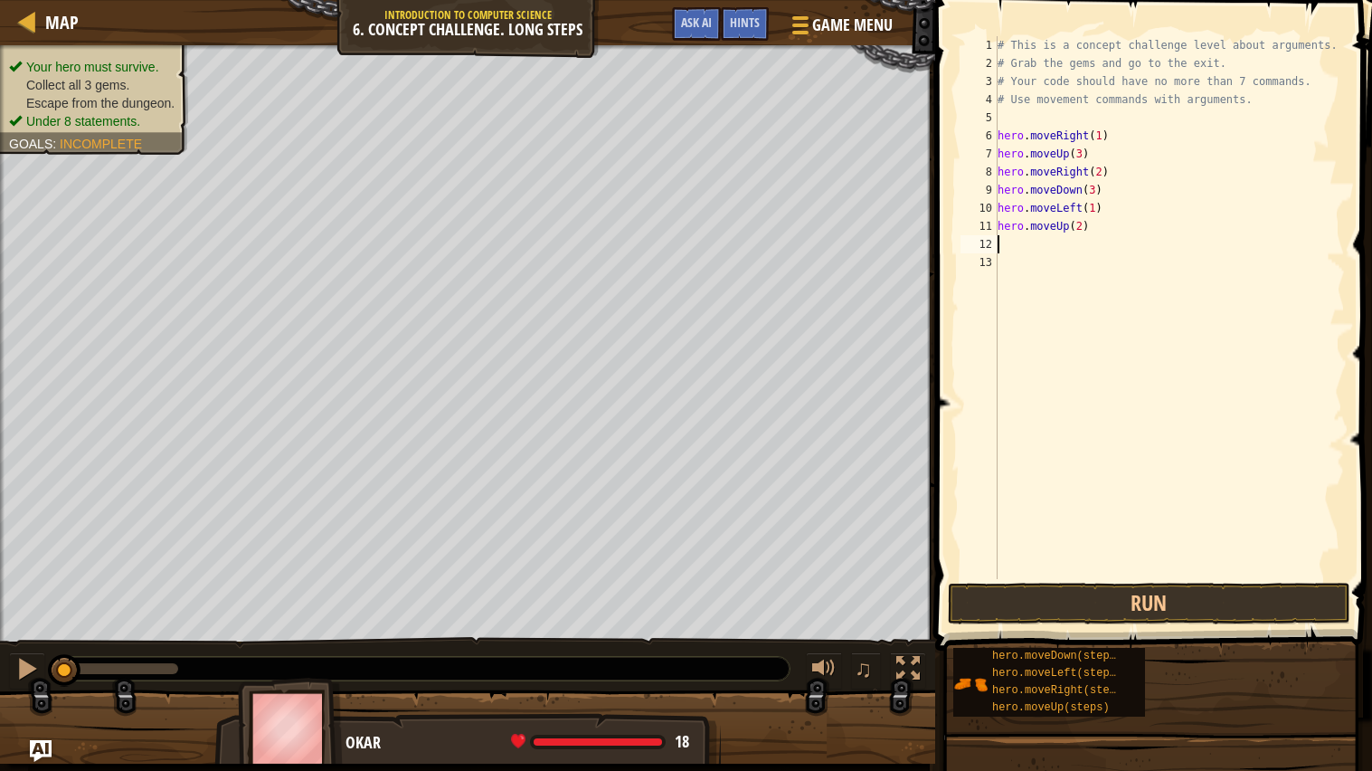
click at [1047, 243] on div "# This is a concept challenge level about arguments. # Grab the gems and go to …" at bounding box center [1170, 325] width 352 height 579
click at [1037, 239] on div "# This is a concept challenge level about arguments. # Grab the gems and go to …" at bounding box center [1170, 325] width 352 height 579
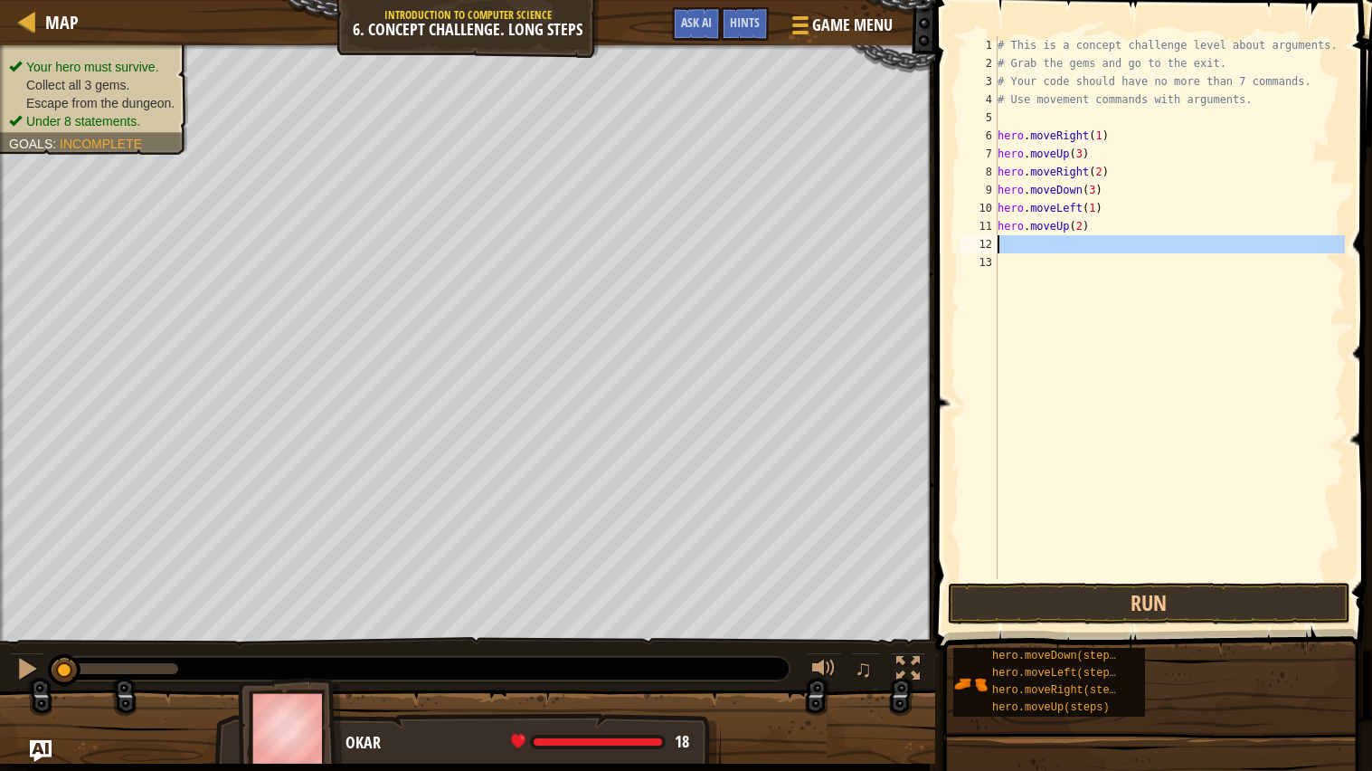
type textarea "r"
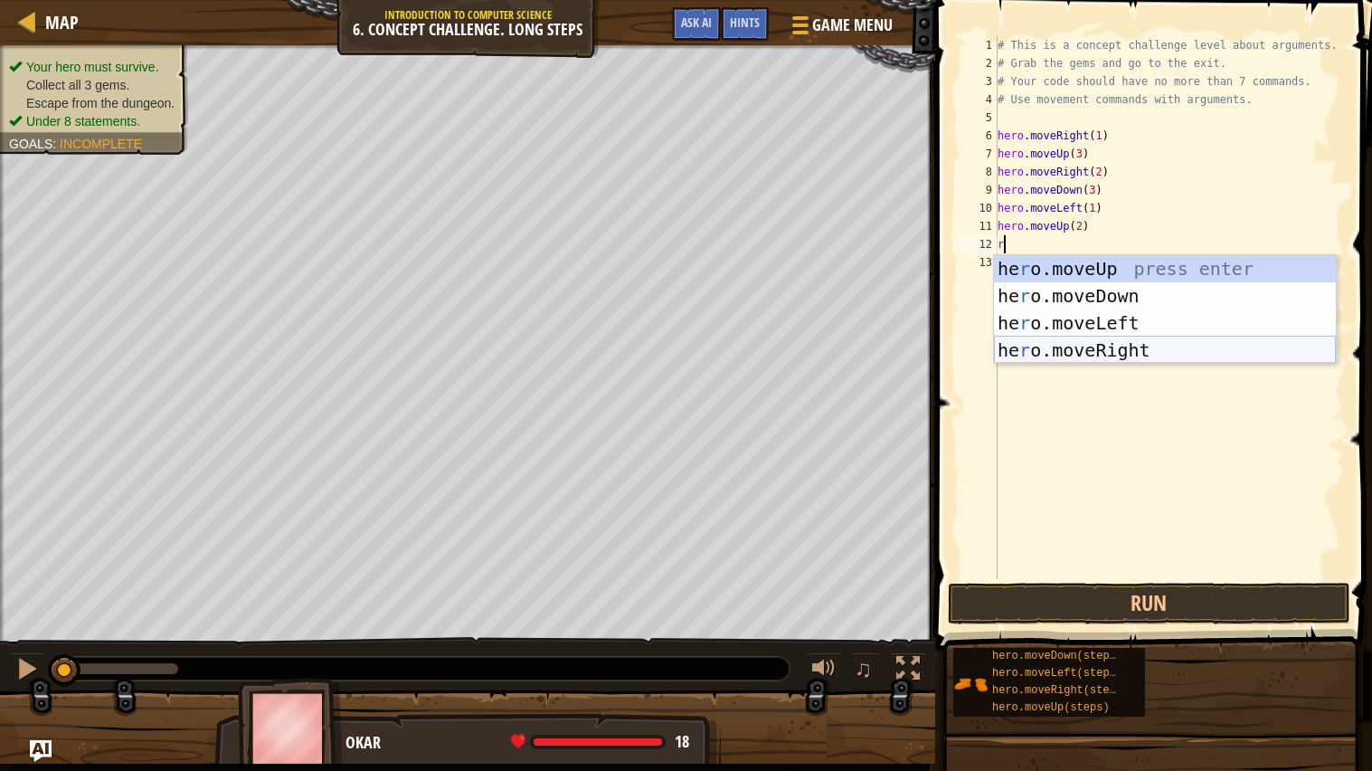
click at [1089, 343] on div "he r o.moveUp press enter he r o.moveDown press enter he r o.moveLeft press ent…" at bounding box center [1165, 336] width 342 height 163
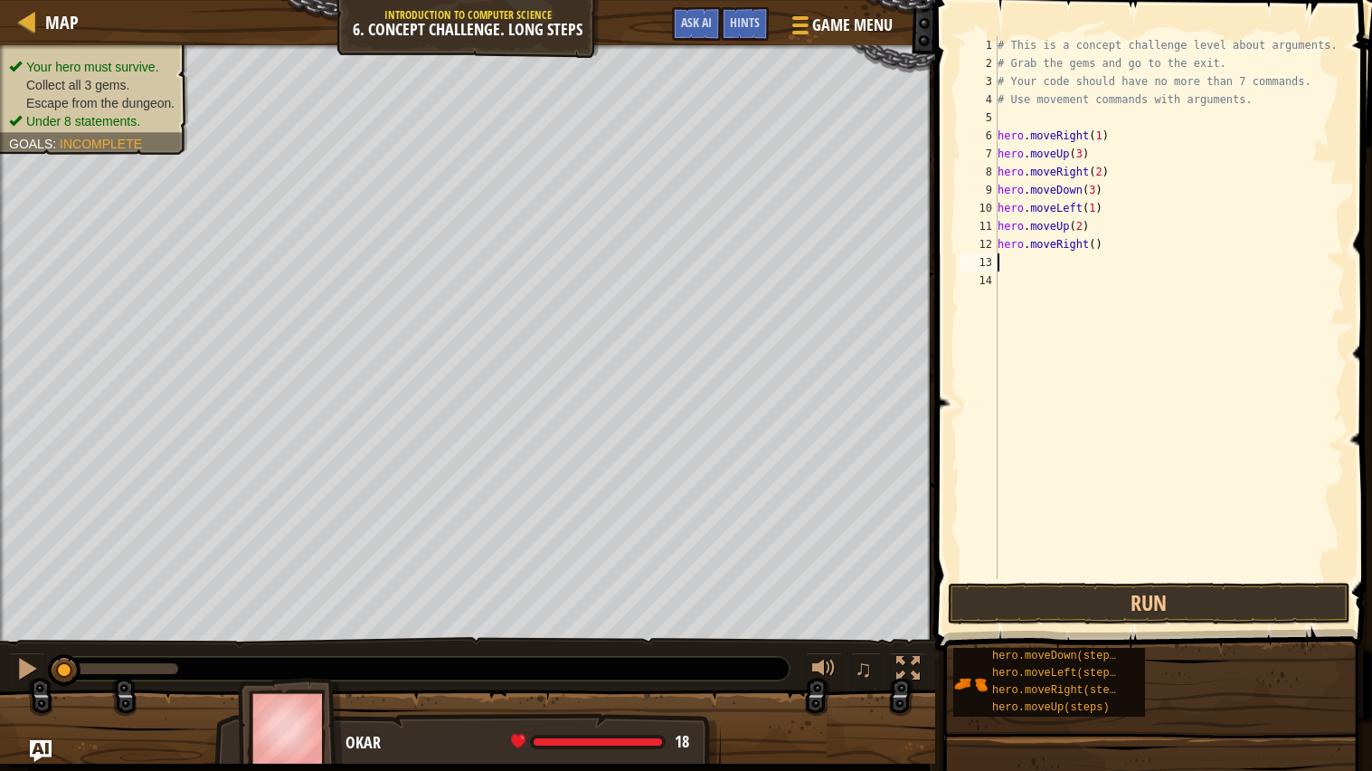
click at [1094, 247] on div "# This is a concept challenge level about arguments. # Grab the gems and go to …" at bounding box center [1170, 325] width 352 height 579
type textarea "hero.moveRight(3)"
click at [1193, 619] on button "Run" at bounding box center [1149, 603] width 402 height 42
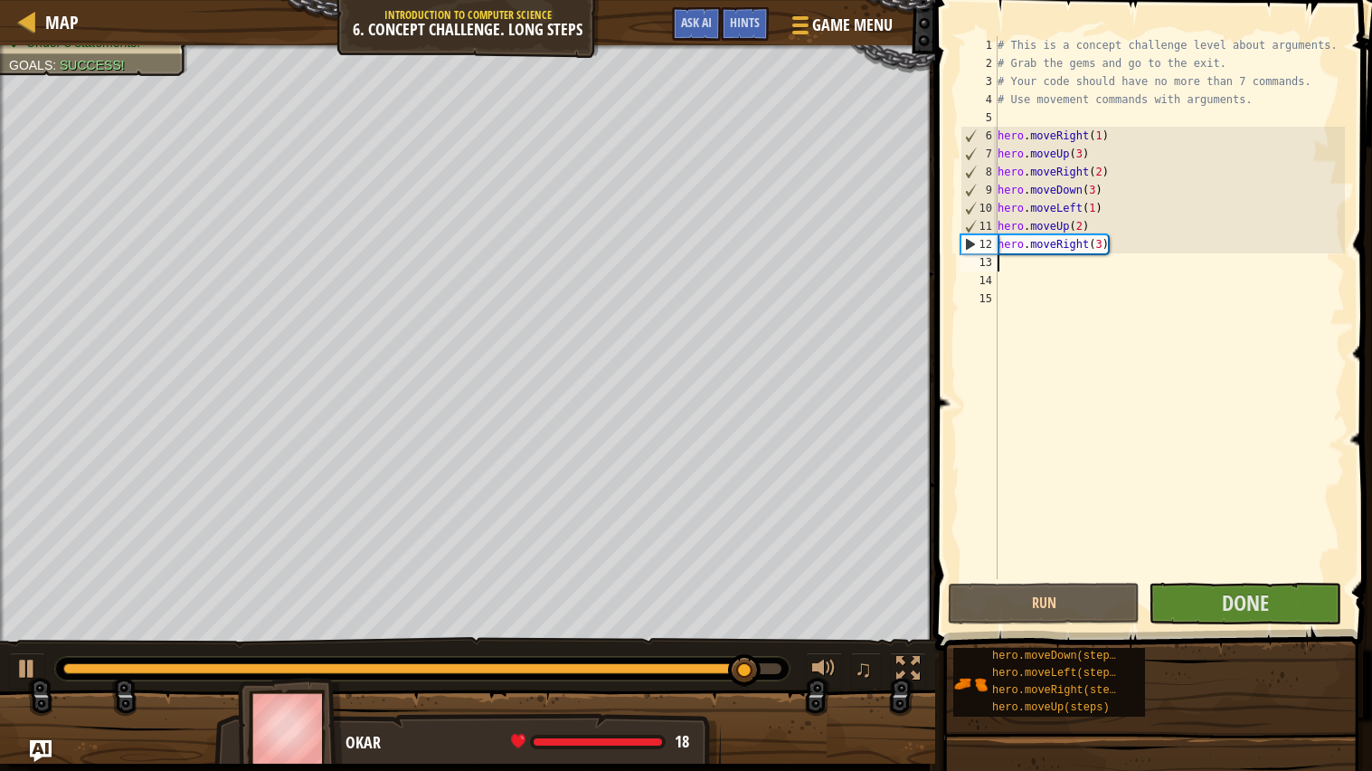
click at [1202, 607] on button "Done" at bounding box center [1245, 603] width 192 height 42
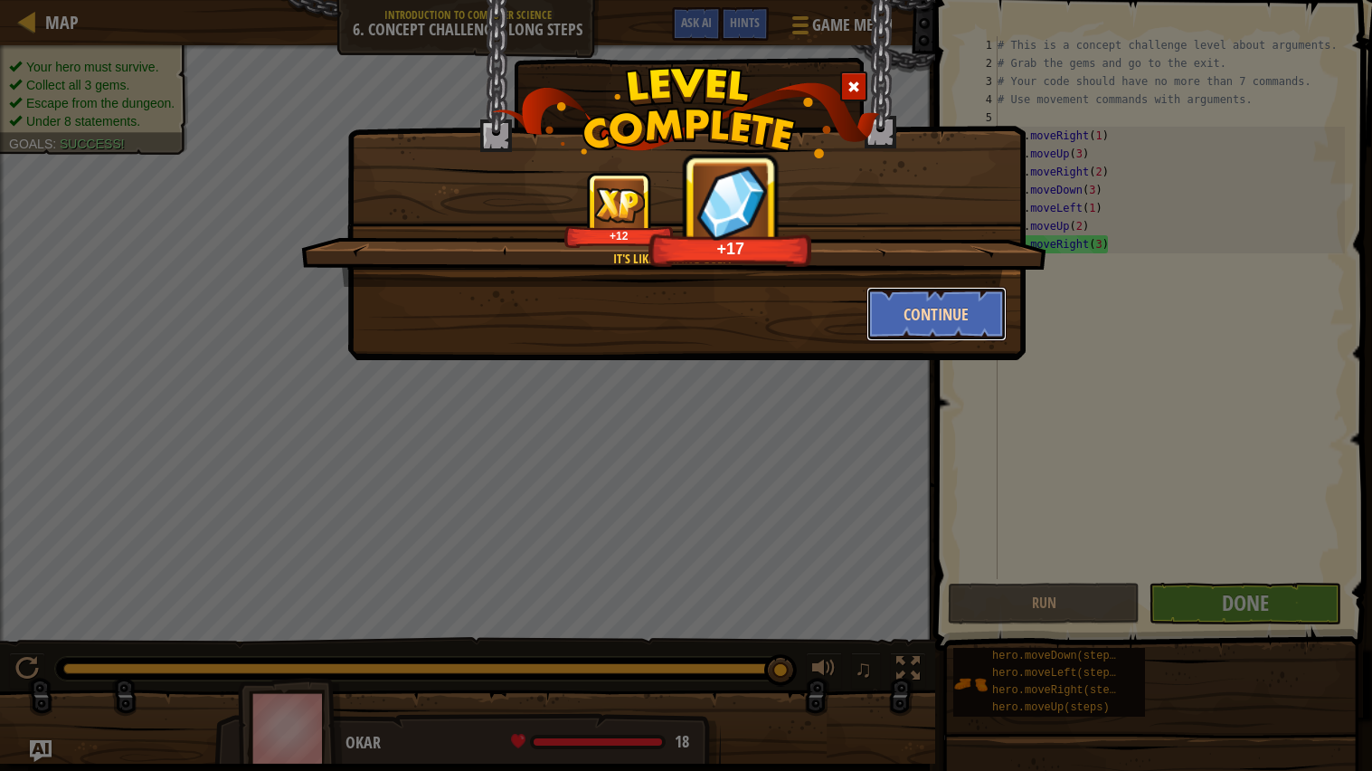
click at [950, 314] on button "Continue" at bounding box center [936, 314] width 140 height 54
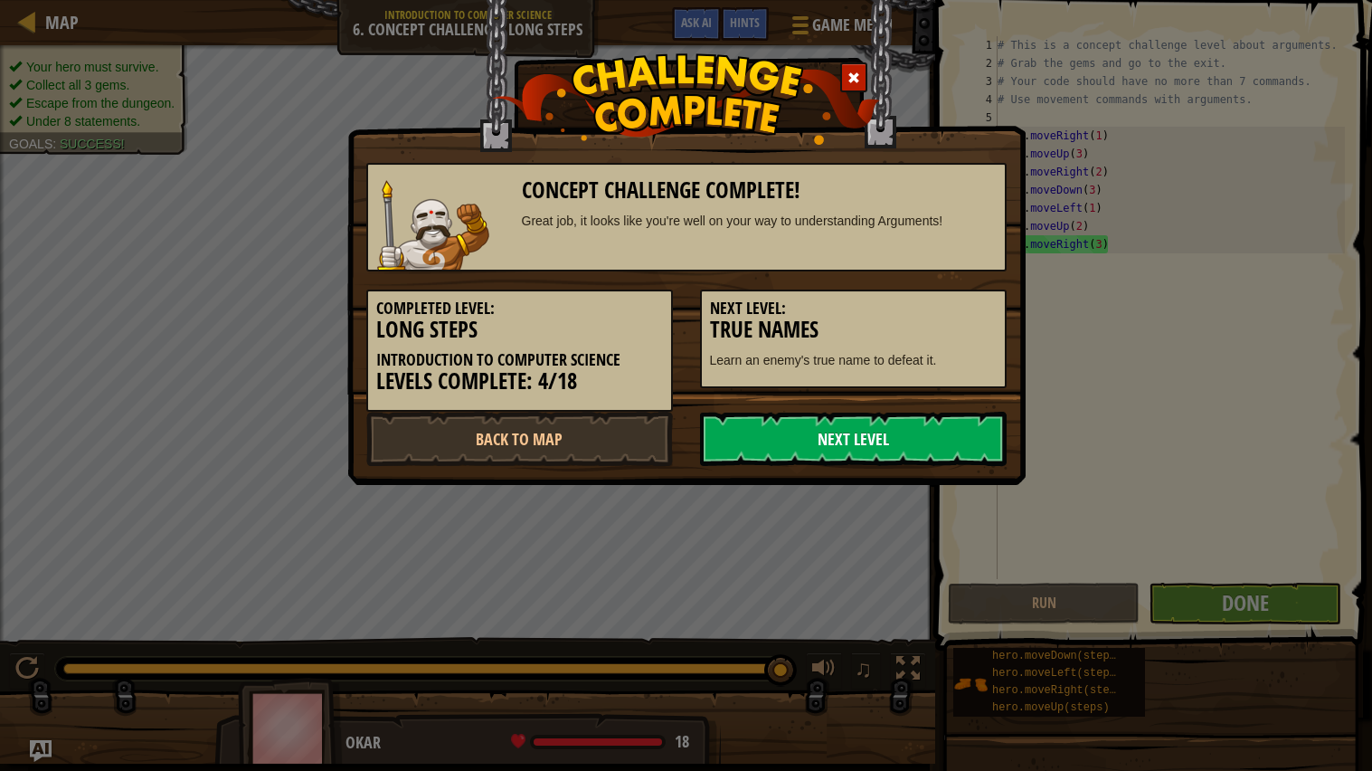
click at [811, 428] on link "Next Level" at bounding box center [853, 439] width 307 height 54
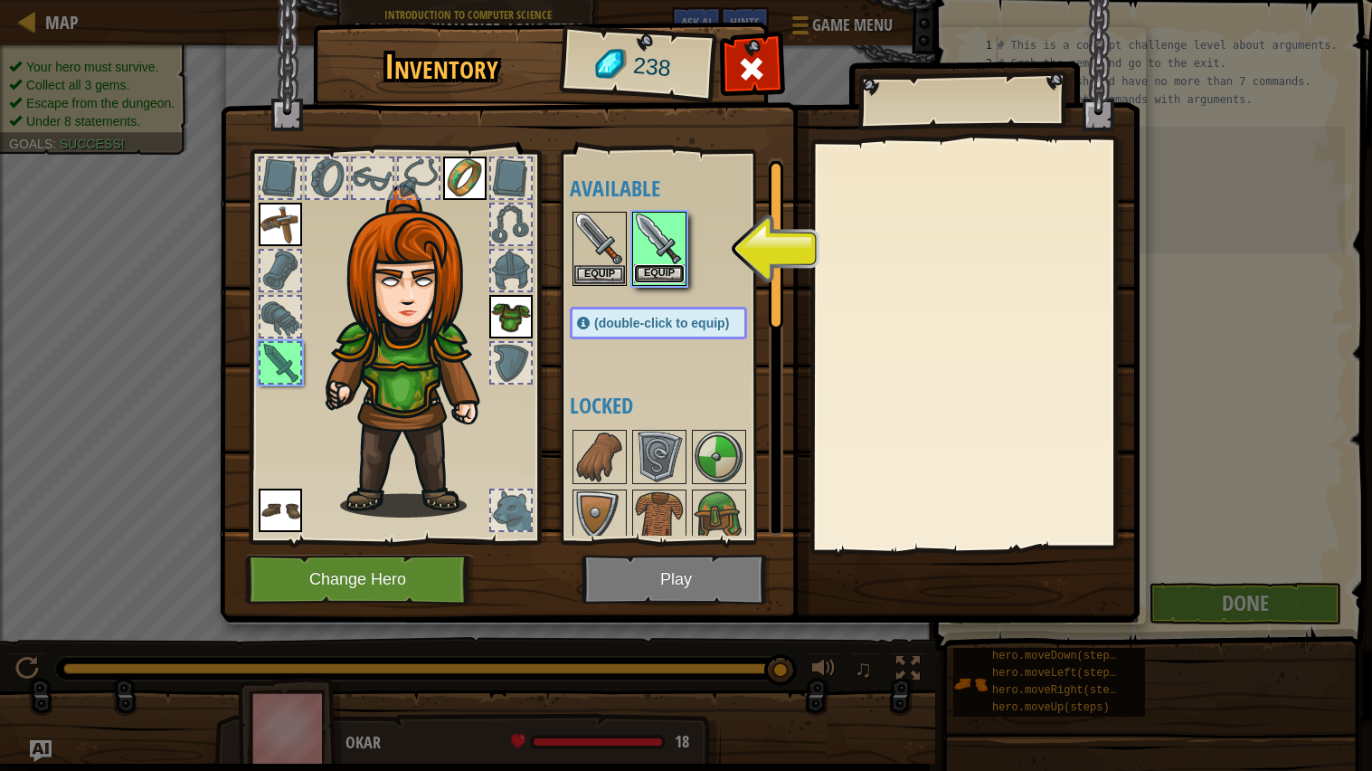
click at [663, 273] on button "Equip" at bounding box center [659, 273] width 51 height 19
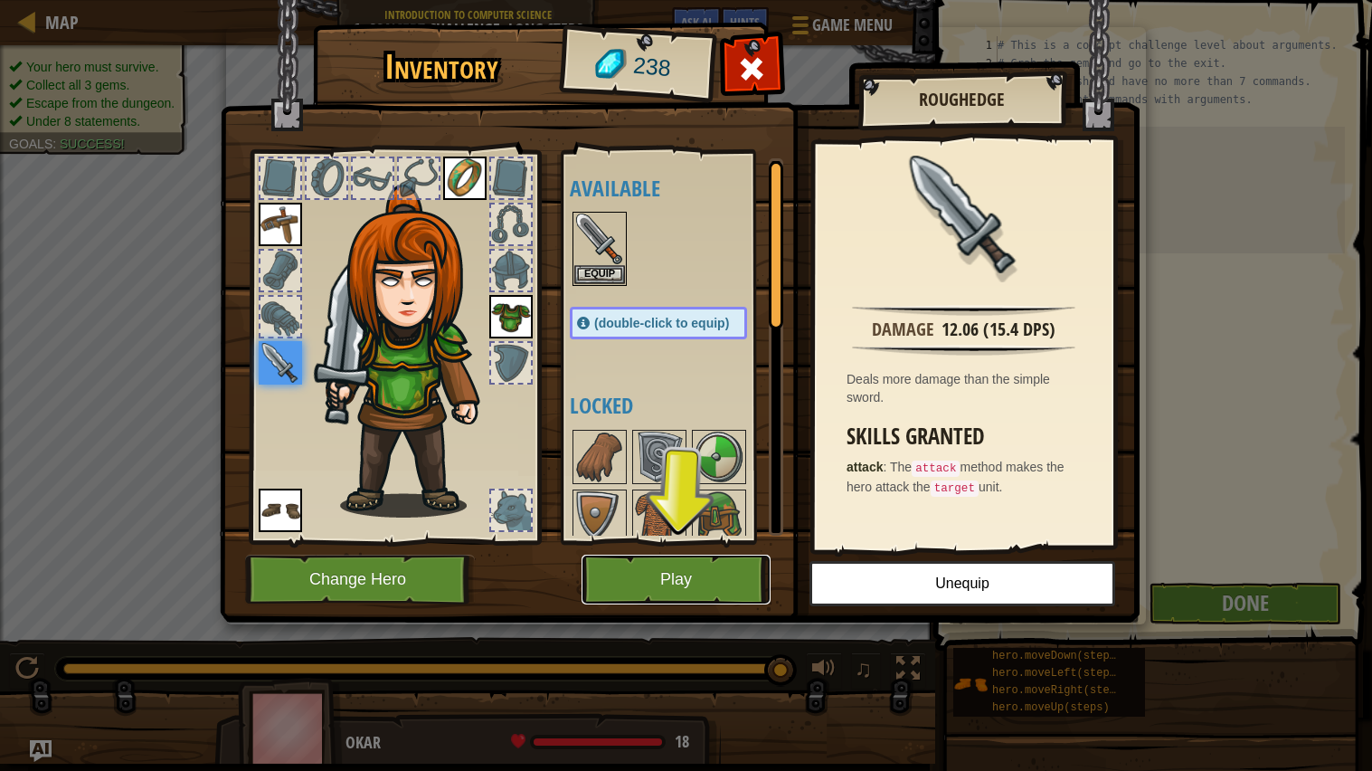
click at [610, 584] on button "Play" at bounding box center [676, 579] width 189 height 50
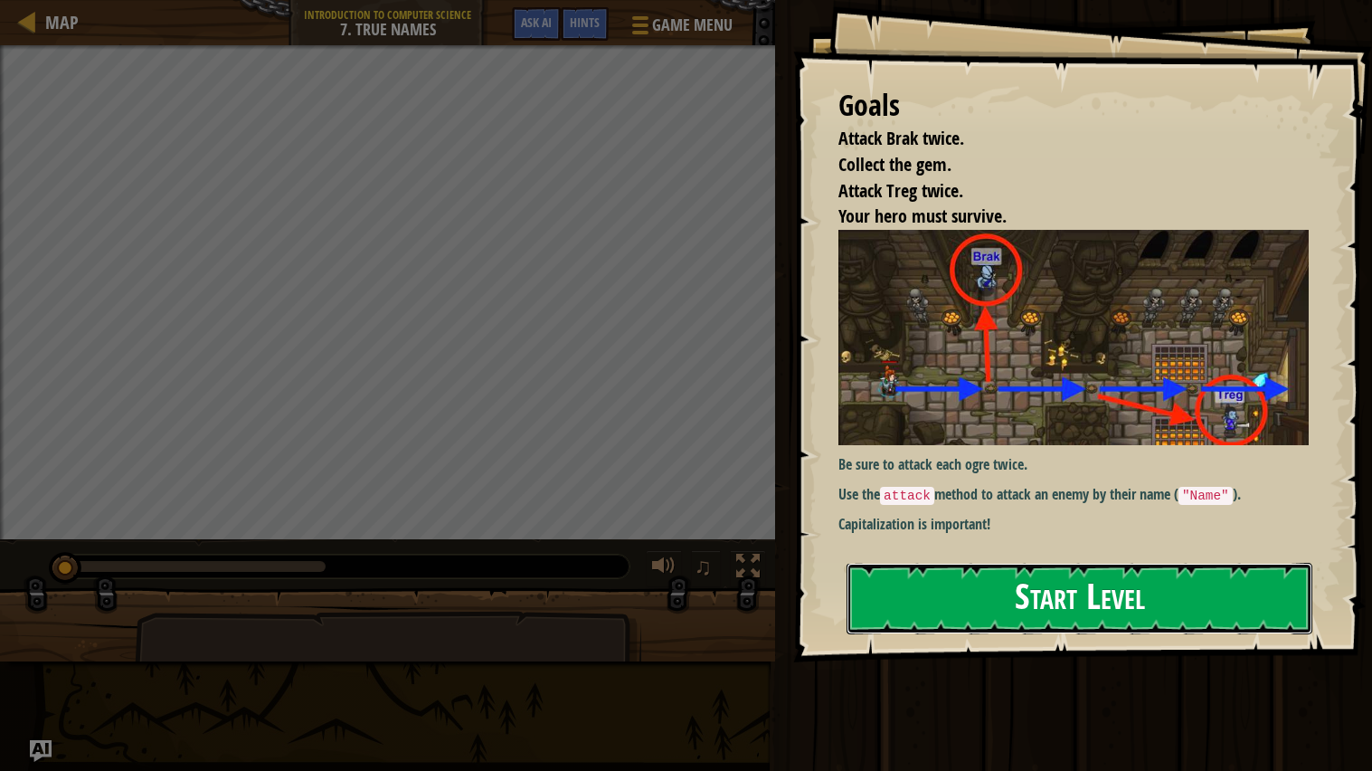
click at [947, 617] on button "Start Level" at bounding box center [1080, 598] width 466 height 71
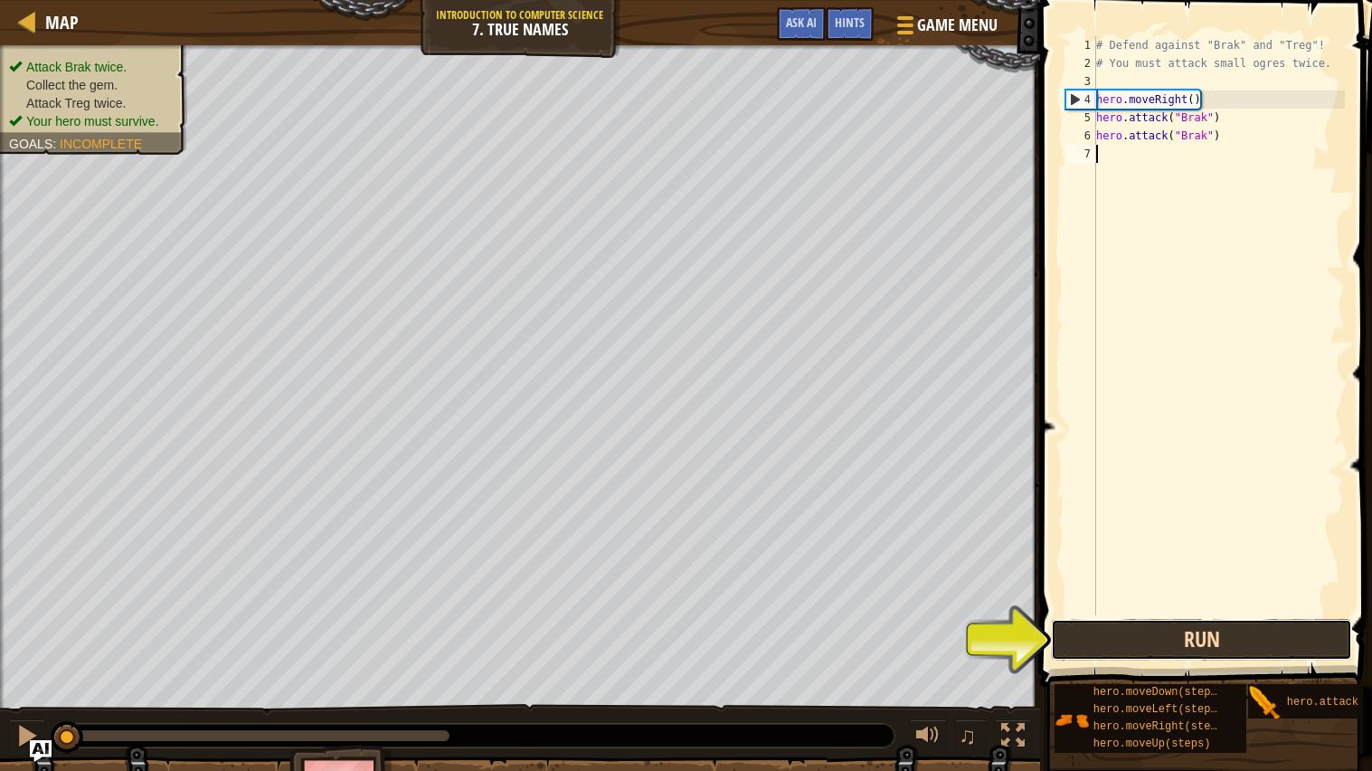
click at [1211, 630] on button "Run" at bounding box center [1201, 640] width 301 height 42
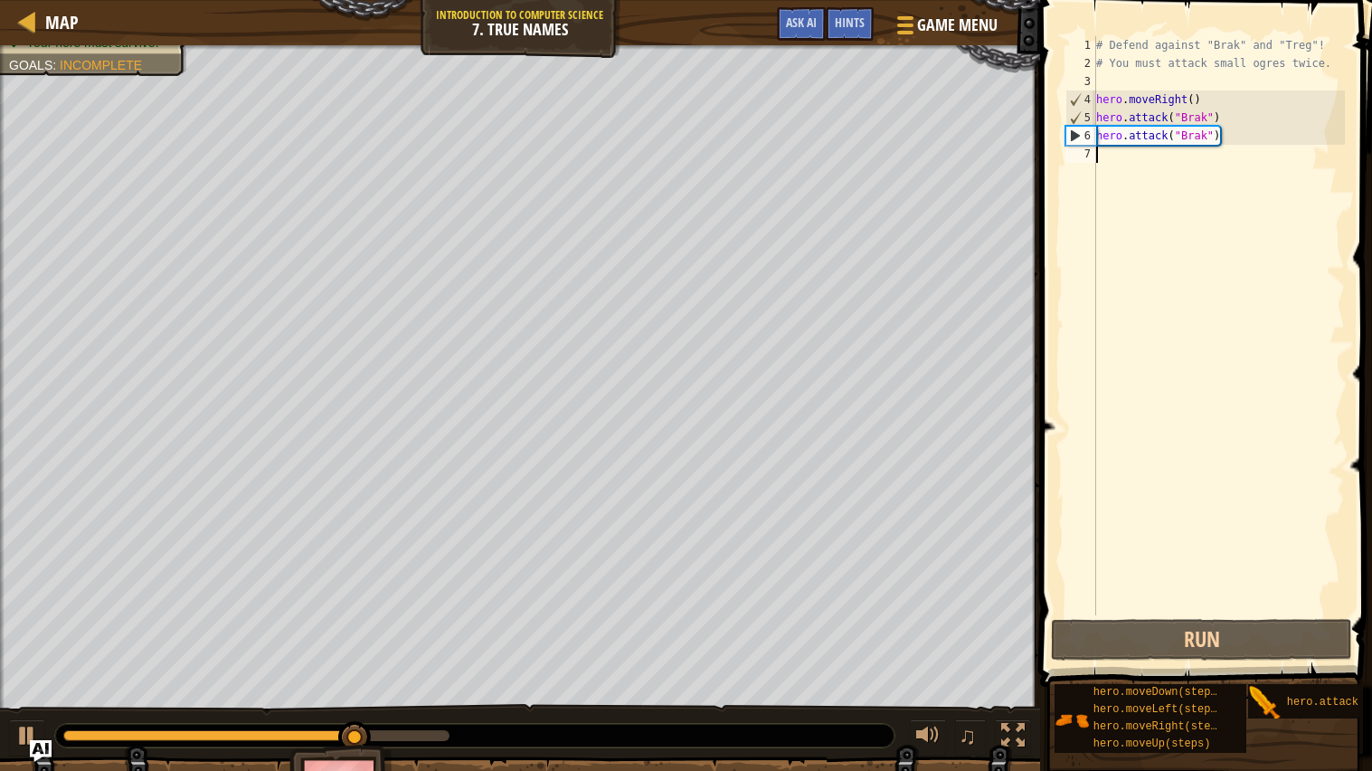
type textarea "r"
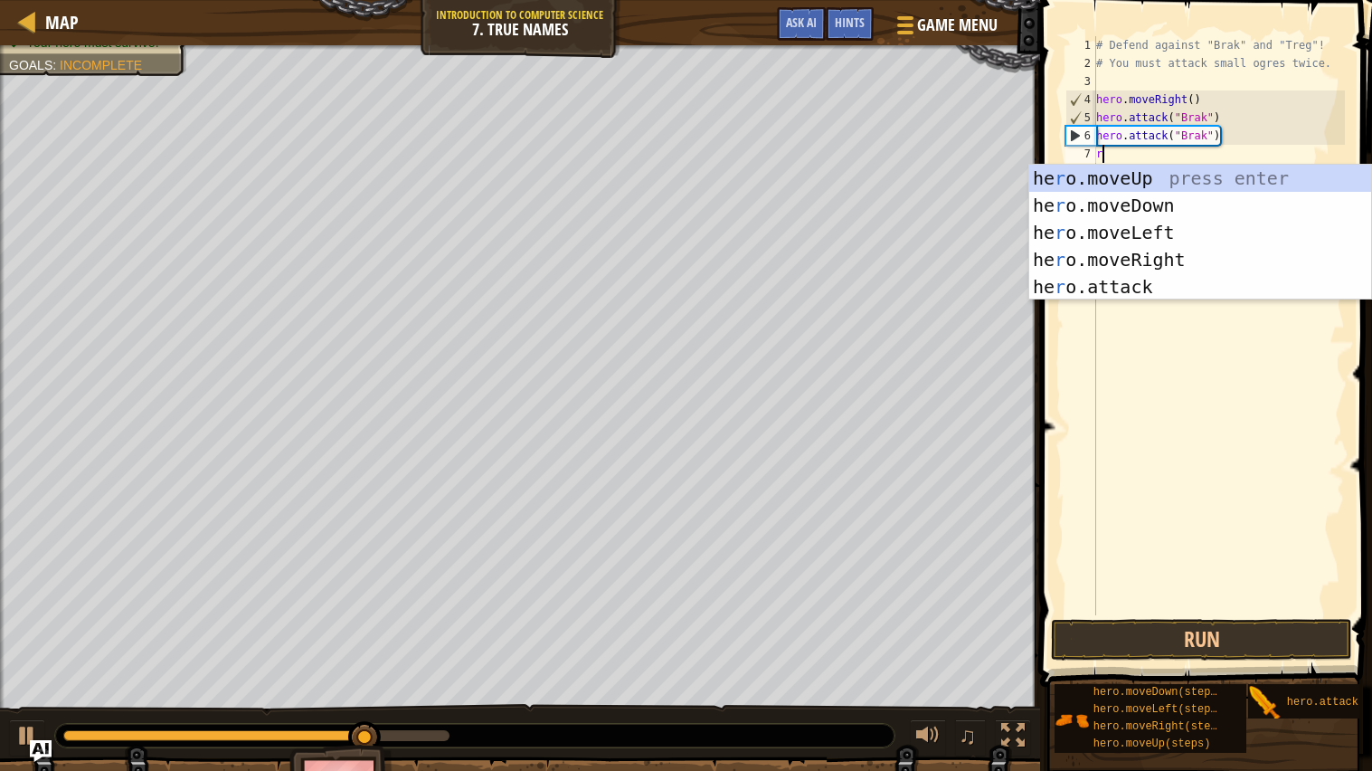
scroll to position [7, 0]
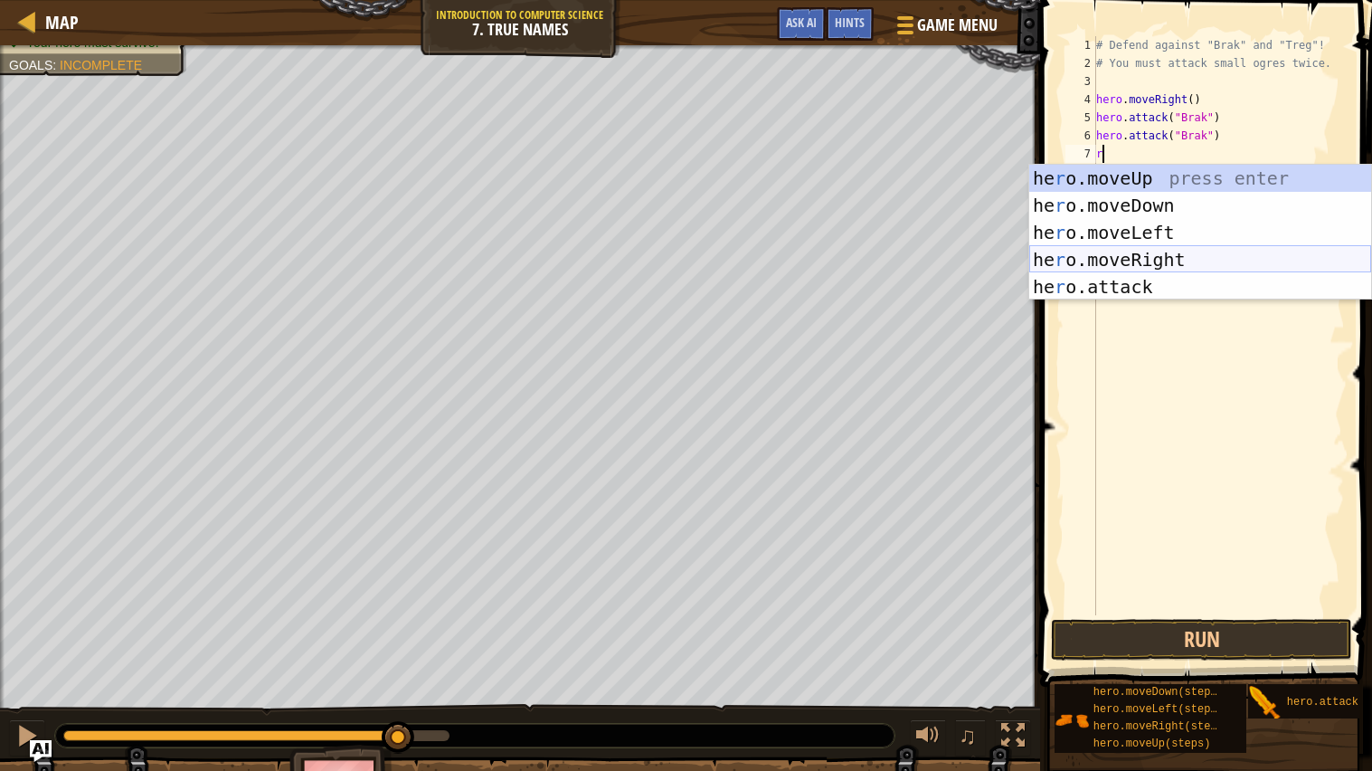
click at [1130, 256] on div "he r o.moveUp press enter he r o.moveDown press enter he r o.moveLeft press ent…" at bounding box center [1200, 260] width 342 height 190
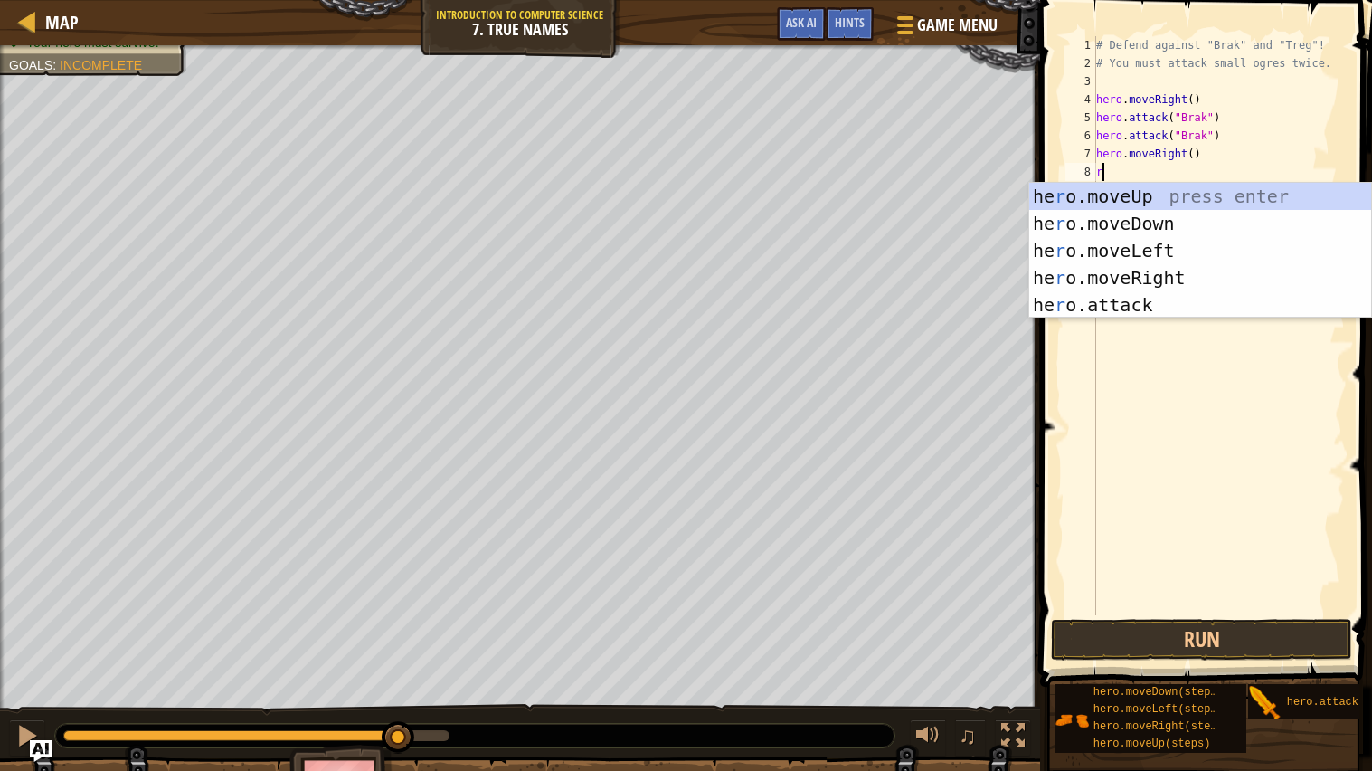
type textarea "ri"
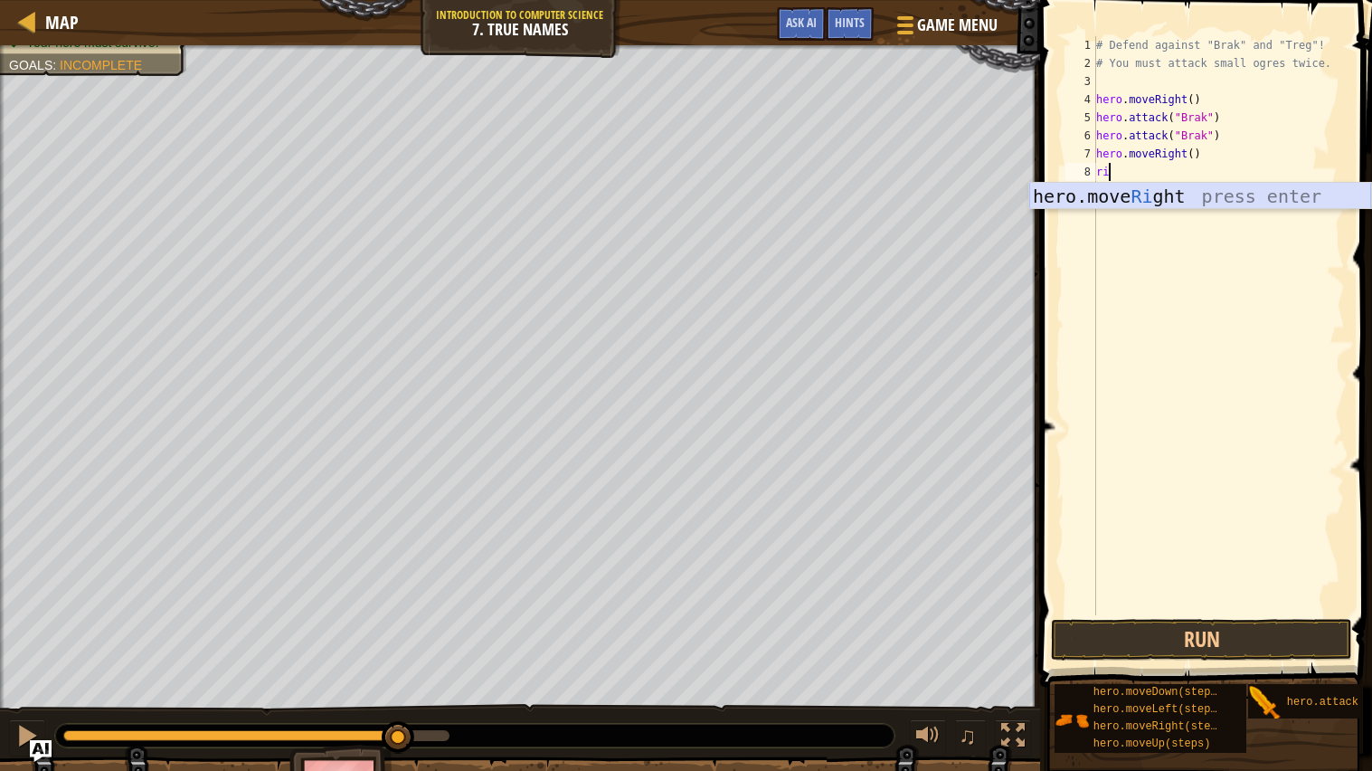
click at [1178, 198] on div "hero.move Ri ght press enter" at bounding box center [1200, 223] width 342 height 81
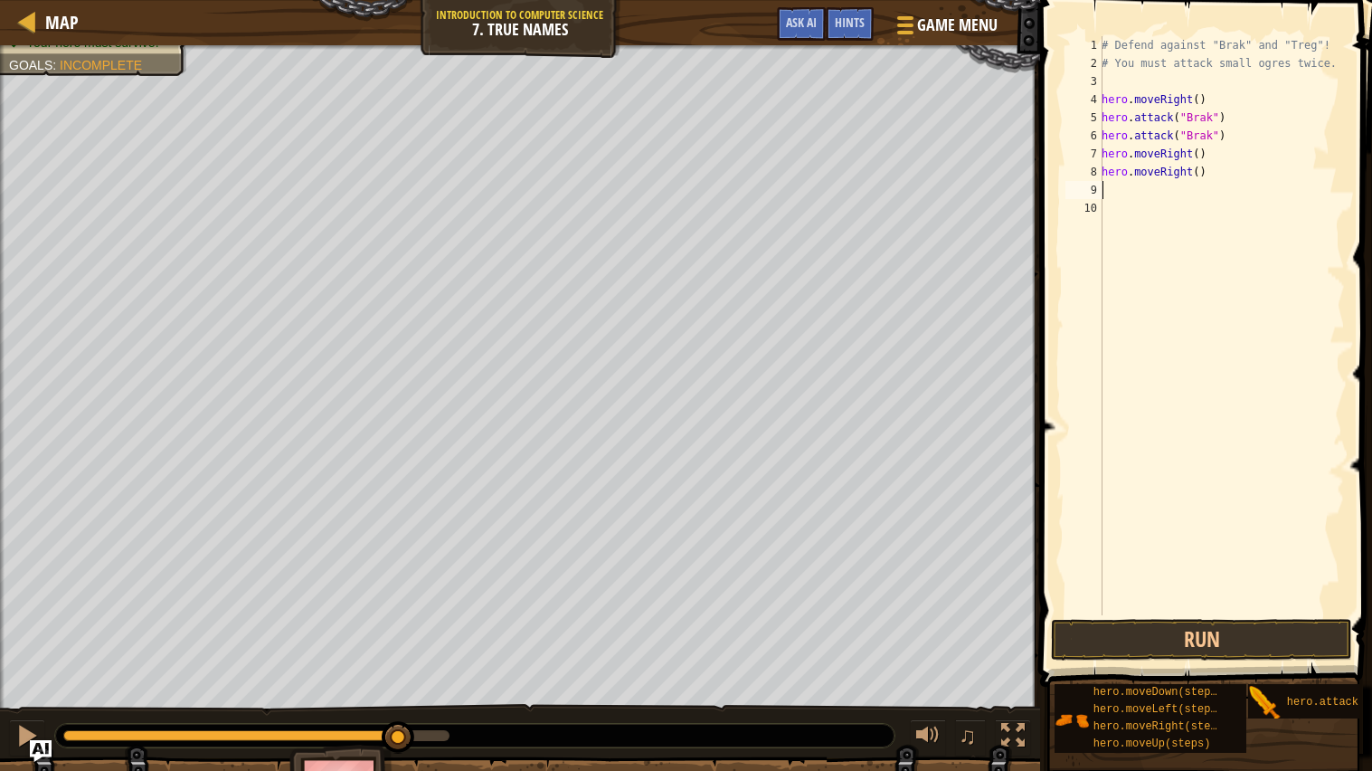
click at [1200, 173] on div "# Defend against "Brak" and "Treg"! # You must attack small ogres twice. hero .…" at bounding box center [1221, 343] width 247 height 615
type textarea "hero.moveRight(1)"
click at [1152, 641] on button "Run" at bounding box center [1201, 640] width 301 height 42
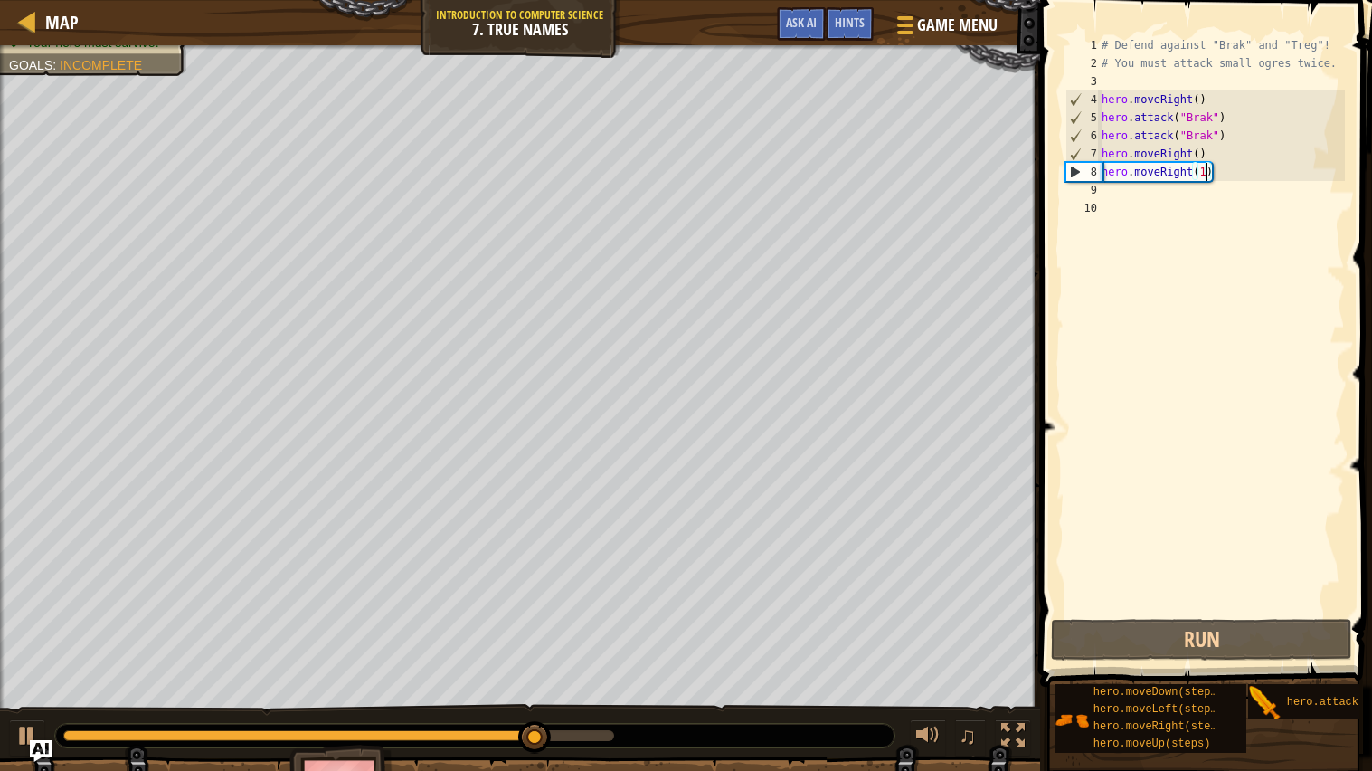
click at [1189, 209] on div "# Defend against "Brak" and "Treg"! # You must attack small ogres twice. hero .…" at bounding box center [1221, 343] width 247 height 615
click at [1166, 204] on div "# Defend against "Brak" and "Treg"! # You must attack small ogres twice. hero .…" at bounding box center [1221, 343] width 247 height 615
click at [1155, 196] on div "# Defend against "Brak" and "Treg"! # You must attack small ogres twice. hero .…" at bounding box center [1221, 343] width 247 height 615
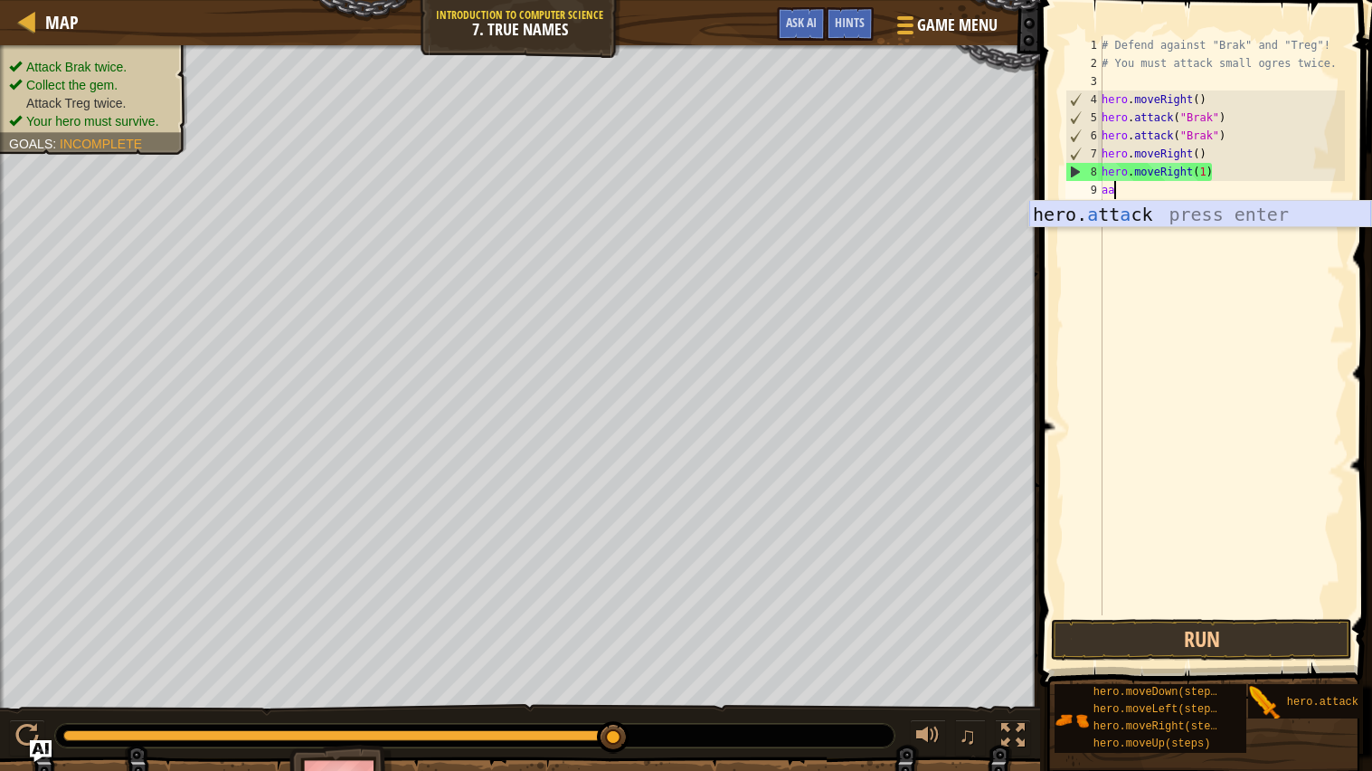
click at [1160, 213] on div "hero. a tt a ck press enter" at bounding box center [1200, 241] width 342 height 81
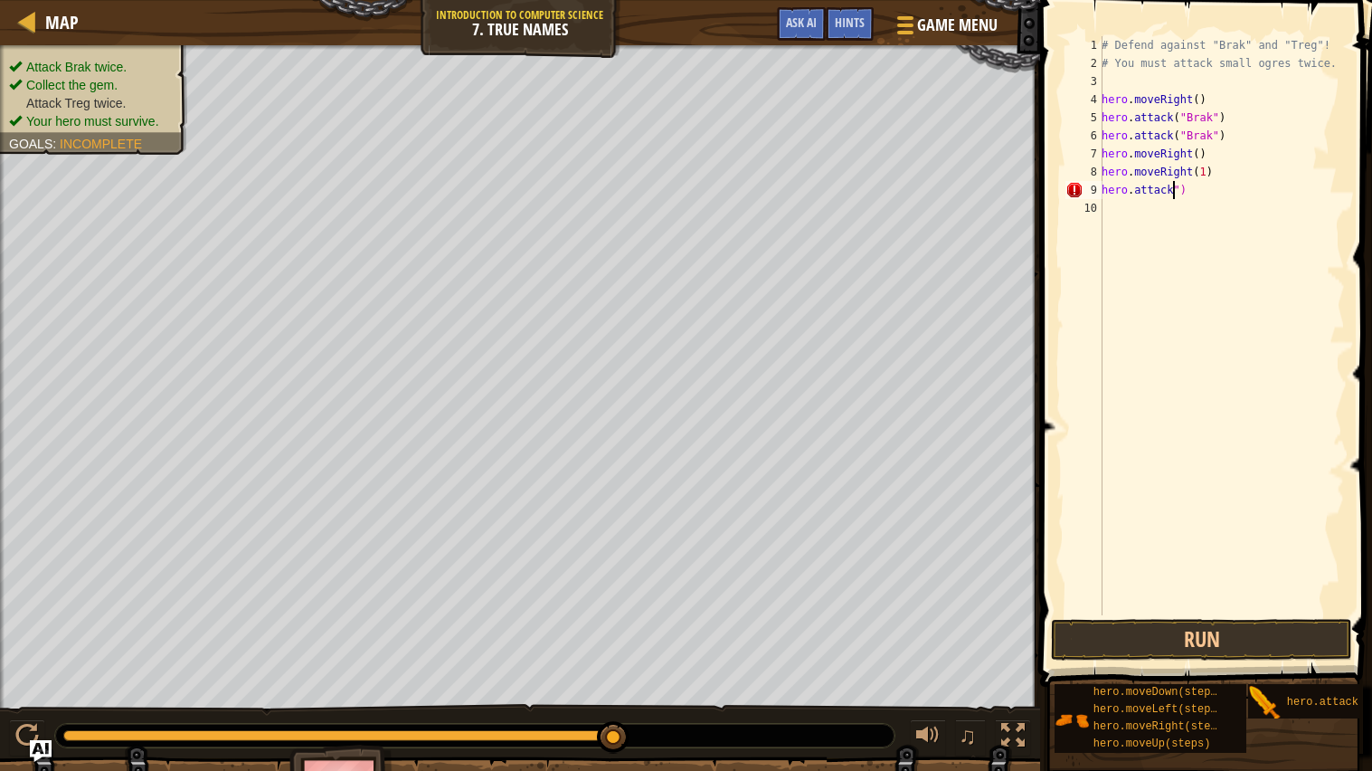
click at [1209, 193] on div "# Defend against "Brak" and "Treg"! # You must attack small ogres twice. hero .…" at bounding box center [1221, 343] width 247 height 615
type textarea "h"
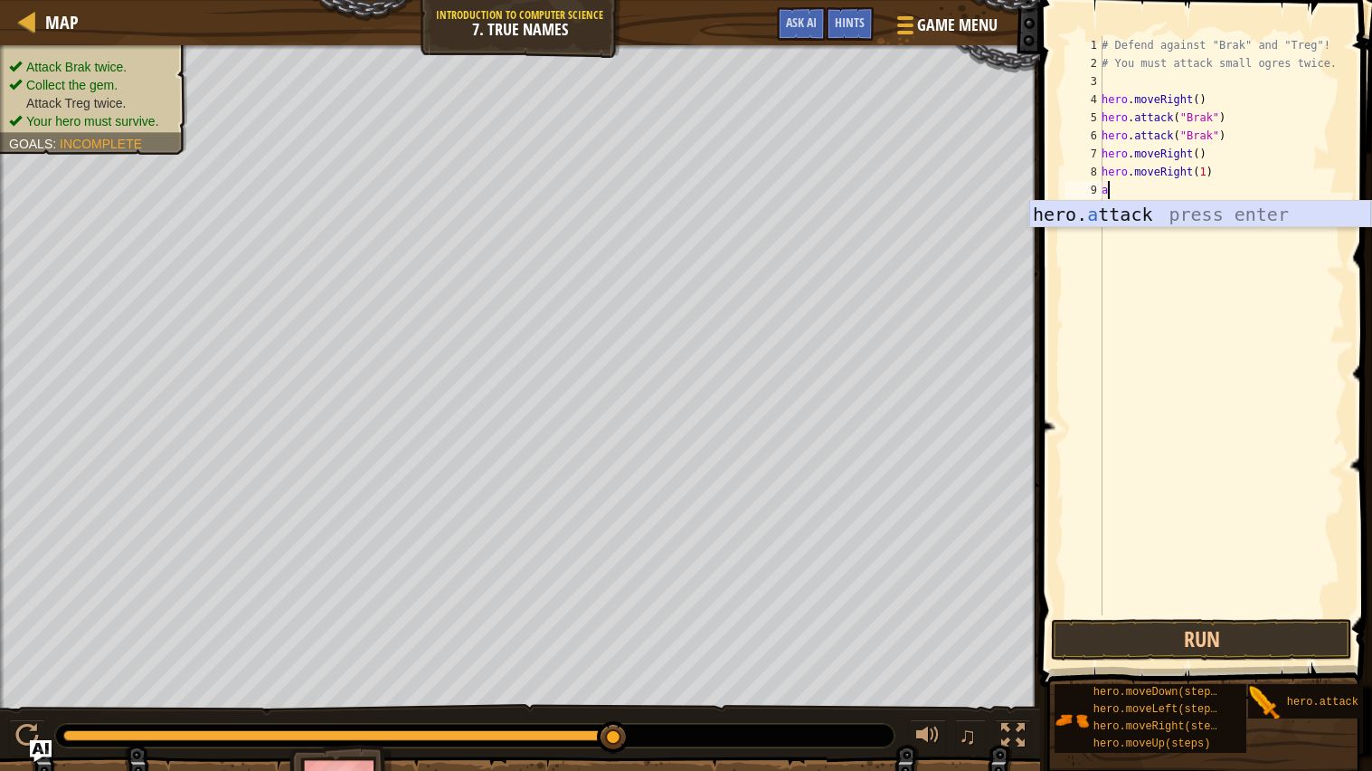
click at [1225, 222] on div "hero. a ttack press enter" at bounding box center [1200, 241] width 342 height 81
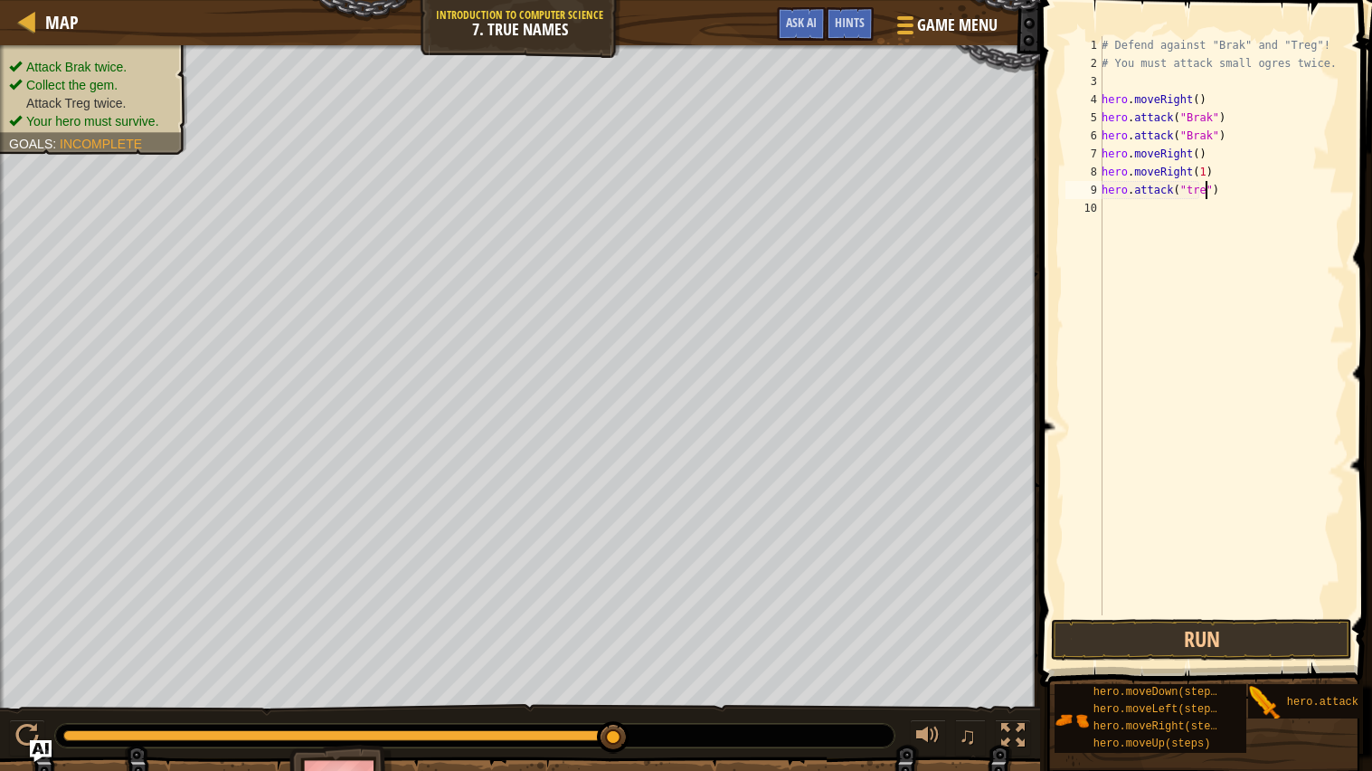
scroll to position [7, 8]
click at [1191, 632] on button "Run" at bounding box center [1201, 640] width 301 height 42
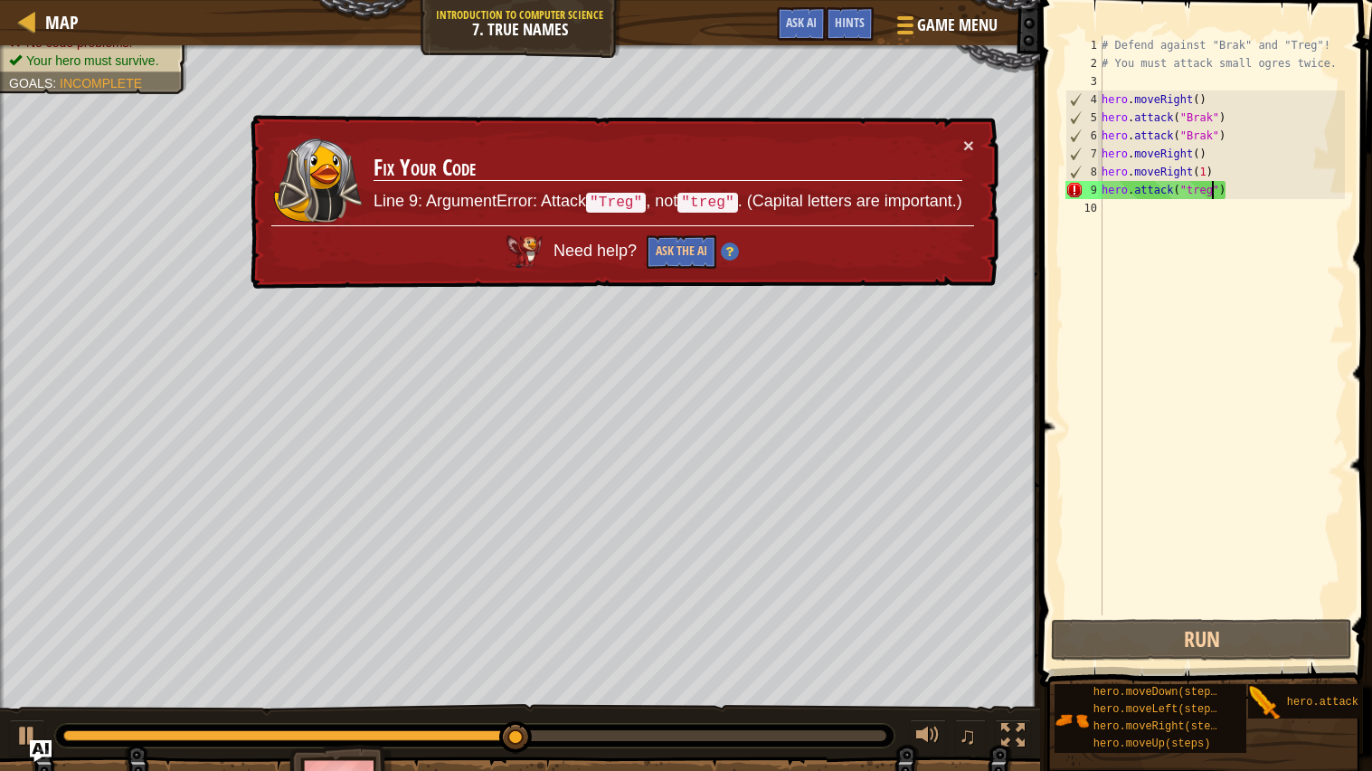
click at [1194, 186] on div "# Defend against "Brak" and "Treg"! # You must attack small ogres twice. hero .…" at bounding box center [1221, 343] width 247 height 615
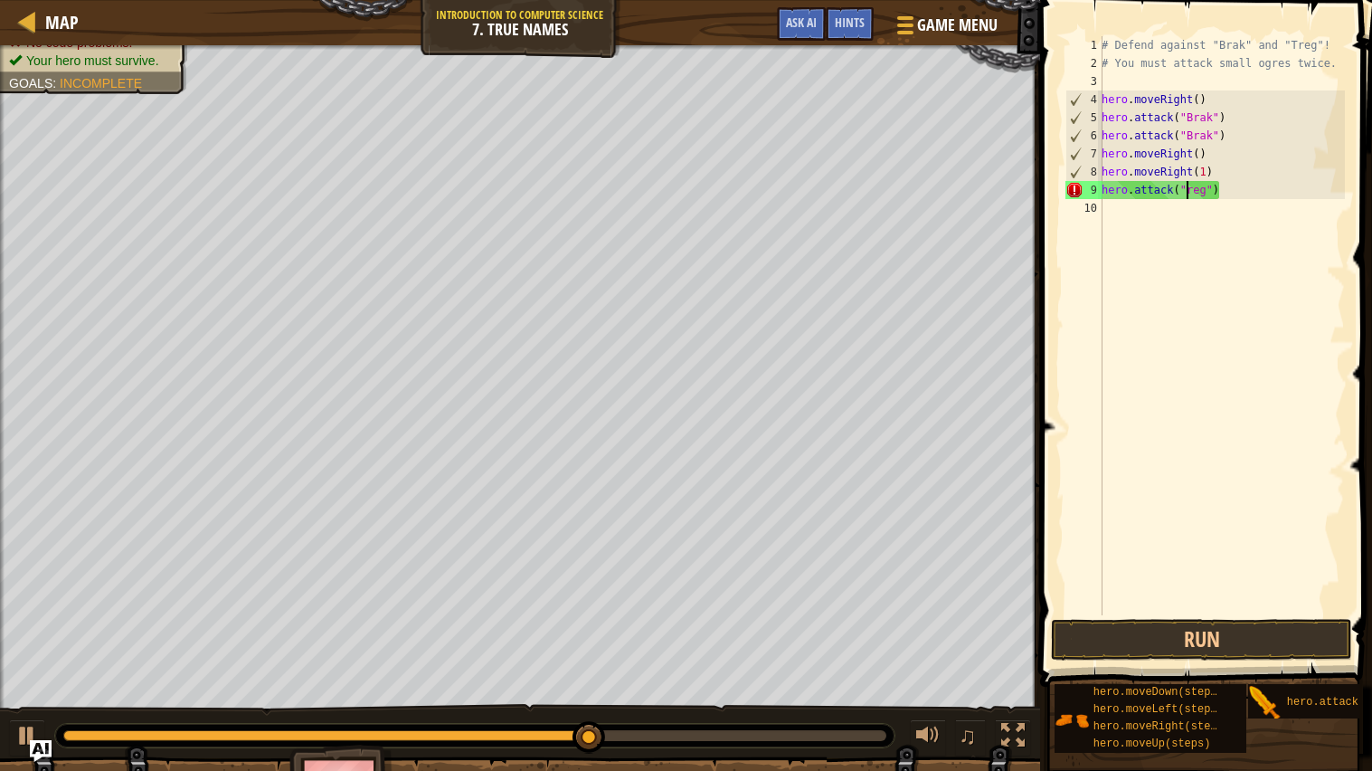
scroll to position [7, 6]
type textarea "hero.attack("Treg")"
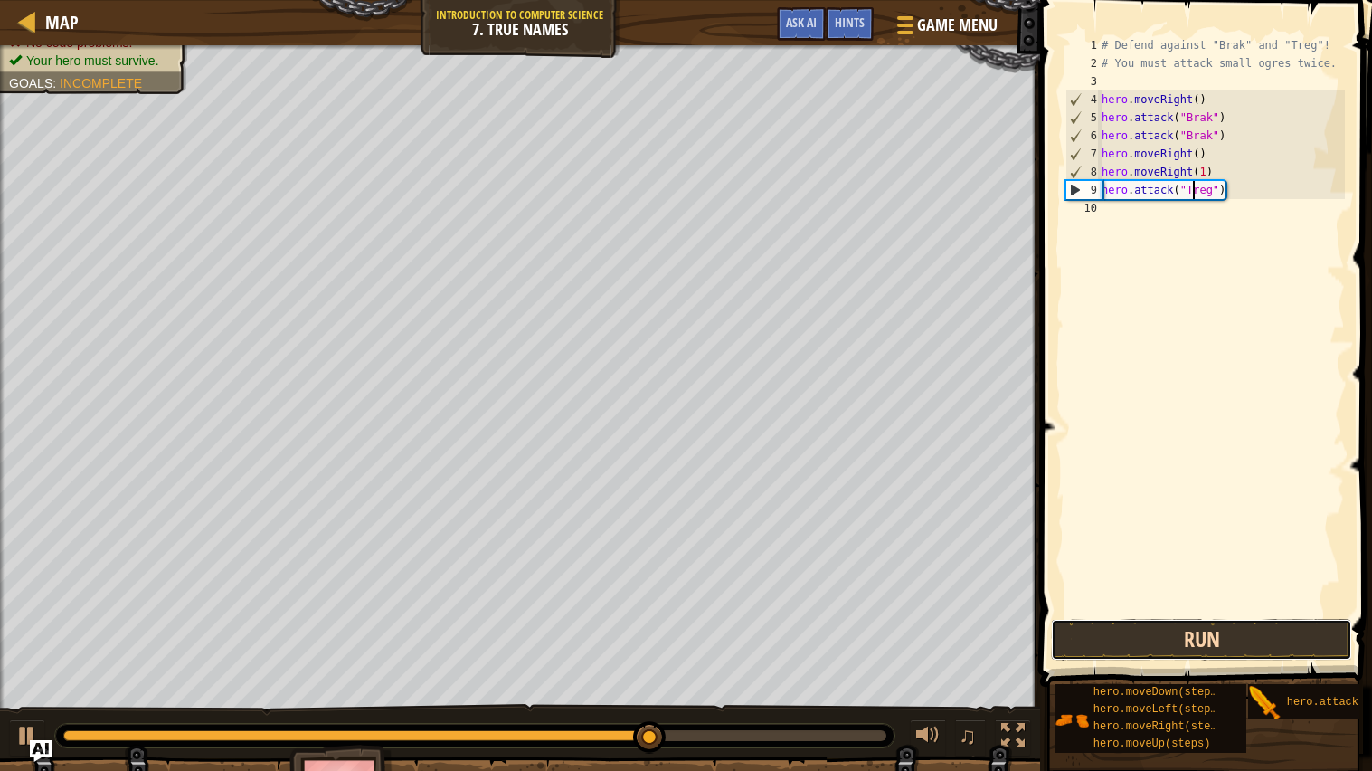
click at [1170, 640] on button "Run" at bounding box center [1201, 640] width 301 height 42
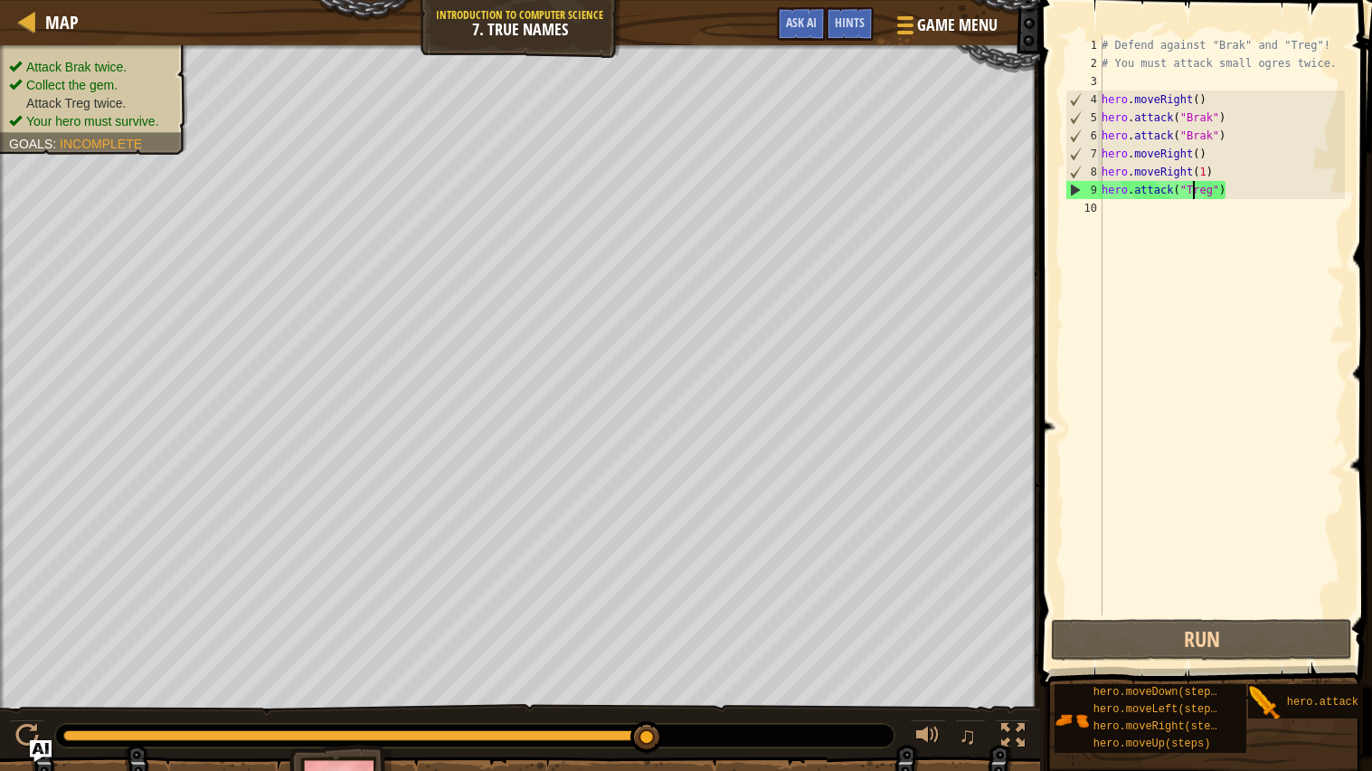
click at [1115, 217] on div "# Defend against "Brak" and "Treg"! # You must attack small ogres twice. hero .…" at bounding box center [1221, 343] width 247 height 615
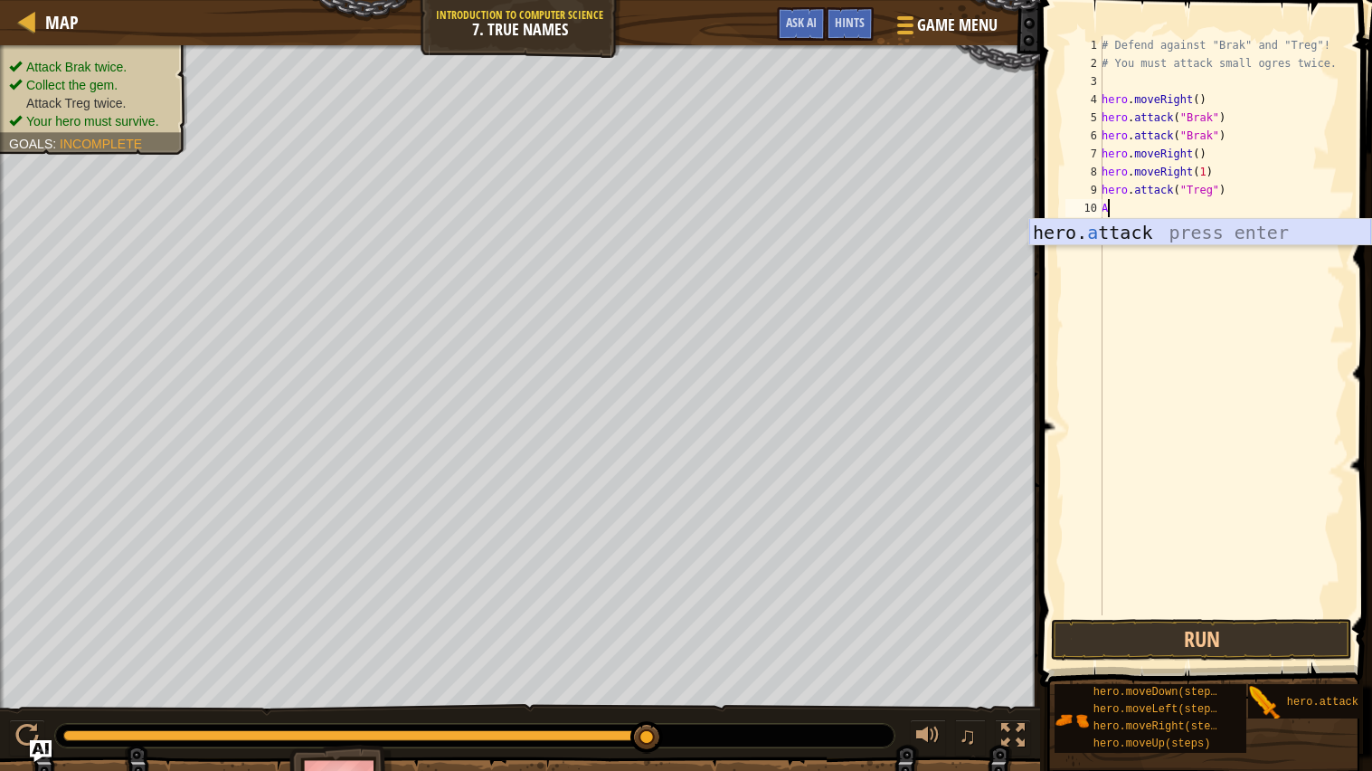
click at [1123, 232] on div "hero. a ttack press enter" at bounding box center [1200, 259] width 342 height 81
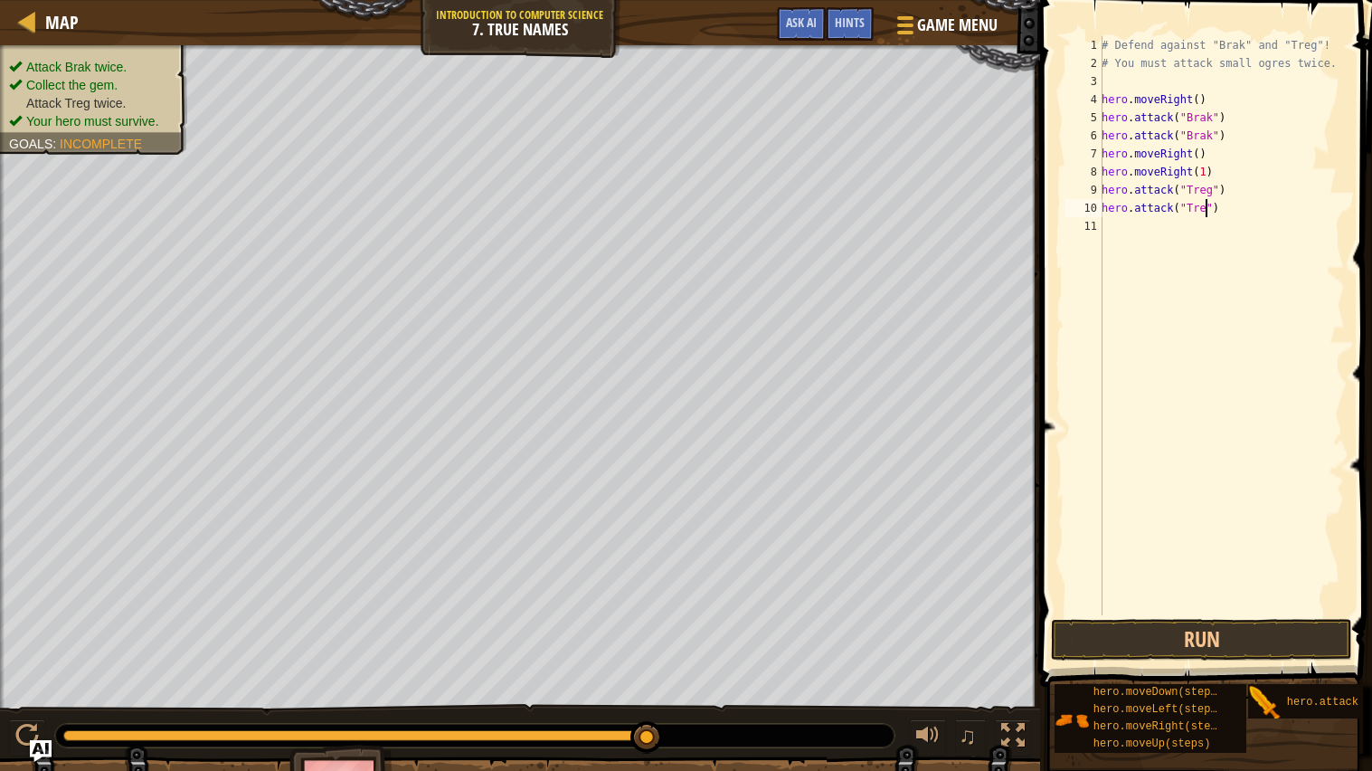
scroll to position [7, 8]
type textarea "hero.attack("Treg")"
click at [1208, 635] on button "Run" at bounding box center [1201, 640] width 301 height 42
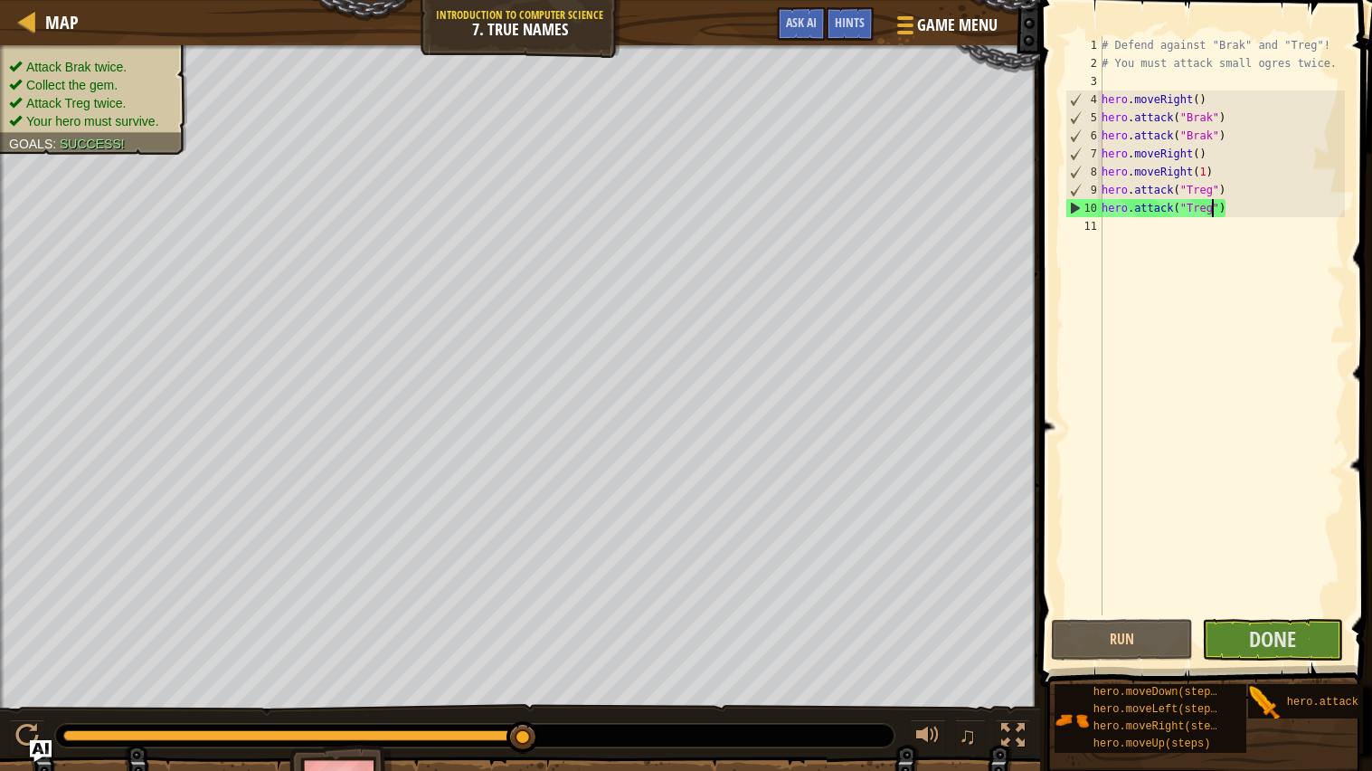
click at [1118, 224] on div "# Defend against "Brak" and "Treg"! # You must attack small ogres twice. hero .…" at bounding box center [1221, 343] width 247 height 615
type textarea "r"
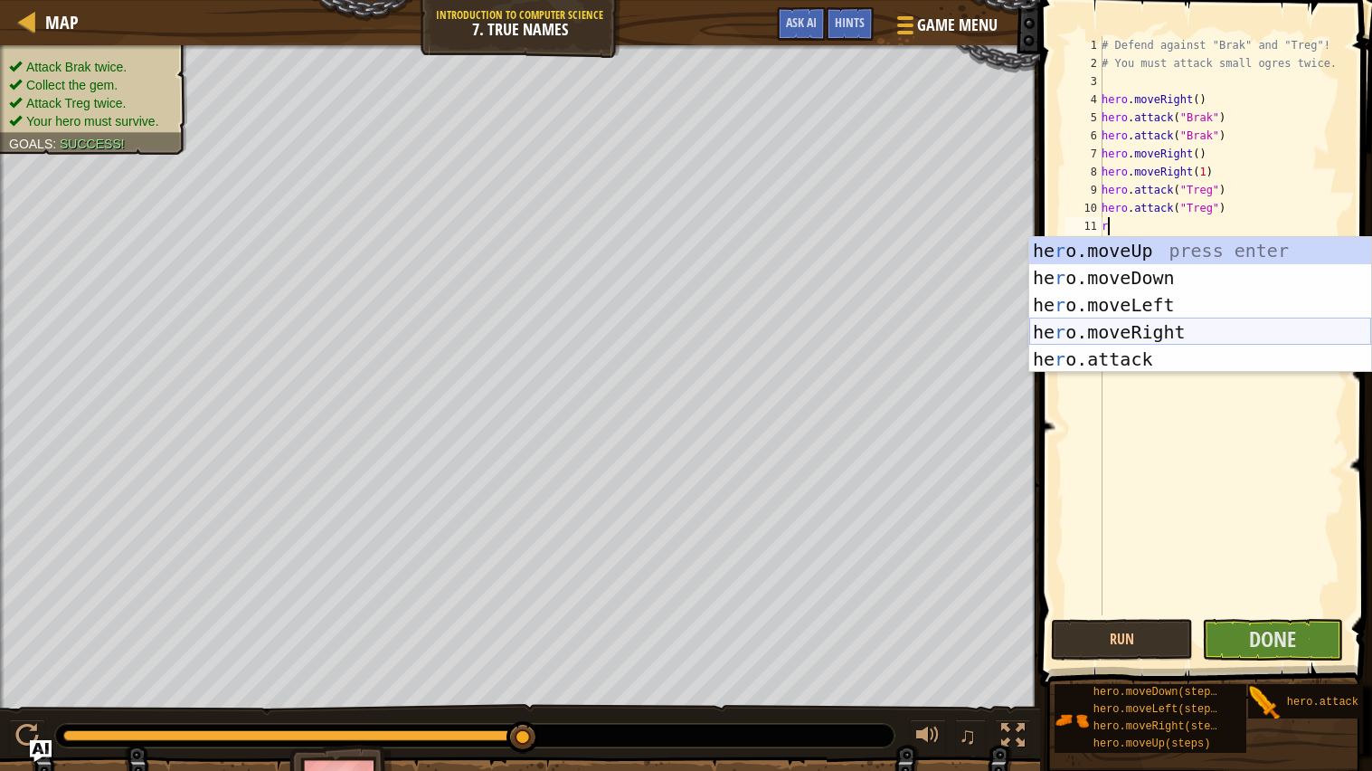
click at [1151, 338] on div "he r o.moveUp press enter he r o.moveDown press enter he r o.moveLeft press ent…" at bounding box center [1200, 332] width 342 height 190
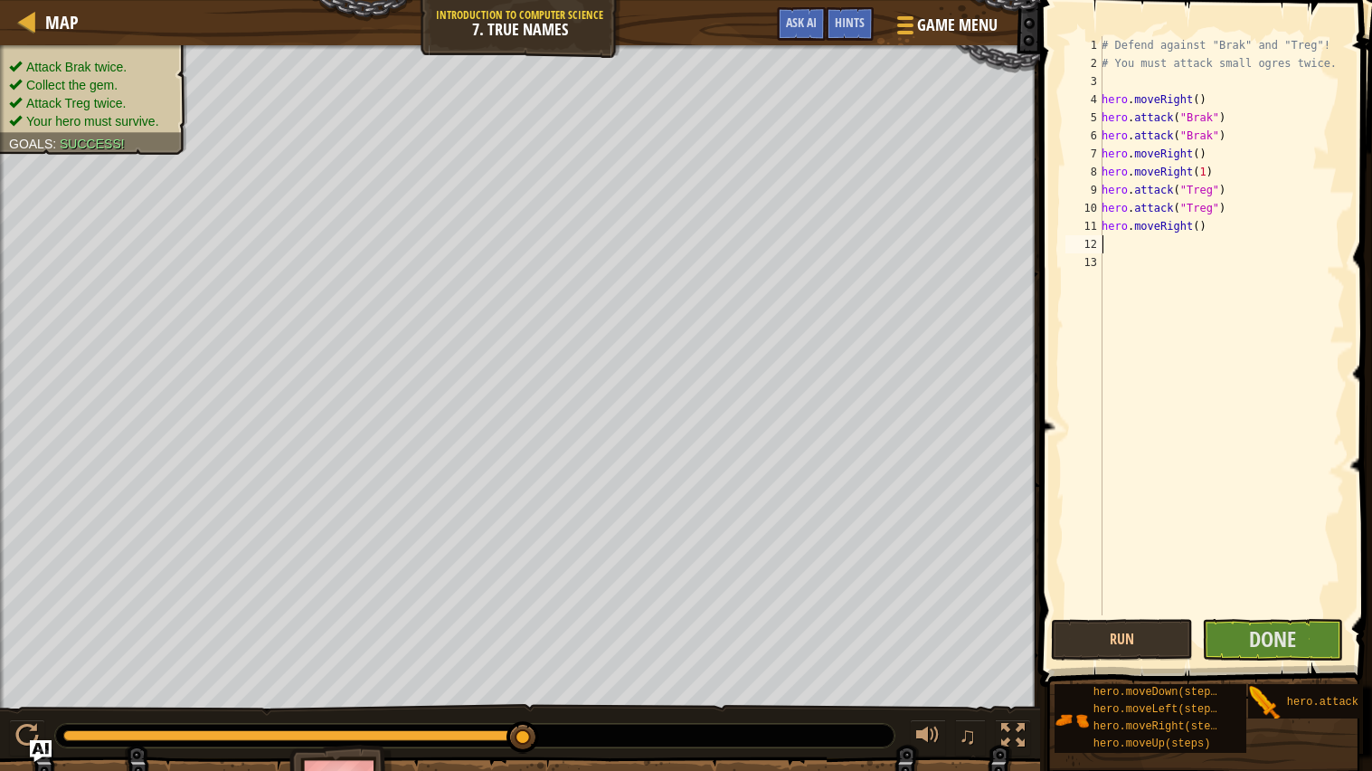
click at [1202, 232] on div "# Defend against "Brak" and "Treg"! # You must attack small ogres twice. hero .…" at bounding box center [1221, 343] width 247 height 615
type textarea "hero.moveRight(1\)"
click at [1212, 231] on div "# Defend against "Brak" and "Treg"! # You must attack small ogres twice. hero .…" at bounding box center [1221, 343] width 247 height 615
type textarea "hero.moveRight(1)"
click at [1271, 649] on span "Done" at bounding box center [1272, 638] width 47 height 29
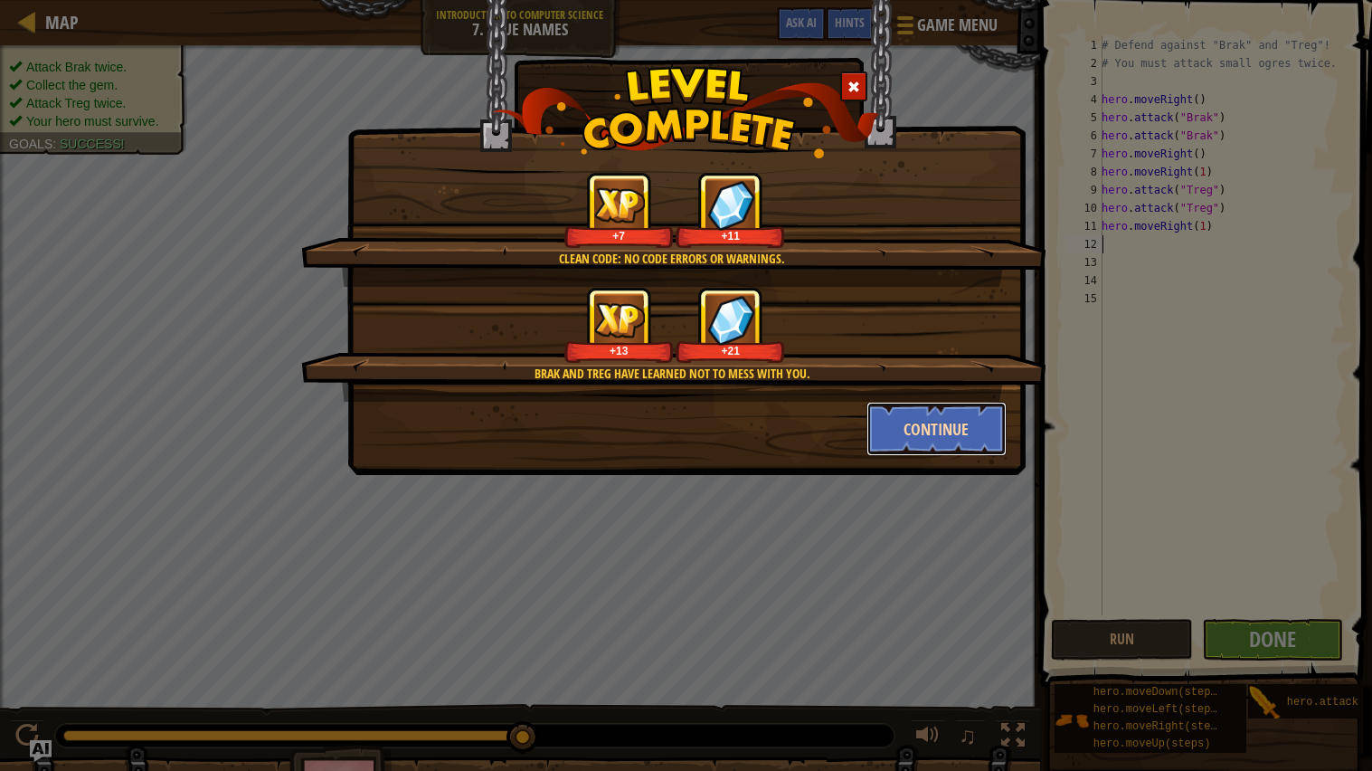
click at [906, 445] on button "Continue" at bounding box center [936, 429] width 140 height 54
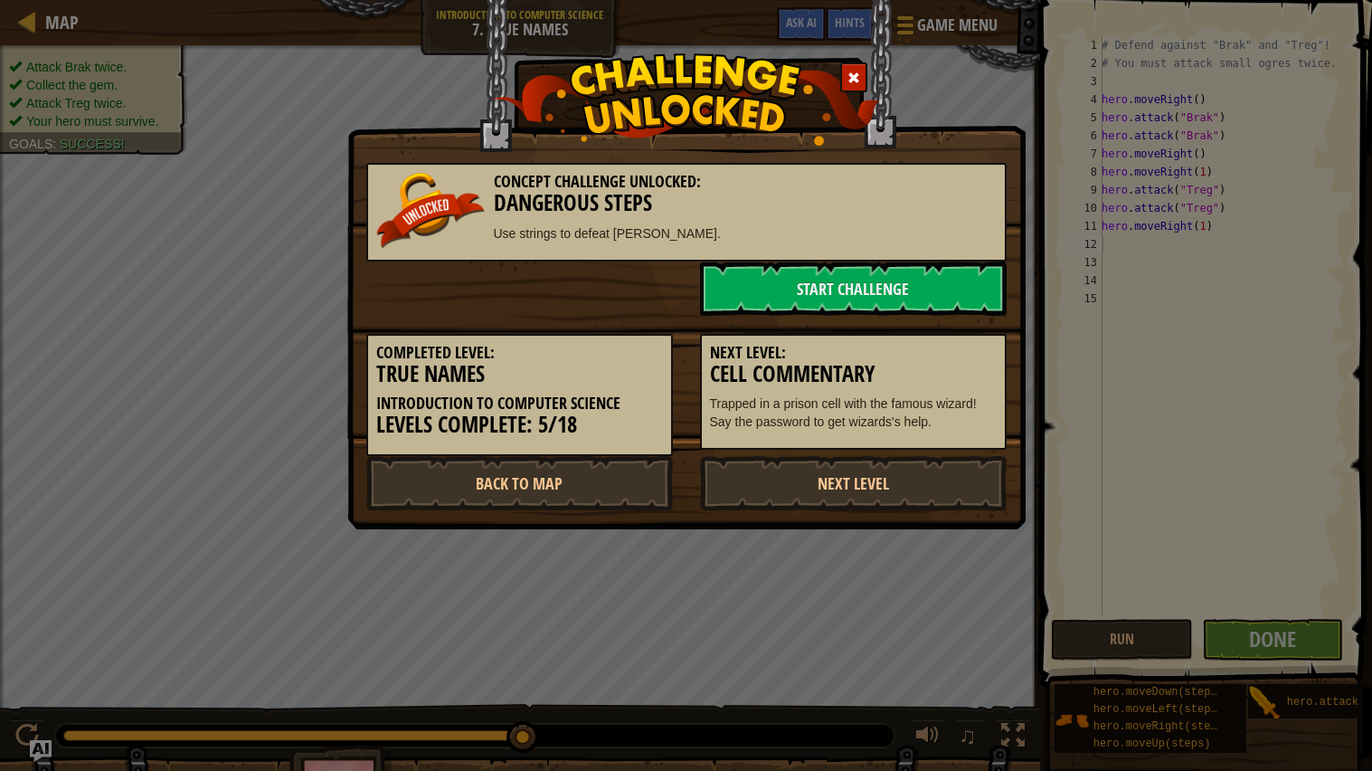
click at [916, 439] on div "Next Level: Cell Commentary Trapped in a prison cell with the famous wizard! Sa…" at bounding box center [853, 392] width 307 height 117
click at [830, 298] on link "Start Challenge" at bounding box center [853, 288] width 307 height 54
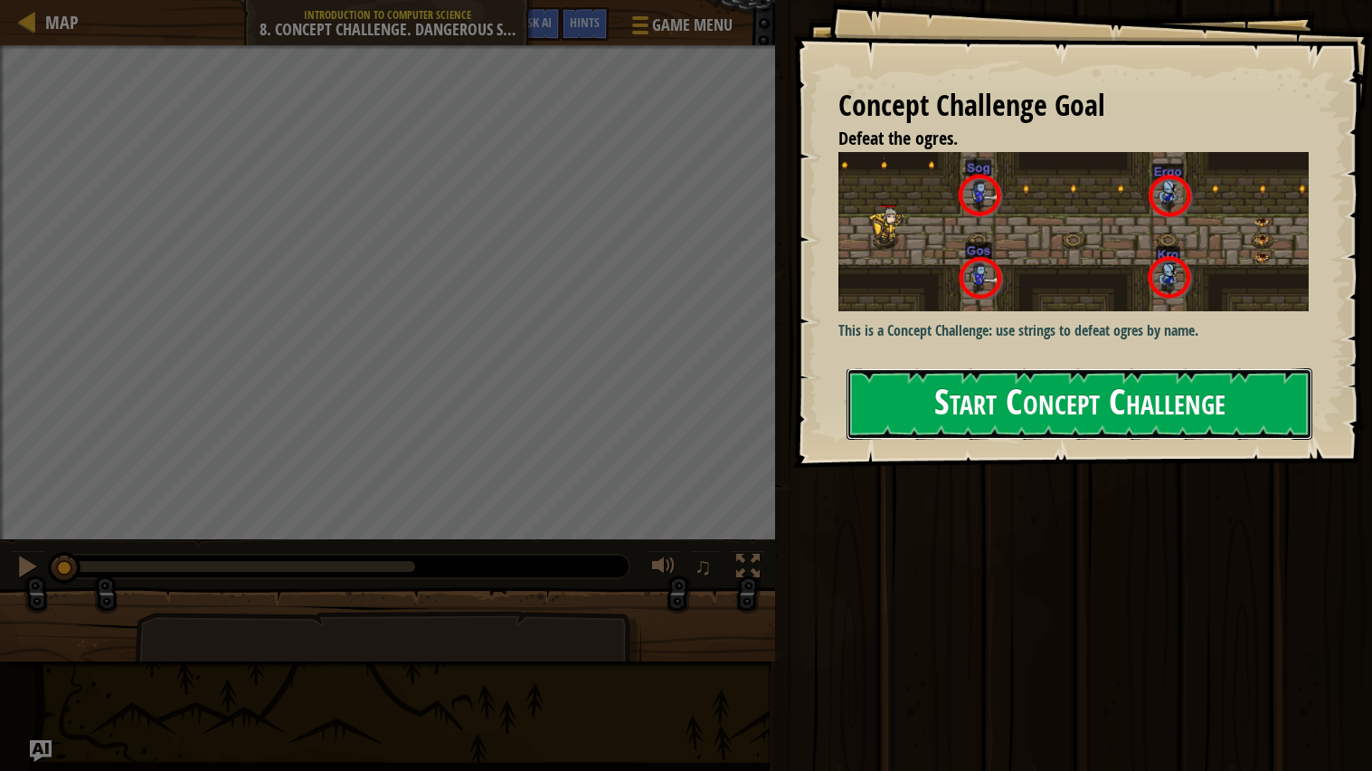
click at [960, 402] on button "Start Concept Challenge" at bounding box center [1080, 403] width 466 height 71
click at [958, 402] on button "Start Concept Challenge" at bounding box center [1080, 403] width 466 height 71
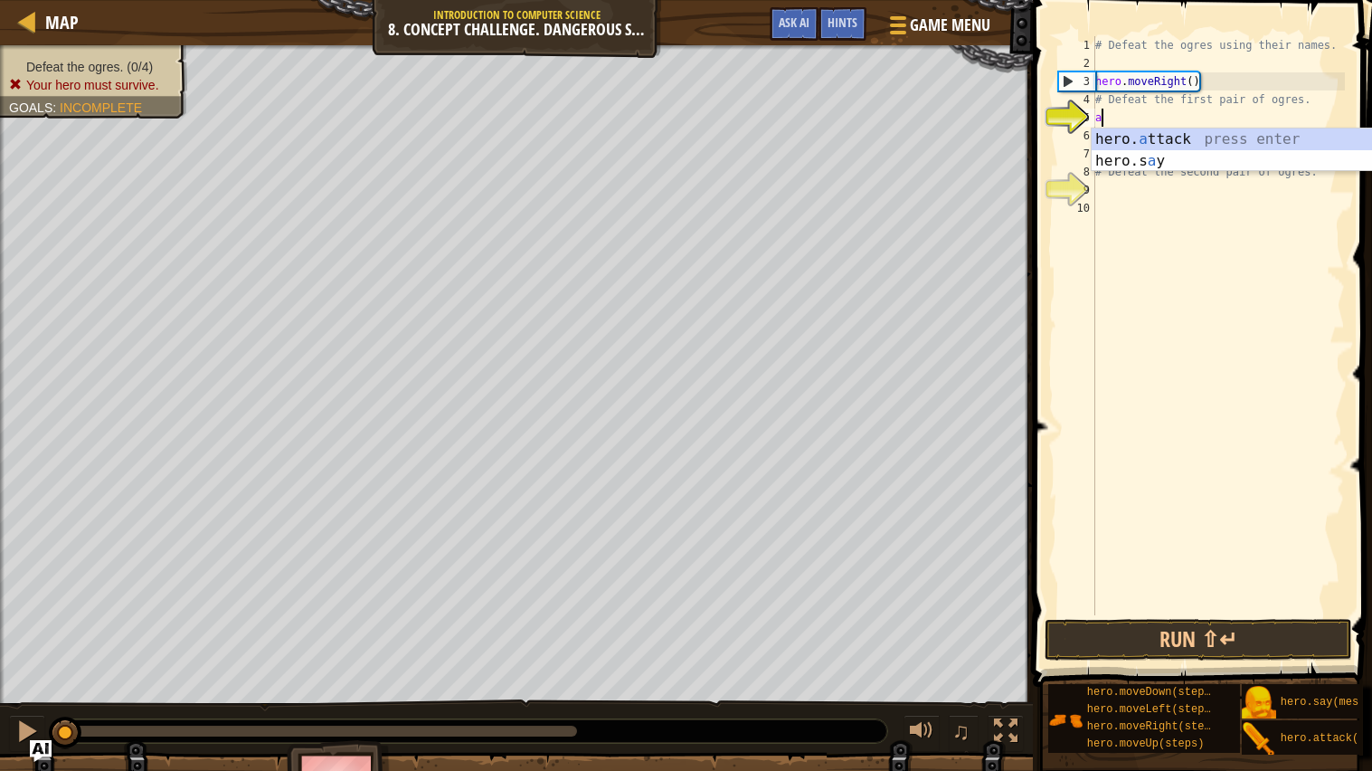
scroll to position [7, 0]
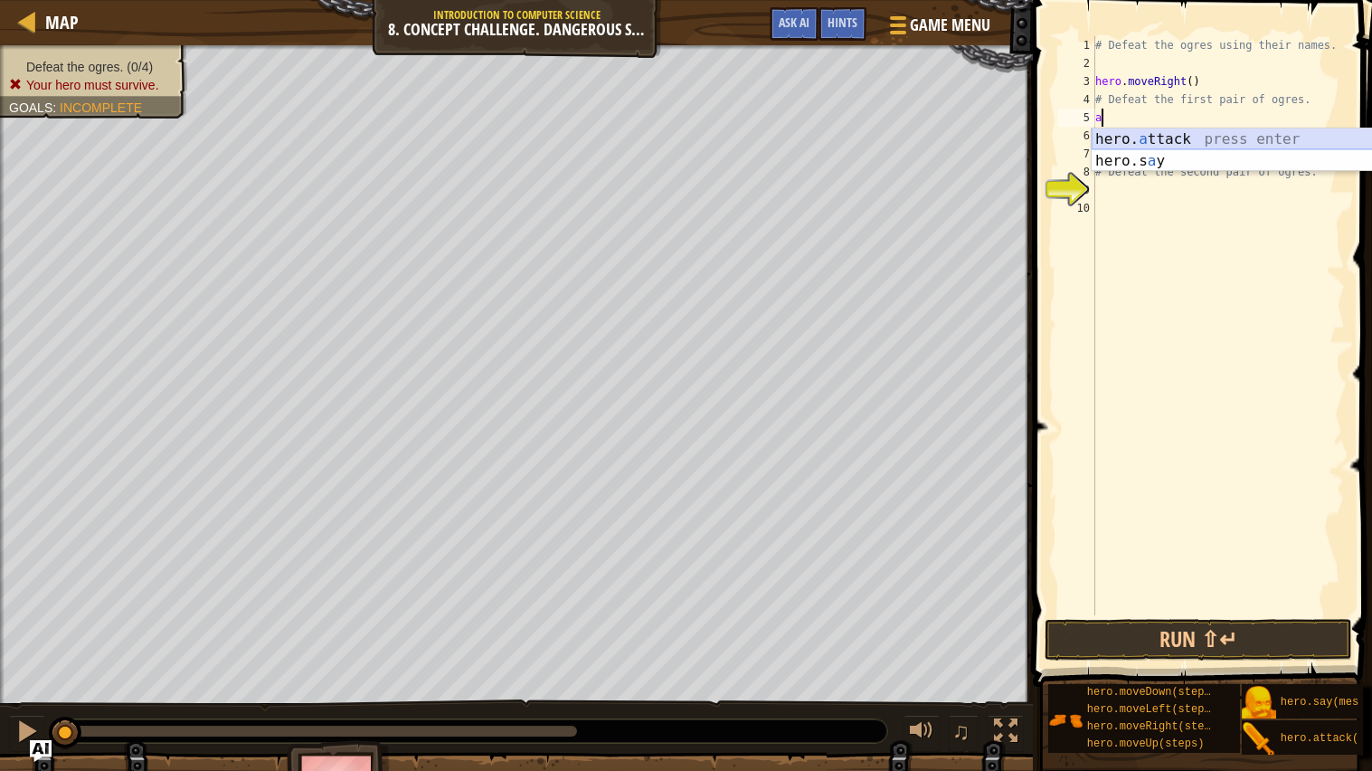
click at [1200, 130] on div "hero. a ttack press enter hero.s a y press enter" at bounding box center [1263, 171] width 342 height 87
type textarea "hero.attack("Sog")"
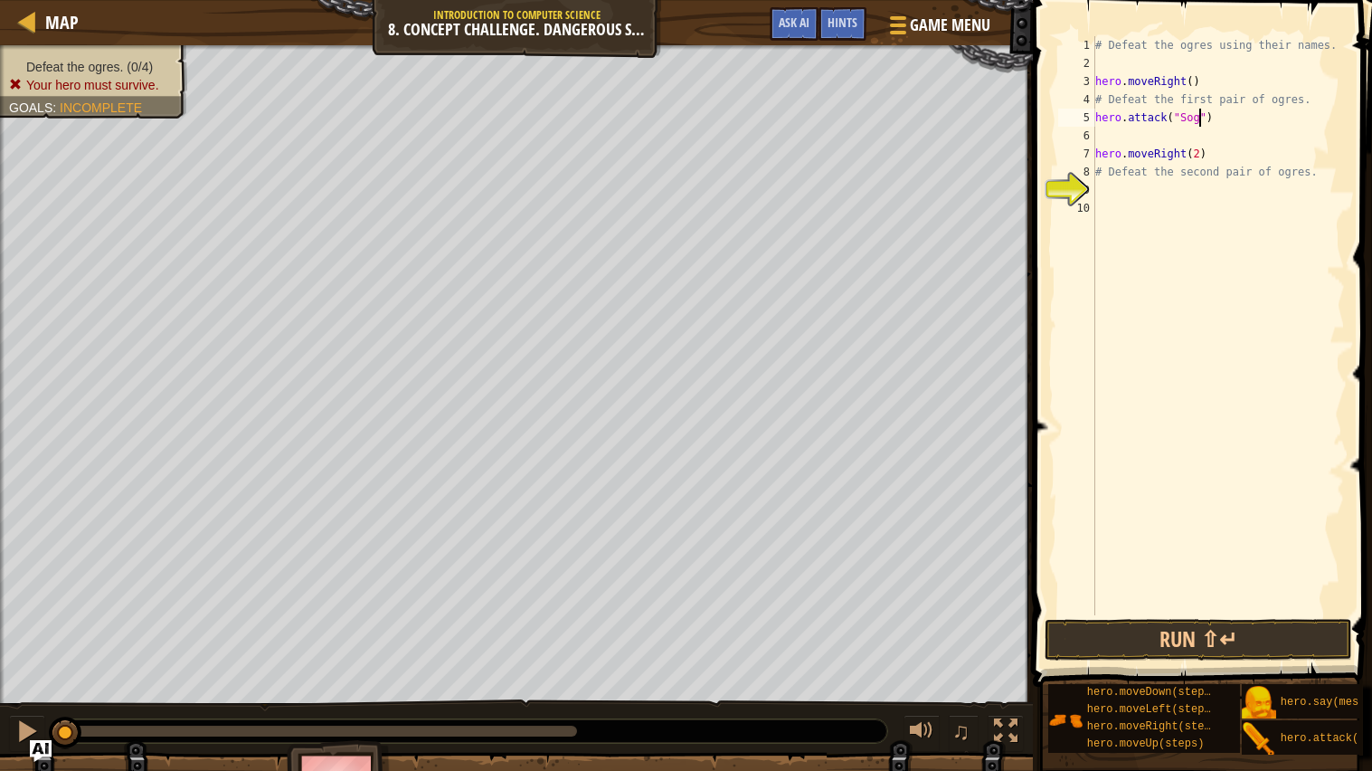
click at [1131, 135] on div "# Defeat the ogres using their names. hero . moveRight ( ) # Defeat the first p…" at bounding box center [1218, 343] width 253 height 615
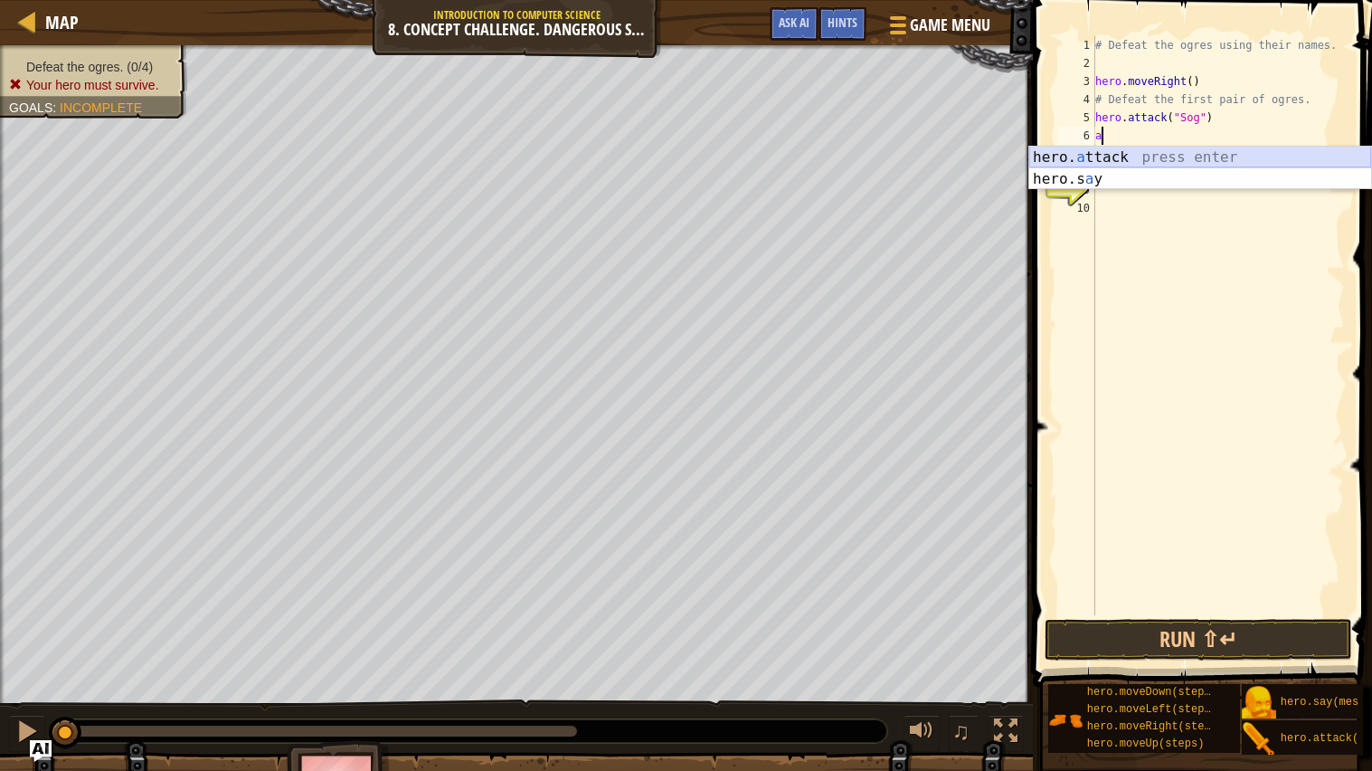
click at [1155, 159] on div "hero. a ttack press enter hero.s a y press enter" at bounding box center [1200, 190] width 342 height 87
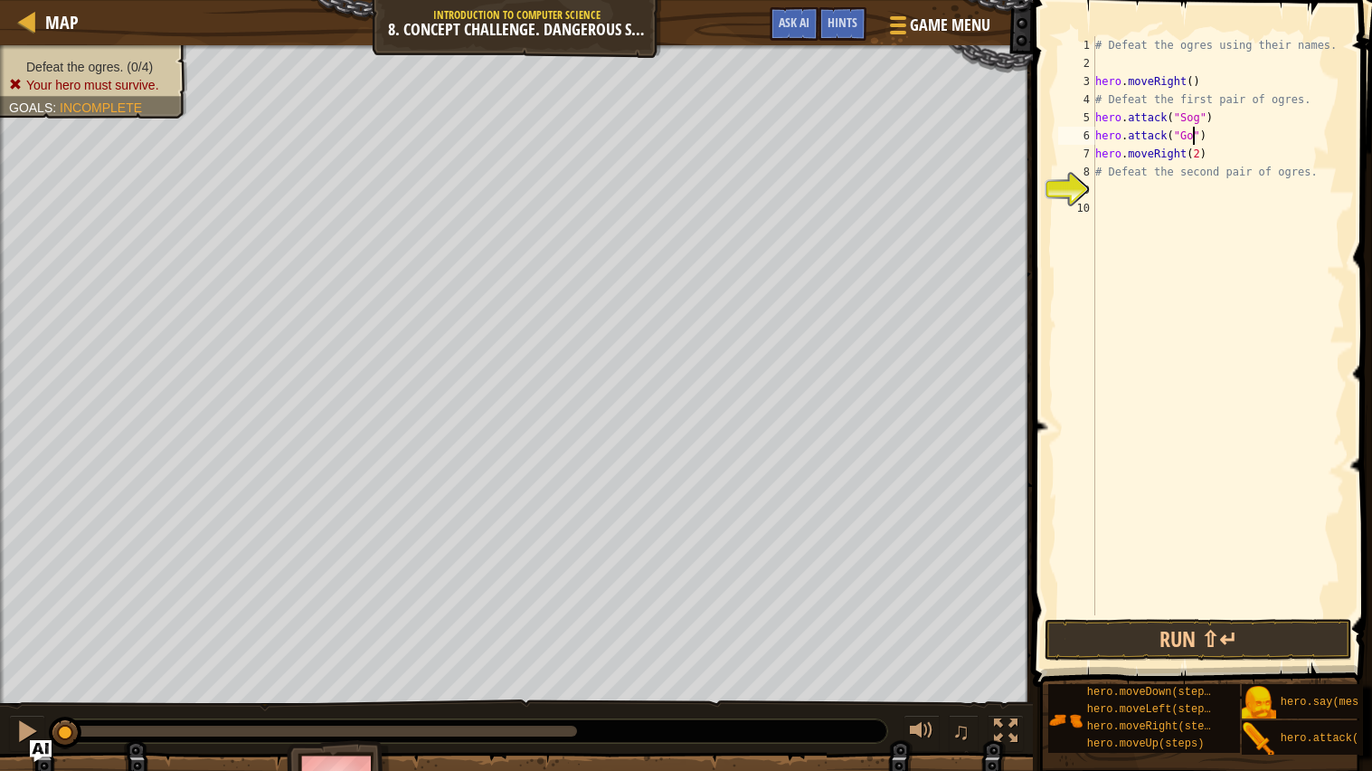
type textarea "hero.attack("Gos")"
click at [1147, 193] on div "# Defeat the ogres using their names. hero . moveRight ( ) # Defeat the first p…" at bounding box center [1218, 343] width 253 height 615
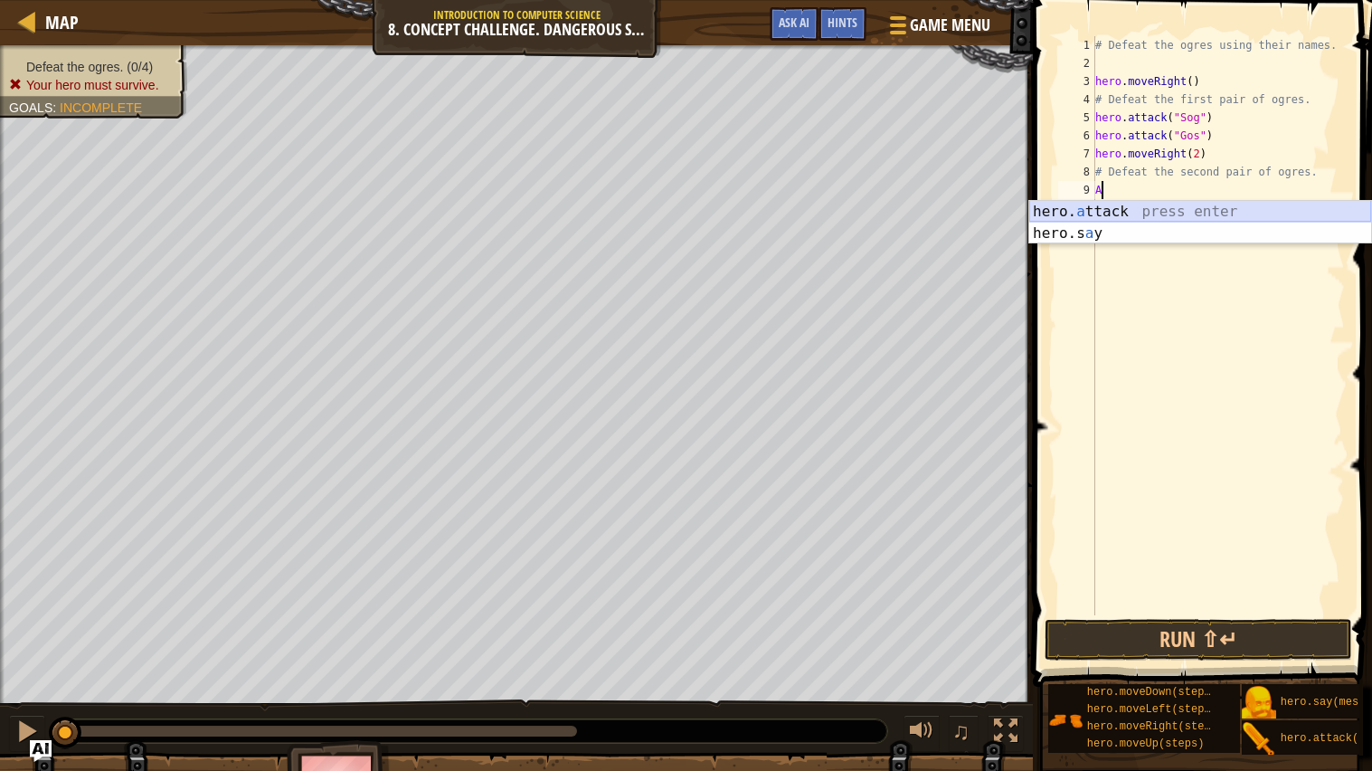
click at [1152, 211] on div "hero. a ttack press enter hero.s a y press enter" at bounding box center [1200, 244] width 342 height 87
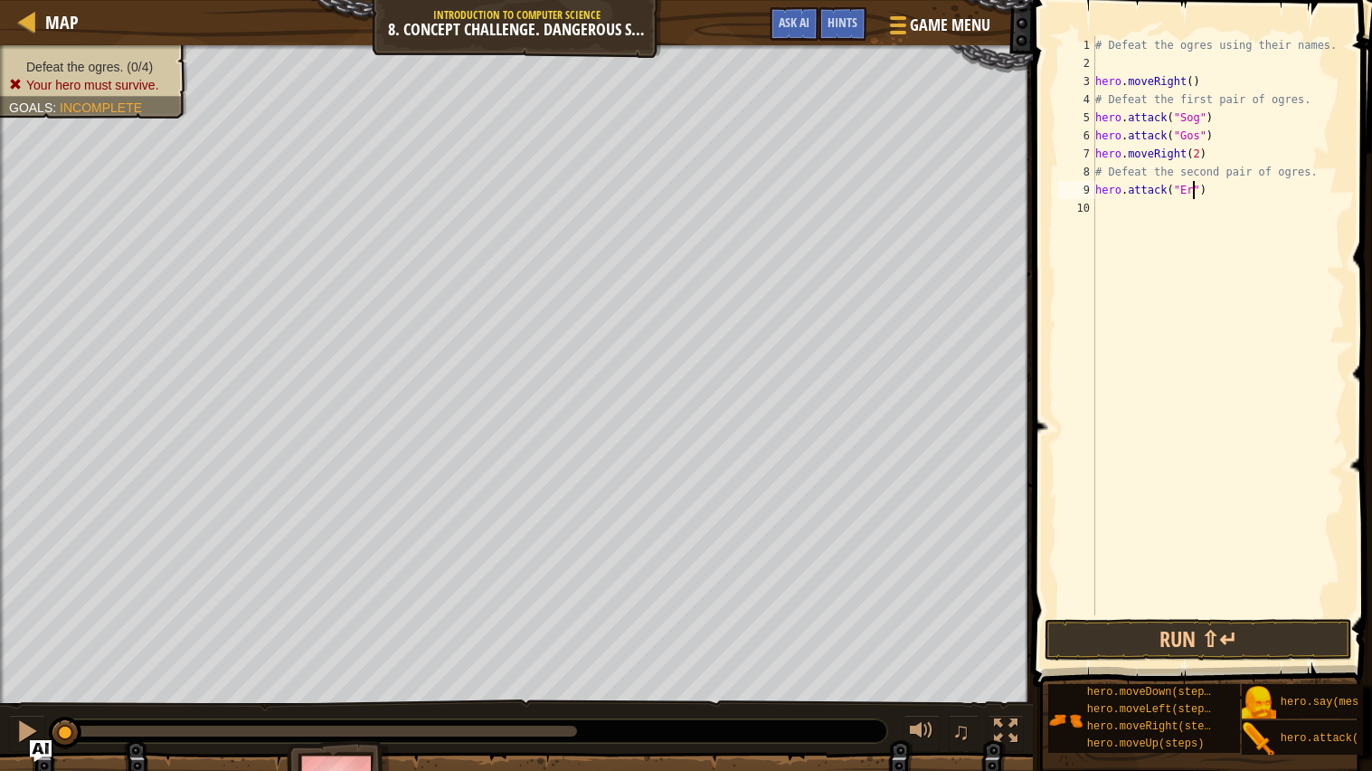
scroll to position [7, 8]
type textarea "hero.attack("Ergo")"
click at [1164, 213] on div "# Defeat the ogres using their names. hero . moveRight ( ) # Defeat the first p…" at bounding box center [1218, 343] width 253 height 615
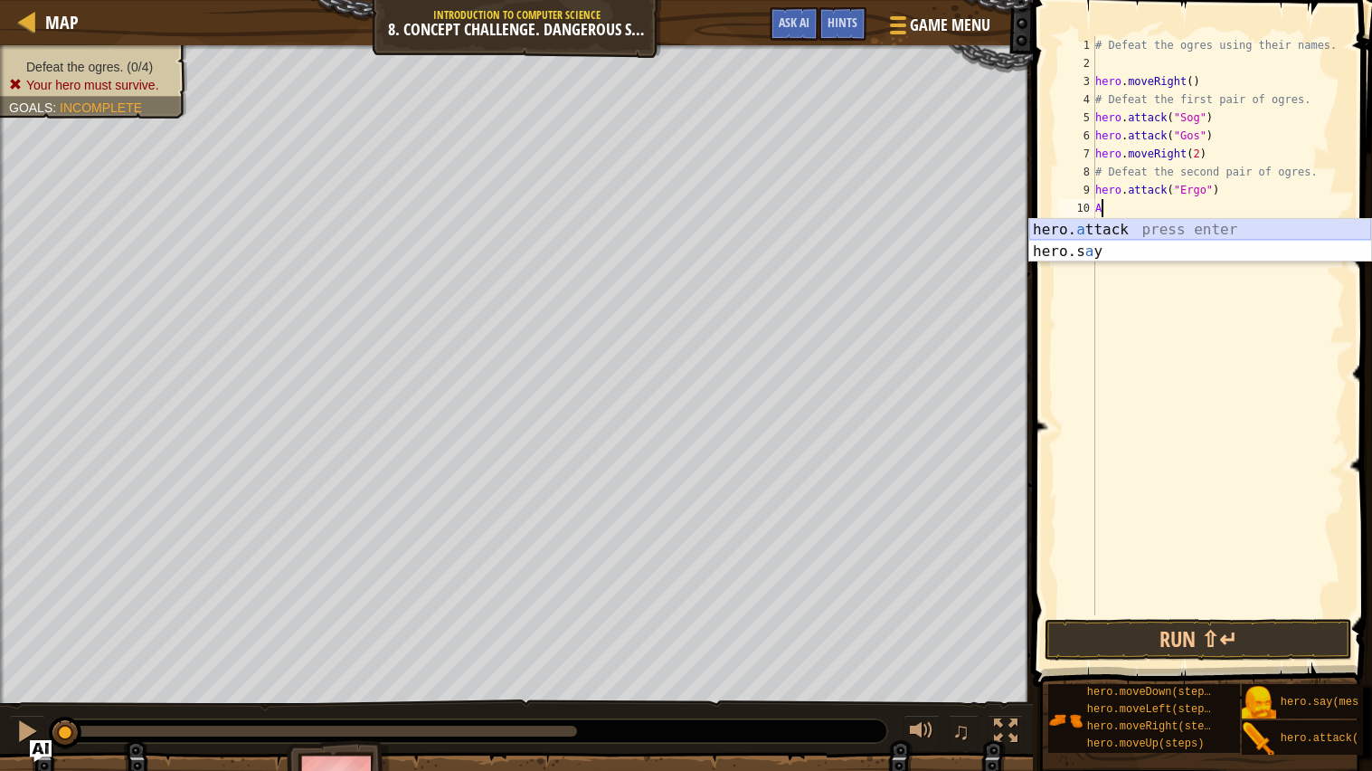
click at [1146, 222] on div "hero. a ttack press enter hero.s a y press enter" at bounding box center [1200, 262] width 342 height 87
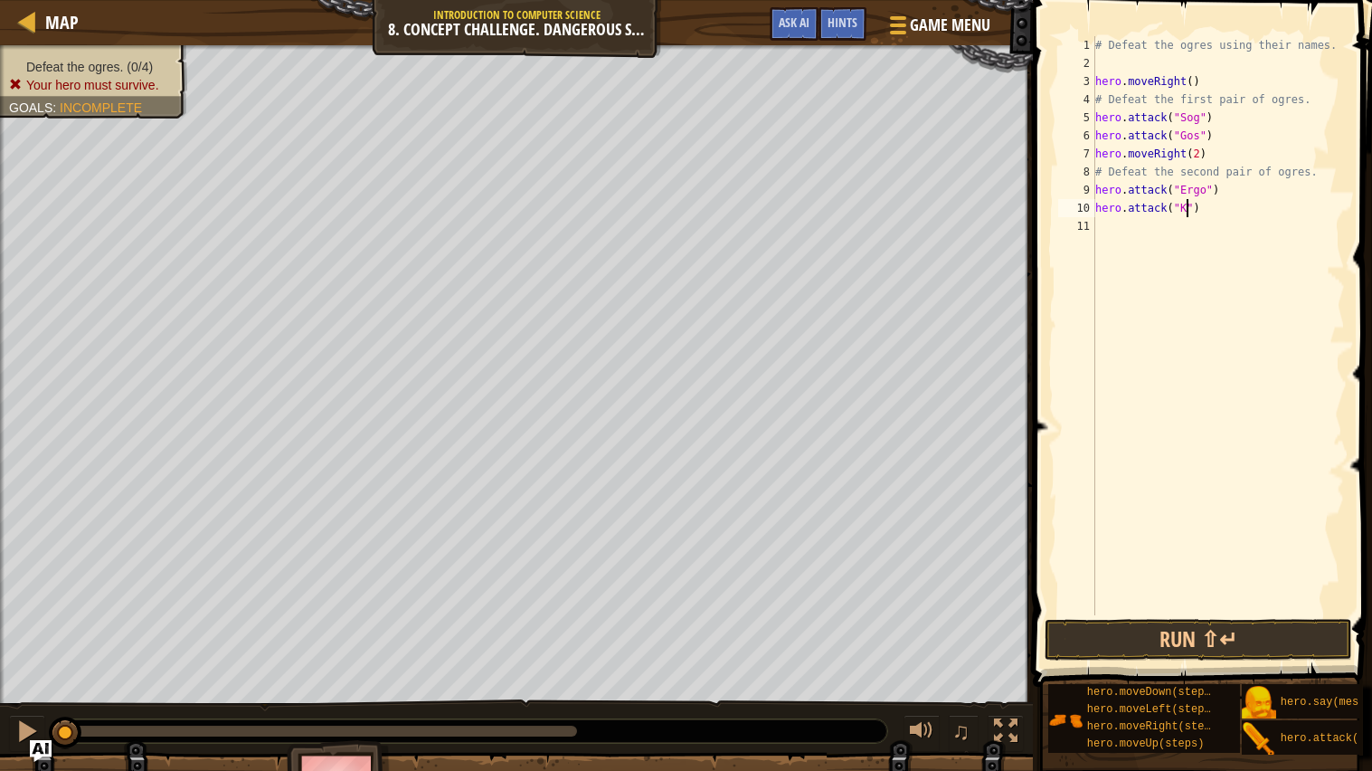
type textarea "hero.attack("Kro")"
click at [1198, 228] on div "# Defeat the ogres using their names. hero . moveRight ( ) # Defeat the first p…" at bounding box center [1218, 343] width 253 height 615
type textarea "r"
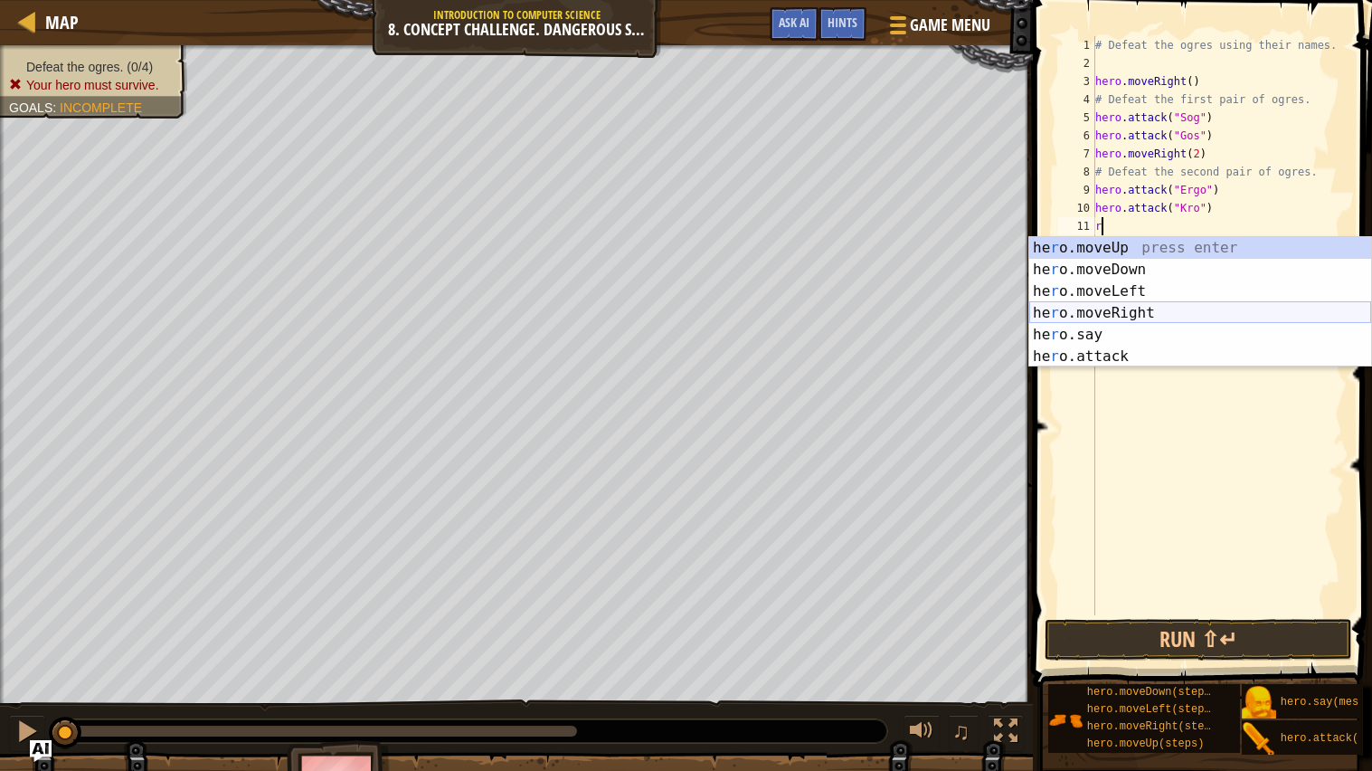
click at [1164, 304] on div "he r o.moveUp press enter he r o.moveDown press enter he r o.moveLeft press ent…" at bounding box center [1200, 324] width 342 height 174
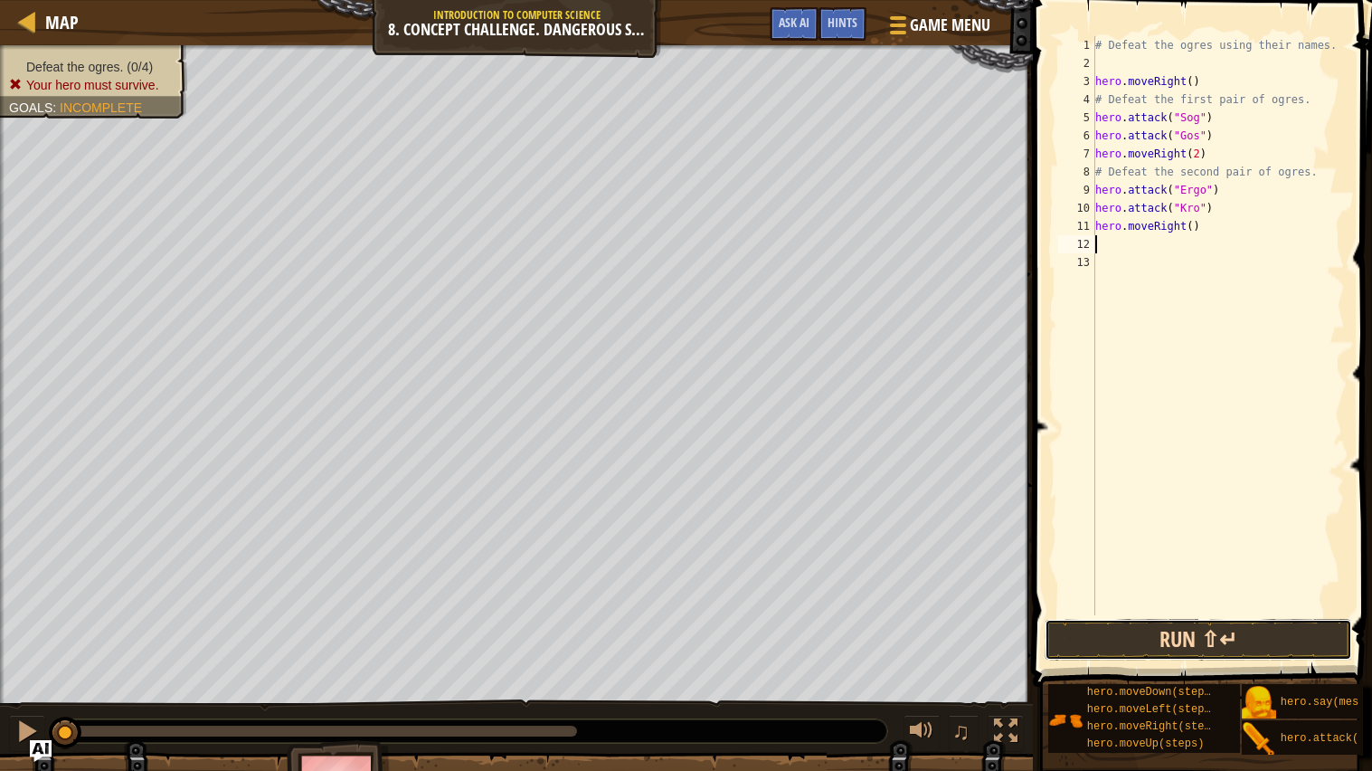
click at [1296, 634] on button "Run ⇧↵" at bounding box center [1199, 640] width 308 height 42
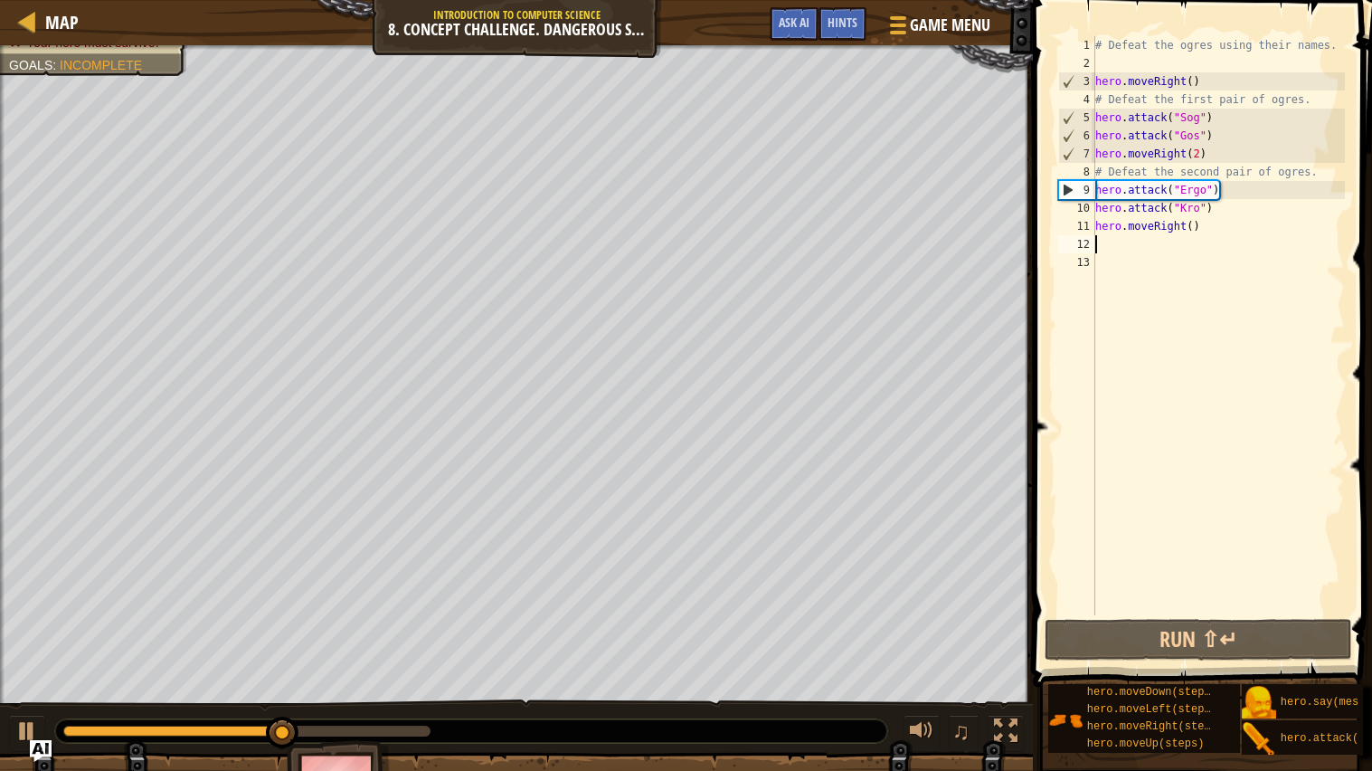
click at [1215, 133] on div "# Defeat the ogres using their names. hero . moveRight ( ) # Defeat the first p…" at bounding box center [1218, 343] width 253 height 615
type textarea "hero.attack("Gos")"
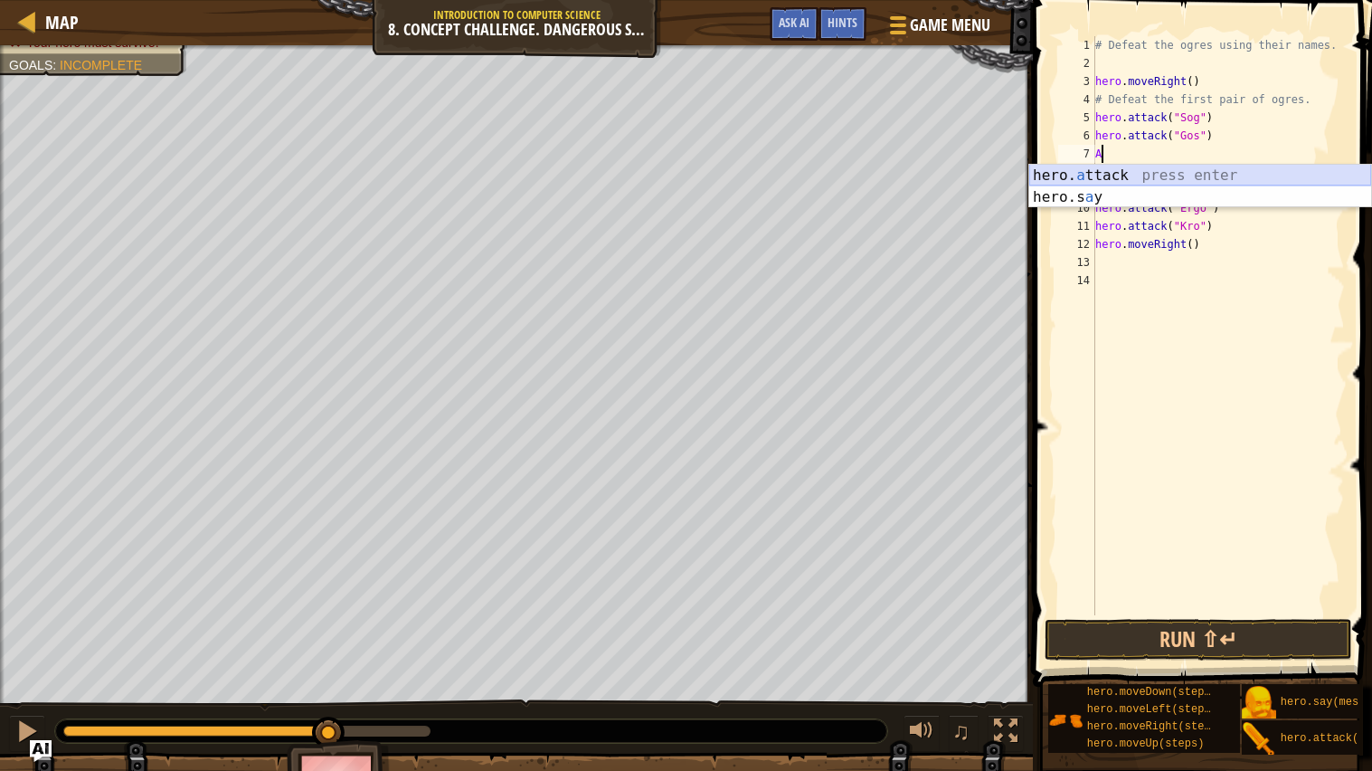
click at [1194, 172] on div "hero. a ttack press enter hero.s a y press enter" at bounding box center [1200, 208] width 342 height 87
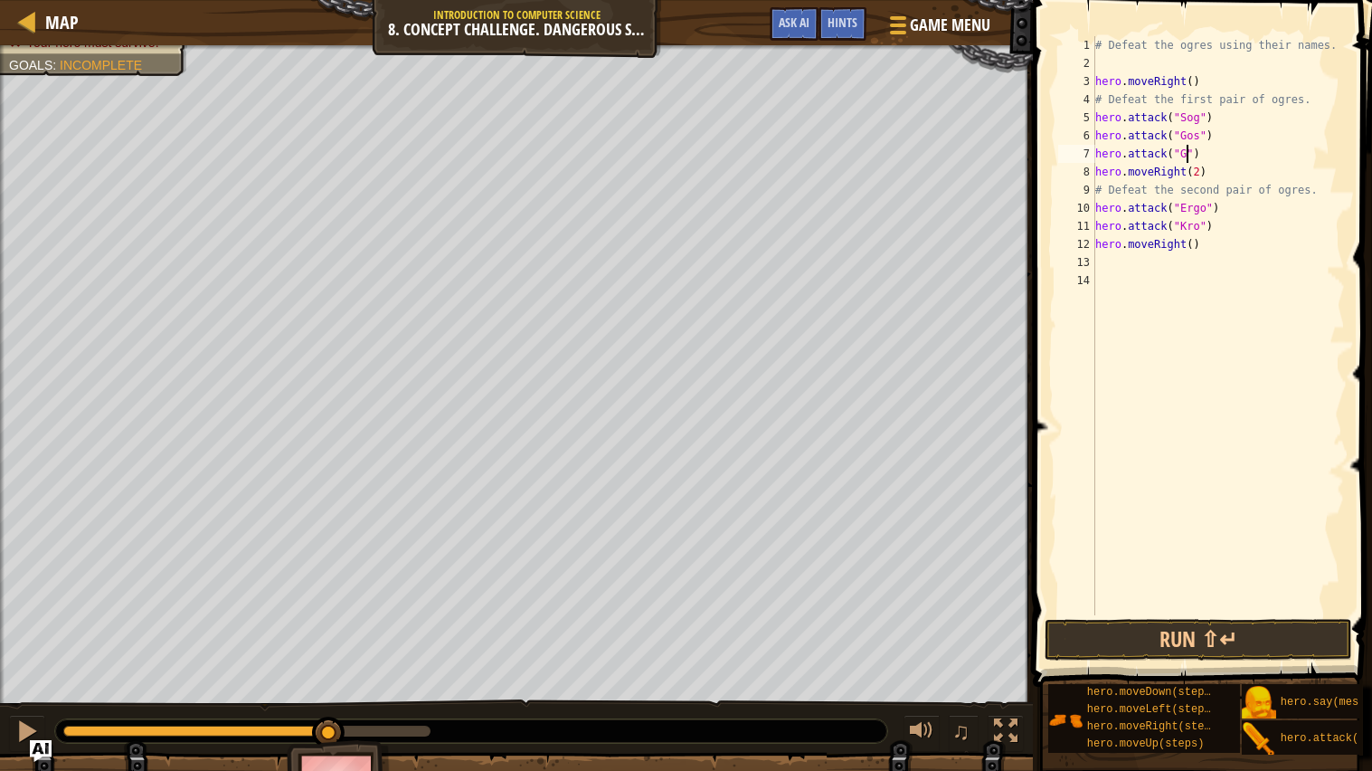
type textarea "hero.attack("Gos")"
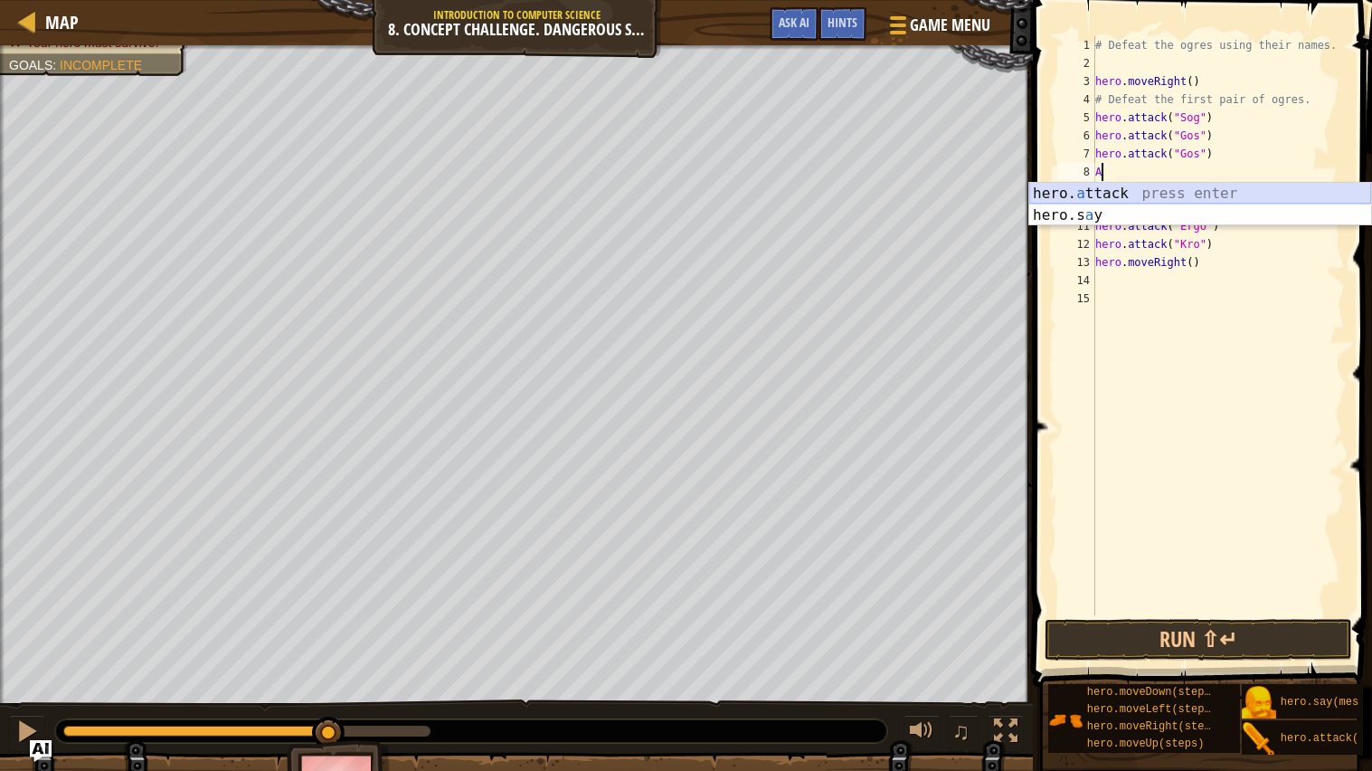
click at [1179, 199] on div "hero. a ttack press enter hero.s a y press enter" at bounding box center [1200, 226] width 342 height 87
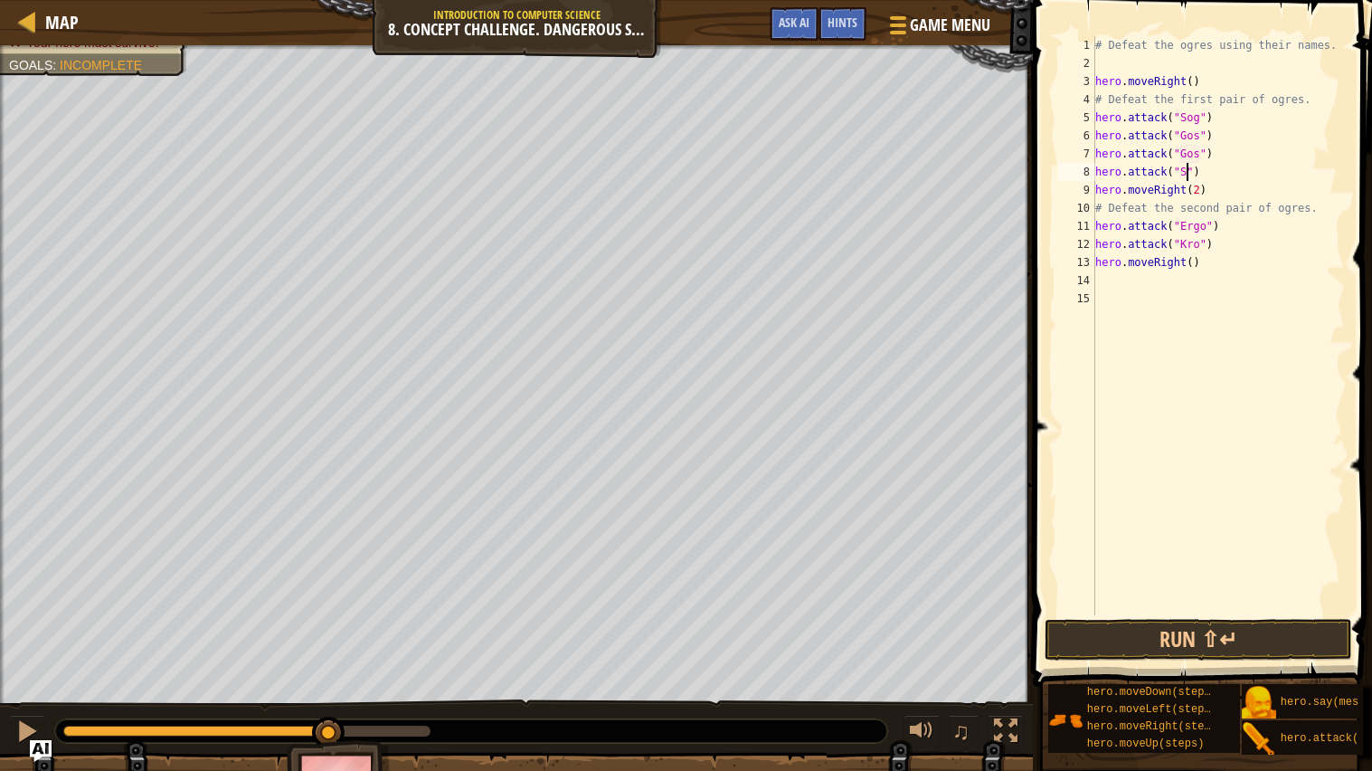
scroll to position [7, 6]
type textarea "hero.attack("Sog")"
click at [1226, 223] on div "# Defeat the ogres using their names. hero . moveRight ( ) # Defeat the first p…" at bounding box center [1218, 343] width 253 height 615
type textarea "hero.attack("Ergo")"
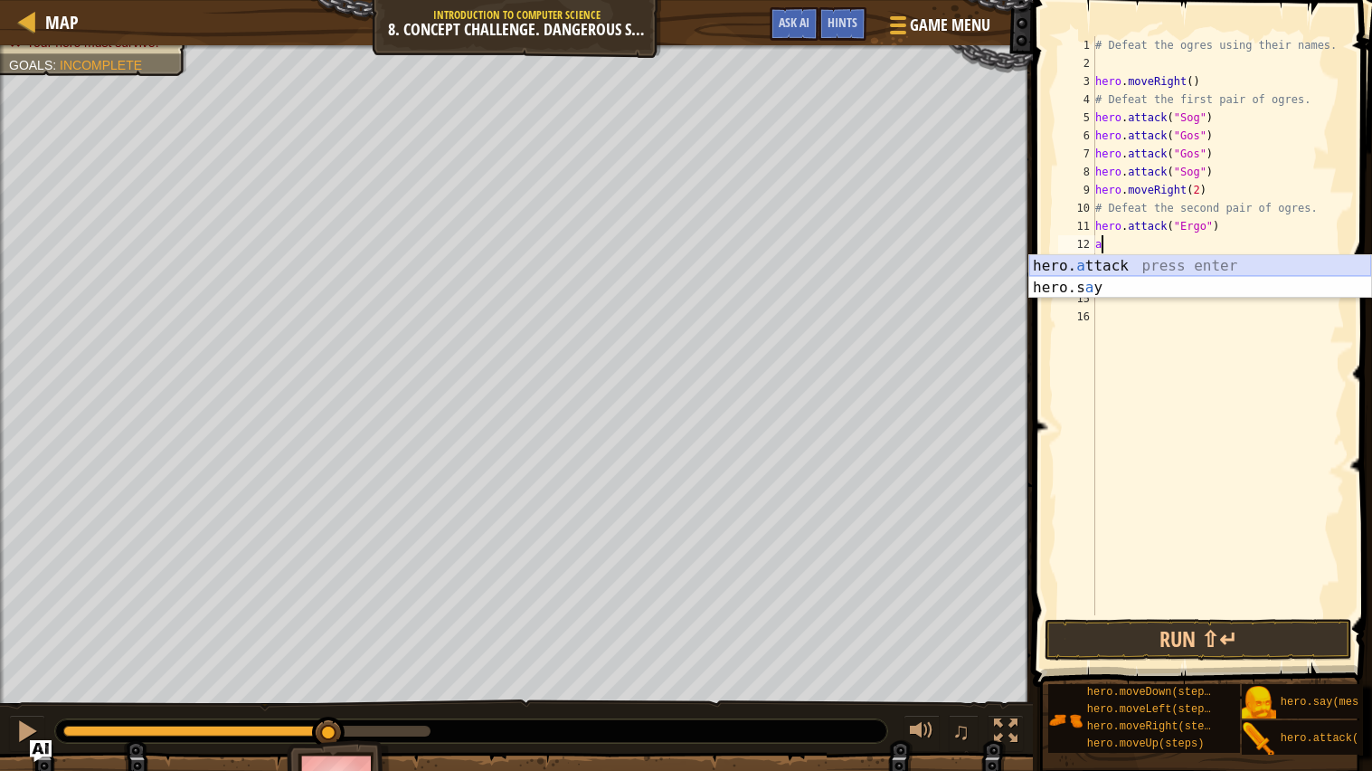
click at [1280, 259] on div "hero. a ttack press enter hero.s a y press enter" at bounding box center [1200, 298] width 342 height 87
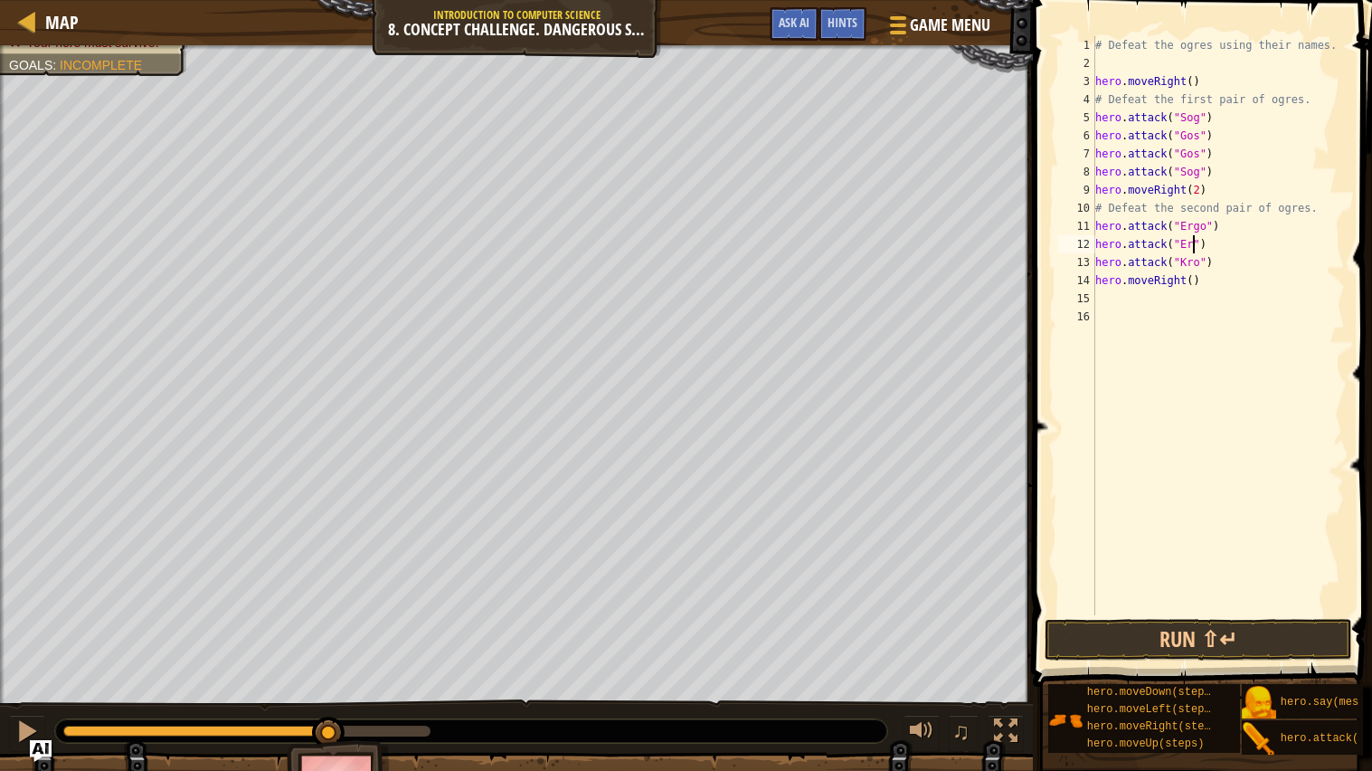
scroll to position [7, 8]
click at [1229, 256] on div "# Defeat the ogres using their names. hero . moveRight ( ) # Defeat the first p…" at bounding box center [1218, 343] width 253 height 615
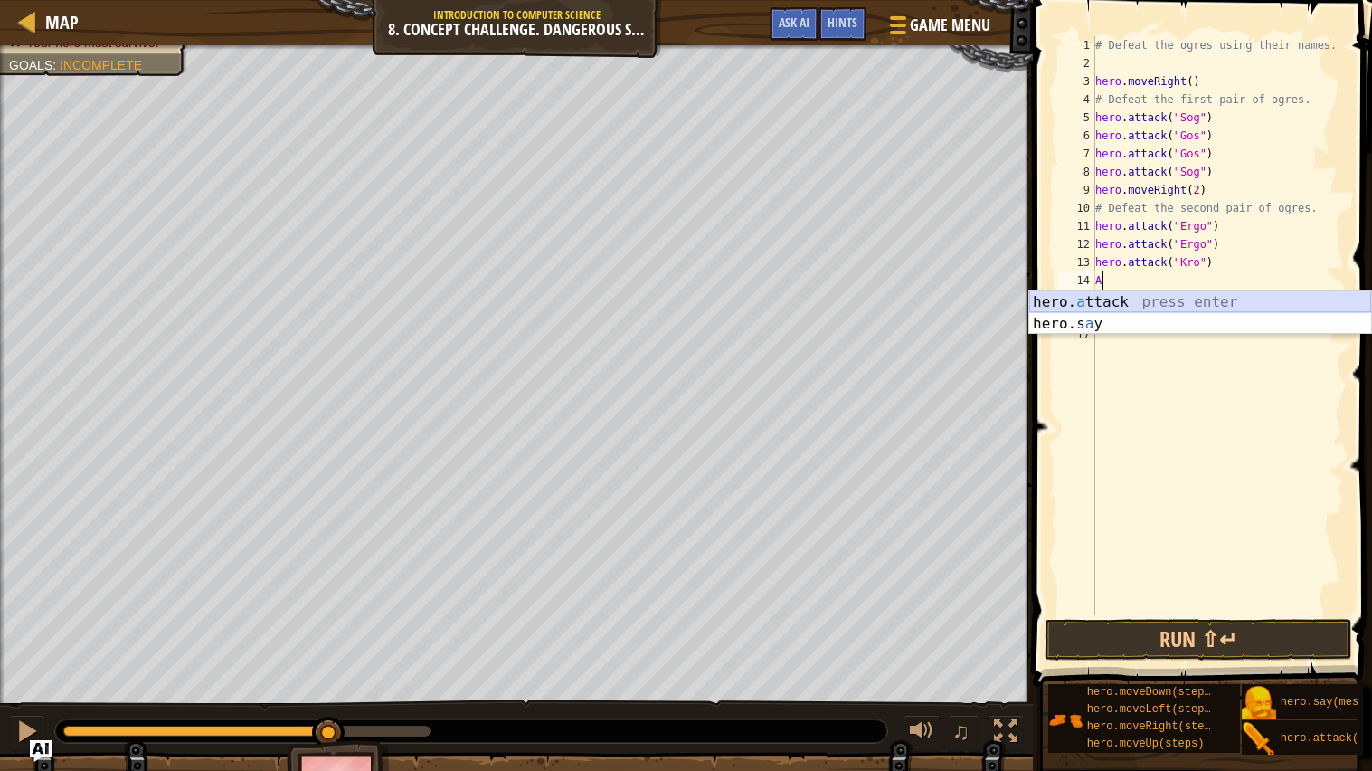
click at [1169, 308] on div "hero. a ttack press enter hero.s a y press enter" at bounding box center [1200, 334] width 342 height 87
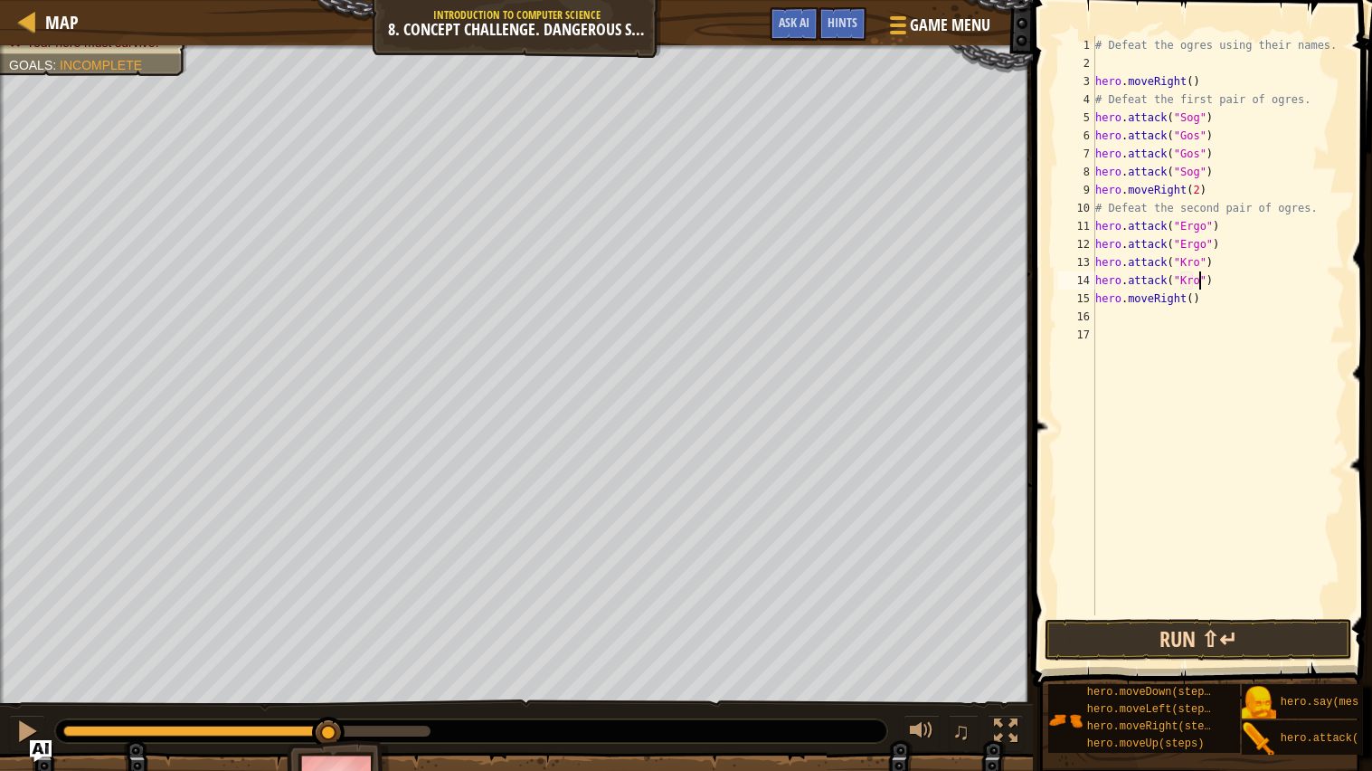
type textarea "hero.attack("Kro")"
click at [1227, 637] on button "Run ⇧↵" at bounding box center [1199, 640] width 308 height 42
